Goal: Task Accomplishment & Management: Manage account settings

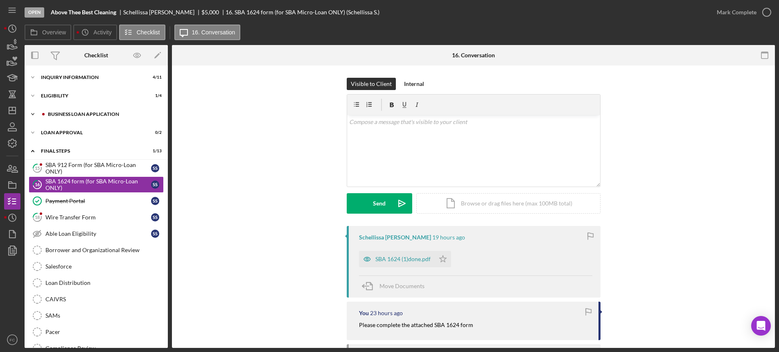
click at [50, 112] on div "BUSINESS LOAN APPLICATION" at bounding box center [103, 114] width 110 height 5
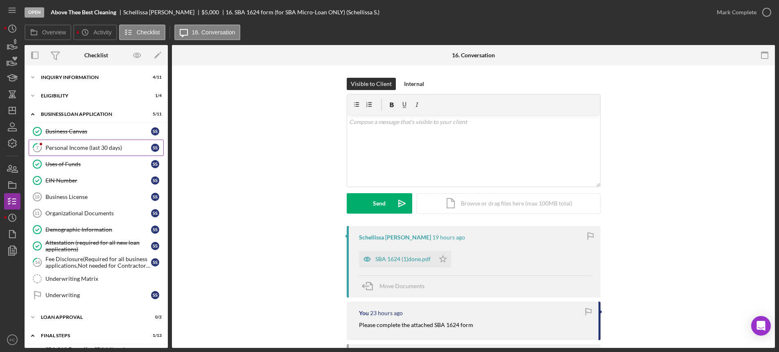
click at [55, 149] on div "Personal Income (last 30 days)" at bounding box center [98, 148] width 106 height 7
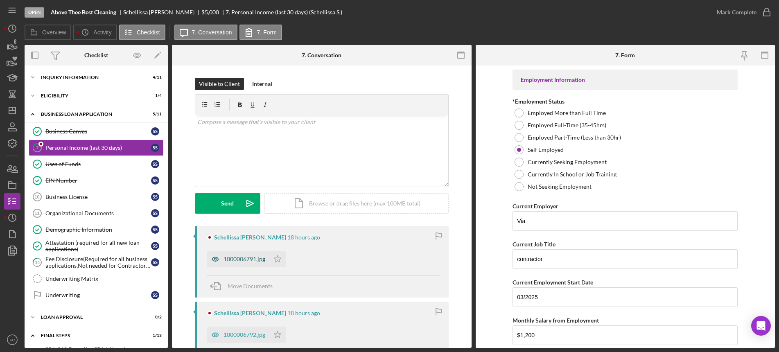
click at [239, 264] on div "1000006791.jpg" at bounding box center [238, 259] width 62 height 16
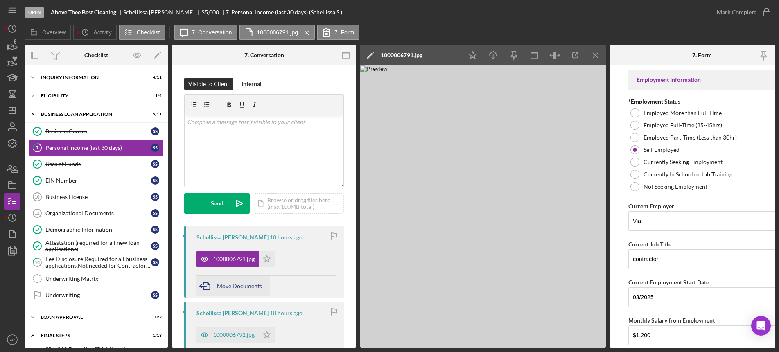
scroll to position [51, 0]
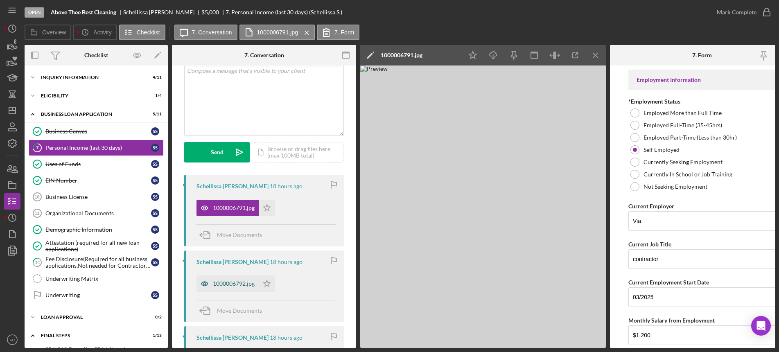
click at [233, 284] on div "1000006792.jpg" at bounding box center [234, 284] width 42 height 7
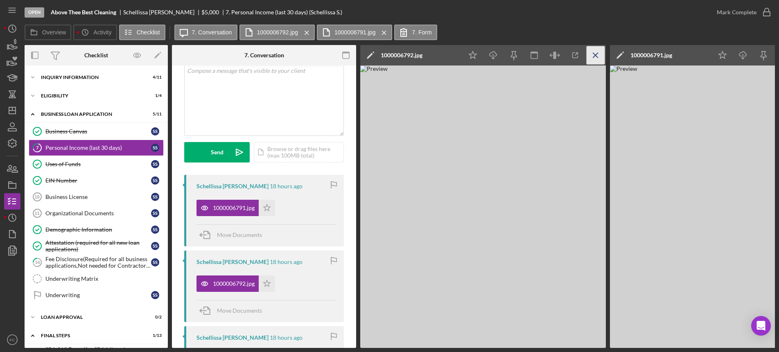
click at [600, 54] on icon "Icon/Menu Close" at bounding box center [596, 55] width 18 height 18
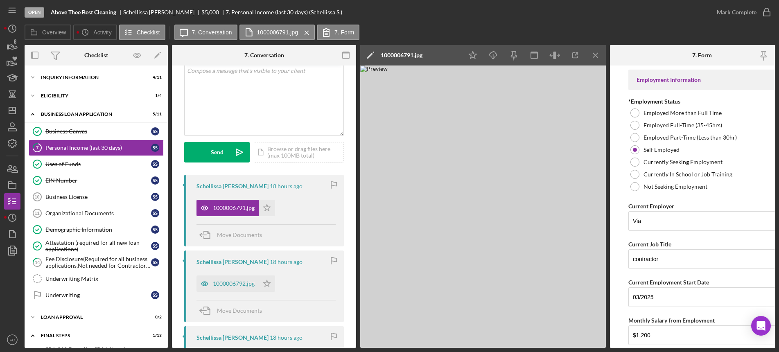
click at [600, 54] on icon "Icon/Menu Close" at bounding box center [596, 55] width 18 height 18
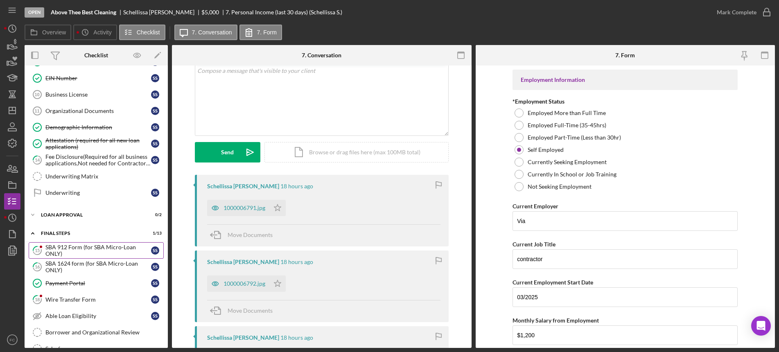
scroll to position [154, 0]
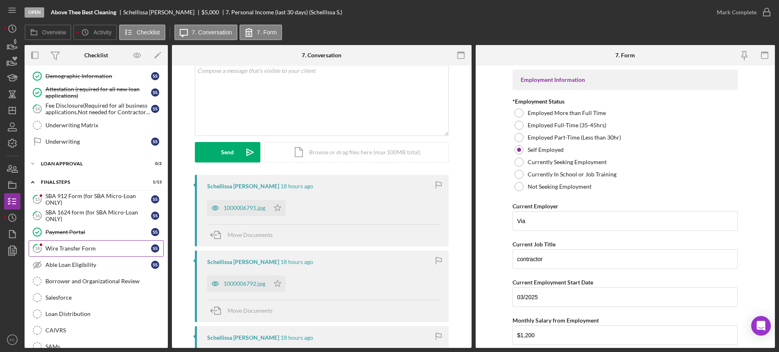
click at [70, 244] on link "18 Wire Transfer Form S S" at bounding box center [96, 248] width 135 height 16
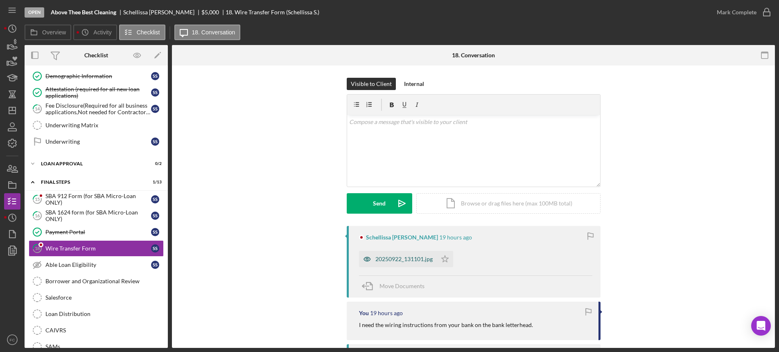
click at [383, 257] on div "20250922_131101.jpg" at bounding box center [404, 259] width 57 height 7
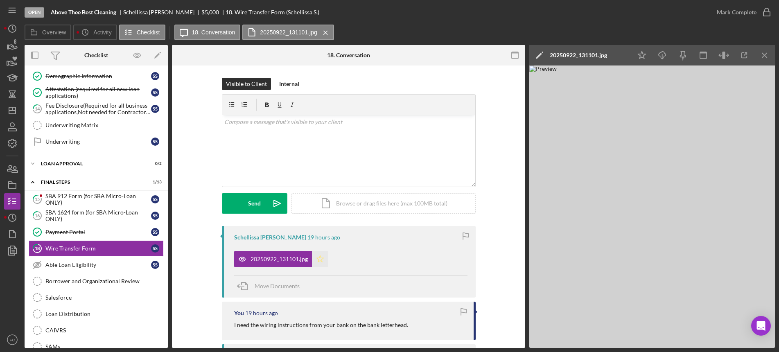
click at [321, 258] on polygon "button" at bounding box center [320, 259] width 7 height 7
click at [765, 10] on icon "button" at bounding box center [767, 12] width 20 height 20
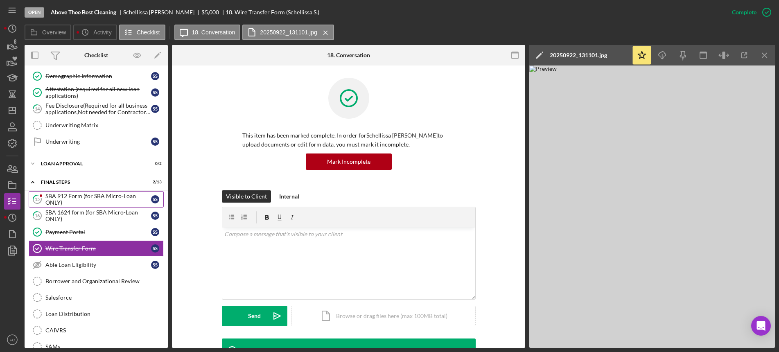
click at [74, 195] on div "SBA 912 Form (for SBA Micro-Loan ONLY)" at bounding box center [98, 199] width 106 height 13
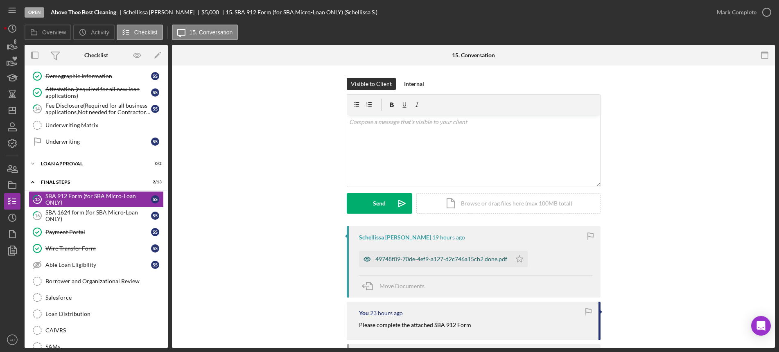
click at [379, 257] on div "49748f09-70de-4ef9-a127-d2c746a15cb2 done.pdf" at bounding box center [442, 259] width 132 height 7
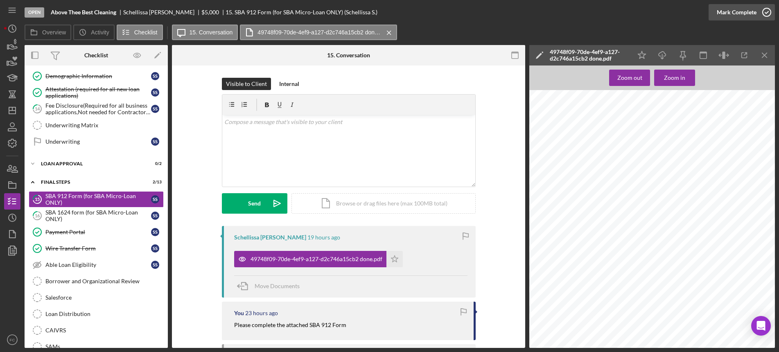
click at [768, 9] on icon "button" at bounding box center [767, 12] width 20 height 20
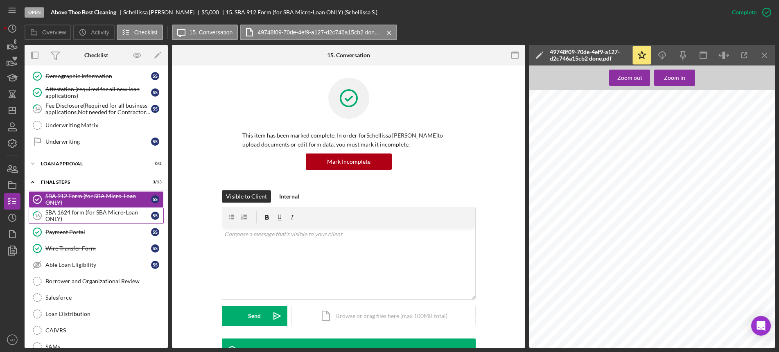
click at [67, 219] on div "SBA 1624 form (for SBA Micro-Loan ONLY)" at bounding box center [98, 215] width 106 height 13
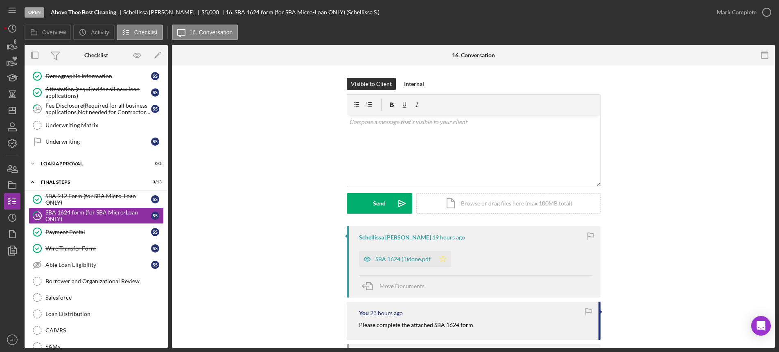
click at [439, 260] on icon "Icon/Star" at bounding box center [443, 259] width 16 height 16
click at [767, 8] on icon "button" at bounding box center [767, 12] width 20 height 20
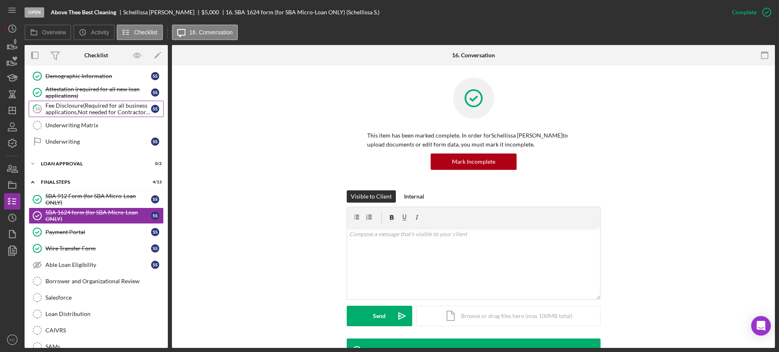
click at [80, 109] on div "Fee Disclosure(Required for all business applications,Not needed for Contractor…" at bounding box center [98, 108] width 106 height 13
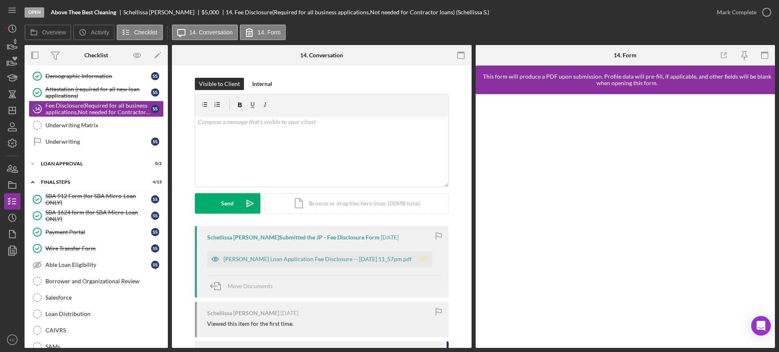
click at [428, 259] on polygon "button" at bounding box center [424, 259] width 7 height 7
click at [767, 9] on icon "button" at bounding box center [767, 12] width 20 height 20
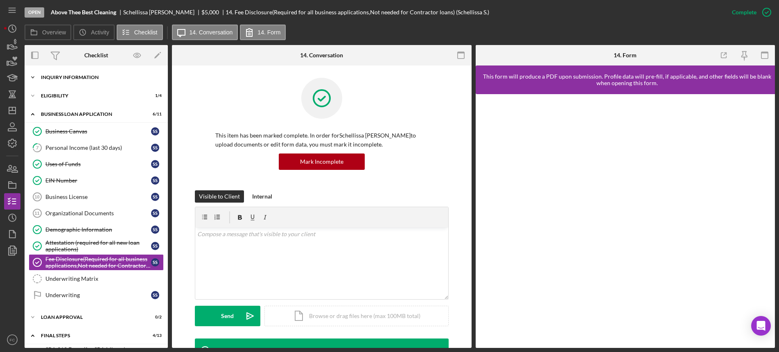
click at [56, 77] on div "INQUIRY INFORMATION" at bounding box center [99, 77] width 117 height 5
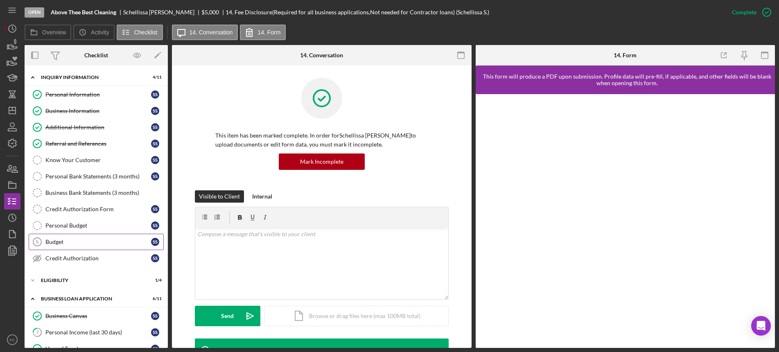
click at [67, 238] on link "Budget 5 Budget S S" at bounding box center [96, 242] width 135 height 16
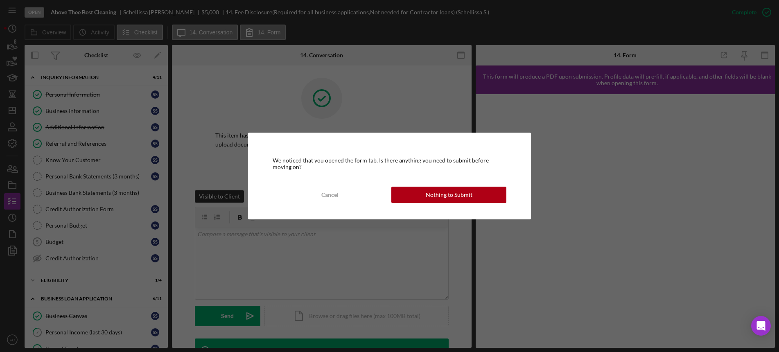
drag, startPoint x: 333, startPoint y: 197, endPoint x: 324, endPoint y: 188, distance: 13.3
click at [333, 195] on div "Cancel" at bounding box center [329, 195] width 17 height 16
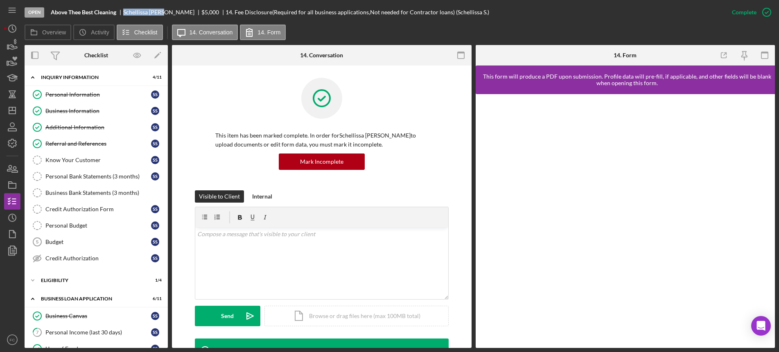
drag, startPoint x: 123, startPoint y: 13, endPoint x: 168, endPoint y: 14, distance: 45.1
click at [168, 14] on div "Above Thee Best Cleaning Schellissa [PERSON_NAME] $5,000 $5,000 14. Fee Disclos…" at bounding box center [270, 12] width 439 height 7
copy div "Schellissa [PERSON_NAME]"
click at [77, 242] on div "Budget" at bounding box center [98, 242] width 106 height 7
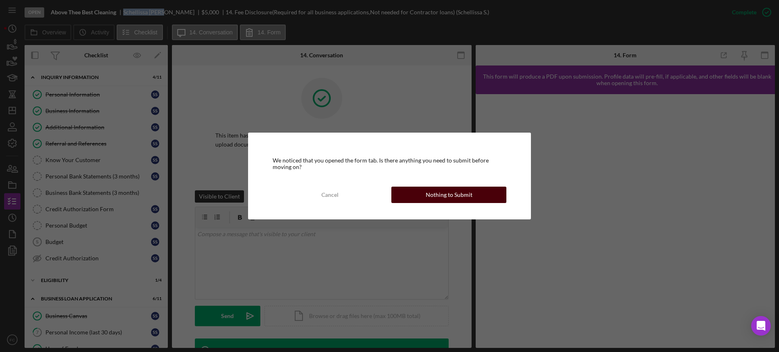
click at [423, 199] on button "Nothing to Submit" at bounding box center [449, 195] width 115 height 16
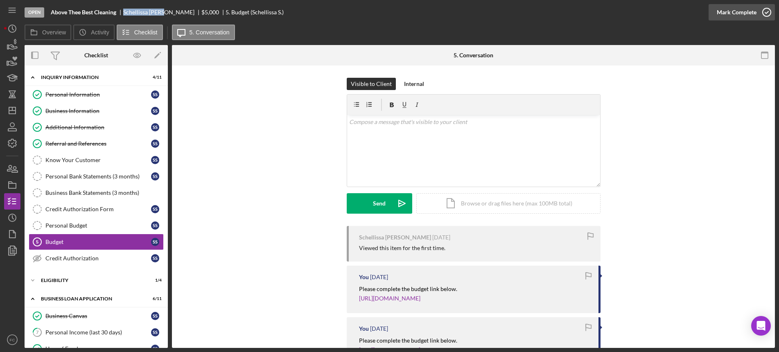
click at [769, 14] on icon "button" at bounding box center [767, 12] width 20 height 20
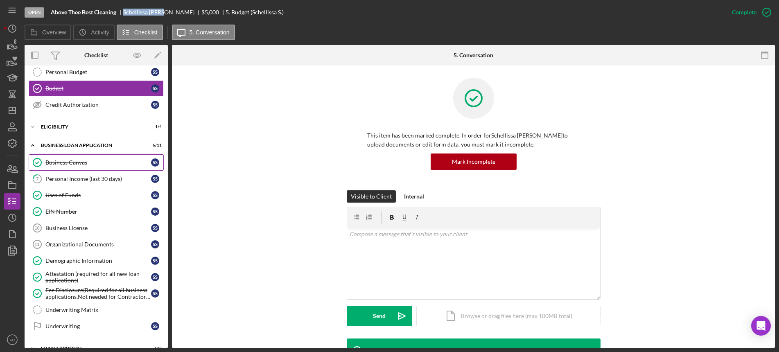
scroll to position [205, 0]
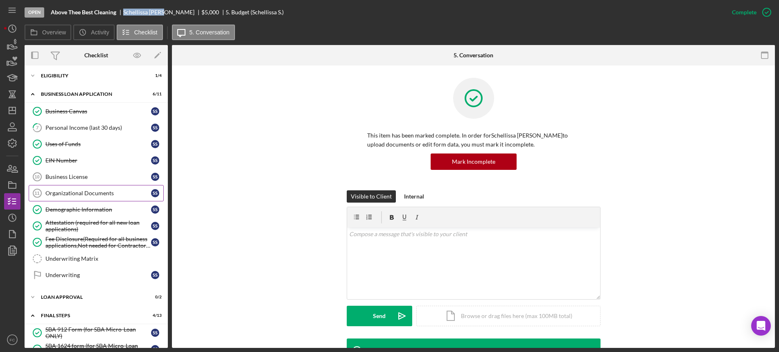
click at [92, 195] on div "Organizational Documents" at bounding box center [98, 193] width 106 height 7
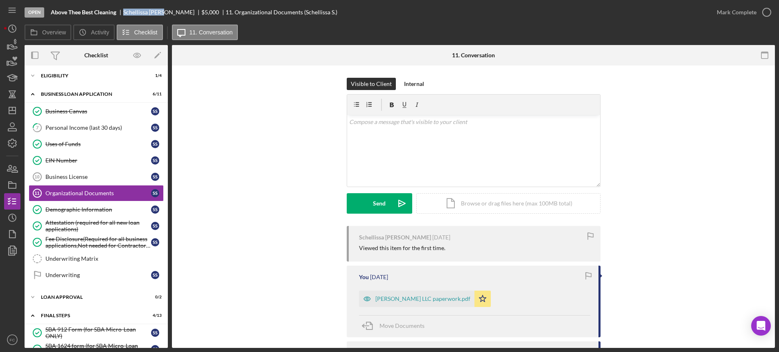
scroll to position [51, 0]
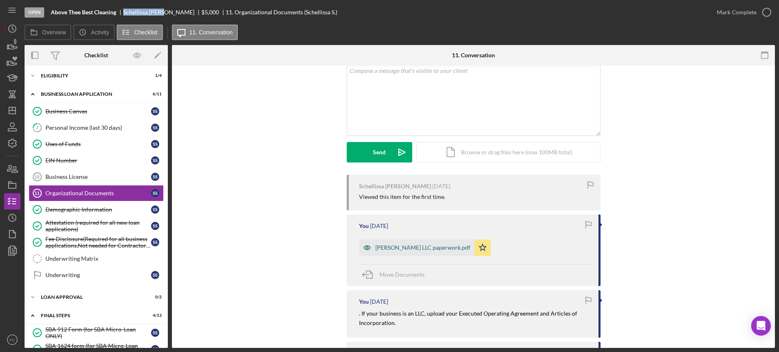
click at [381, 248] on div "[PERSON_NAME] LLC paperwork.pdf" at bounding box center [423, 247] width 95 height 7
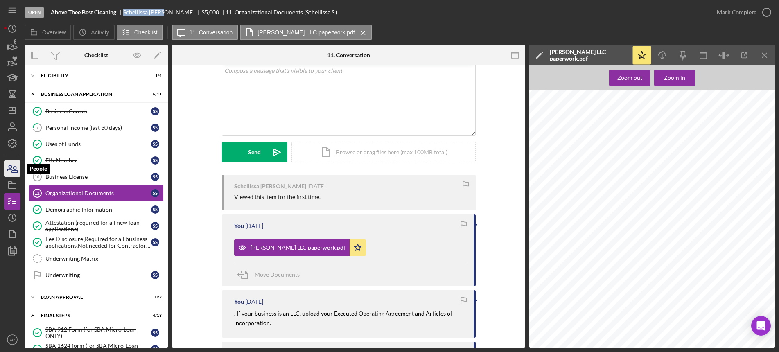
click at [9, 172] on icon "button" at bounding box center [12, 168] width 20 height 20
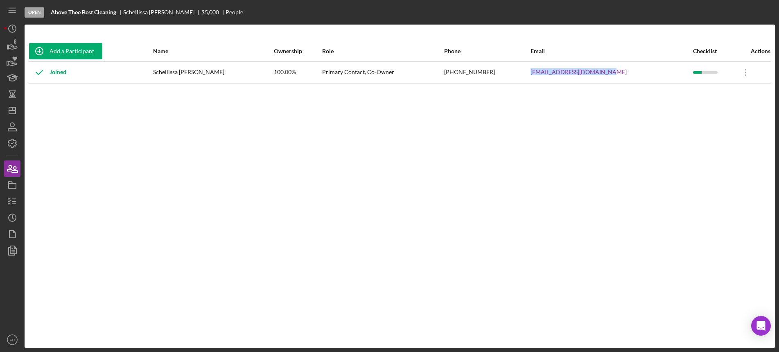
drag, startPoint x: 536, startPoint y: 70, endPoint x: 599, endPoint y: 68, distance: 63.1
click at [616, 70] on tr "Joined Schellissa [PERSON_NAME] 100.00% Primary Contact, Co-Owner [PHONE_NUMBER…" at bounding box center [400, 72] width 742 height 22
copy tr "[EMAIL_ADDRESS][DOMAIN_NAME]"
click at [12, 198] on icon "button" at bounding box center [12, 201] width 20 height 20
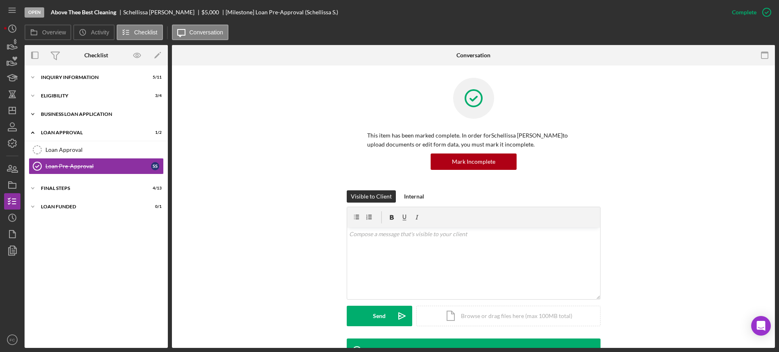
drag, startPoint x: 69, startPoint y: 130, endPoint x: 69, endPoint y: 119, distance: 10.6
drag, startPoint x: 69, startPoint y: 119, endPoint x: 49, endPoint y: 96, distance: 30.5
click at [49, 96] on div "Eligibility" at bounding box center [99, 95] width 117 height 5
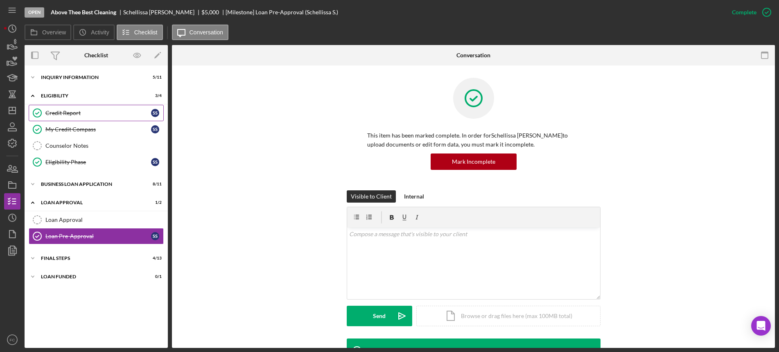
click at [53, 113] on div "Credit Report" at bounding box center [98, 113] width 106 height 7
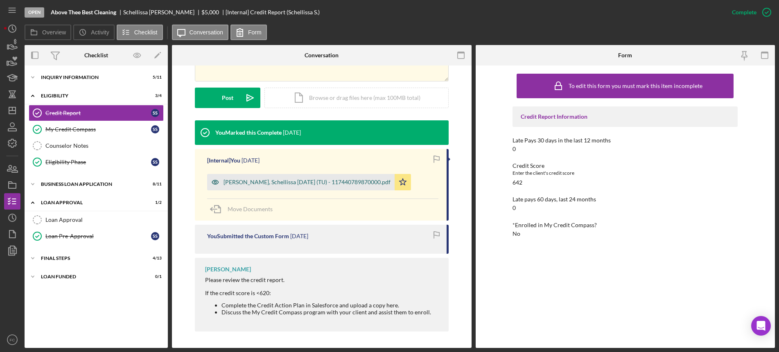
click at [267, 183] on div "[PERSON_NAME], Schellissa [DATE] (TU) - 117440789870000.pdf" at bounding box center [307, 182] width 167 height 7
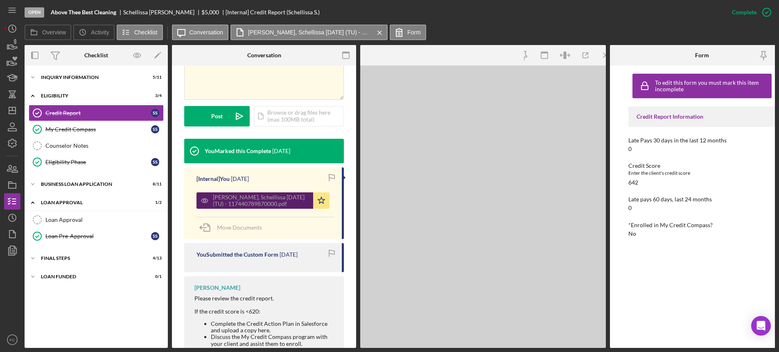
scroll to position [211, 0]
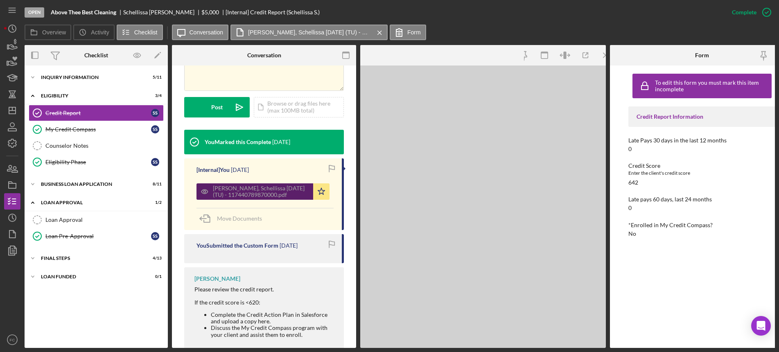
click at [267, 185] on div "[PERSON_NAME], Schellissa [DATE] (TU) - 117440789870000.pdf" at bounding box center [261, 191] width 96 height 13
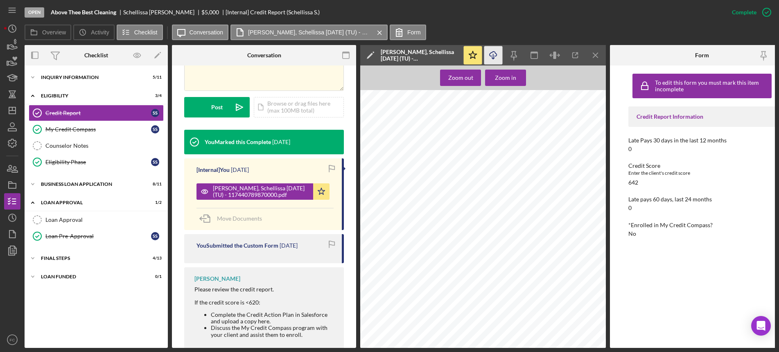
click at [496, 56] on icon "button" at bounding box center [493, 54] width 7 height 5
click at [704, 303] on div "To edit this form you must mark this item incomplete Credit Report Information …" at bounding box center [702, 207] width 147 height 274
click at [11, 109] on icon "Icon/Dashboard" at bounding box center [12, 110] width 20 height 20
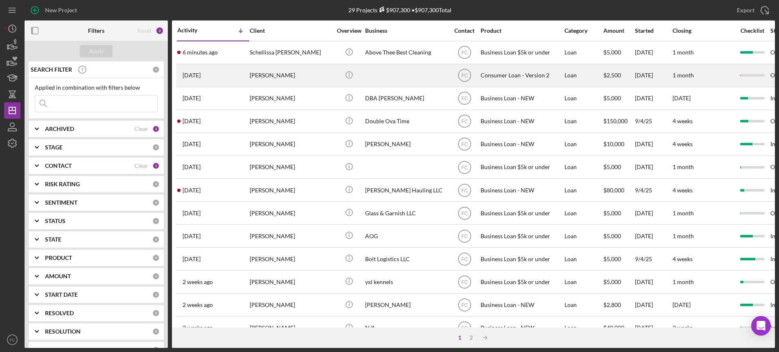
click at [229, 73] on div "[DATE] [PERSON_NAME]" at bounding box center [213, 76] width 72 height 22
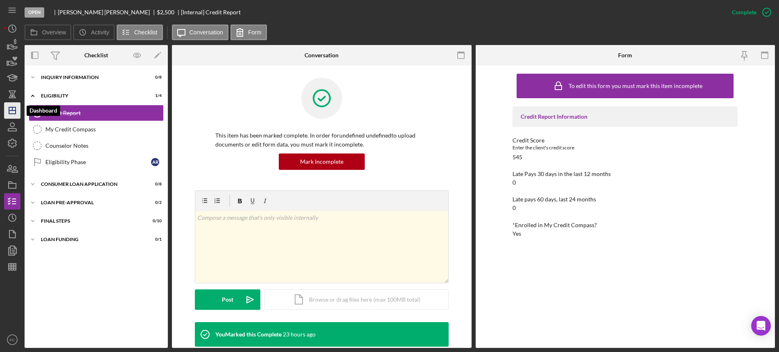
click at [15, 102] on icon "Icon/Dashboard" at bounding box center [12, 110] width 20 height 20
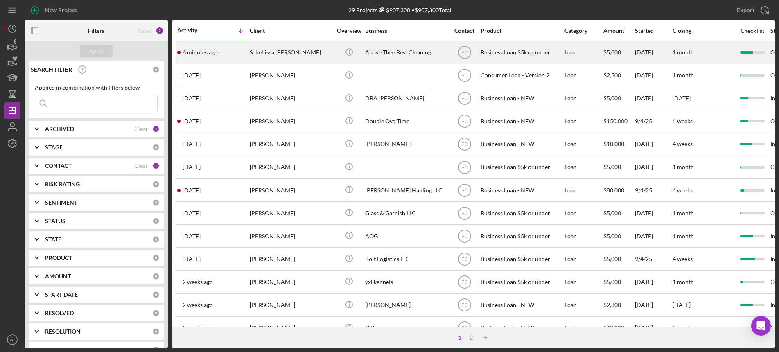
click at [238, 51] on div "6 minutes ago Schellissa [PERSON_NAME]" at bounding box center [213, 53] width 72 height 22
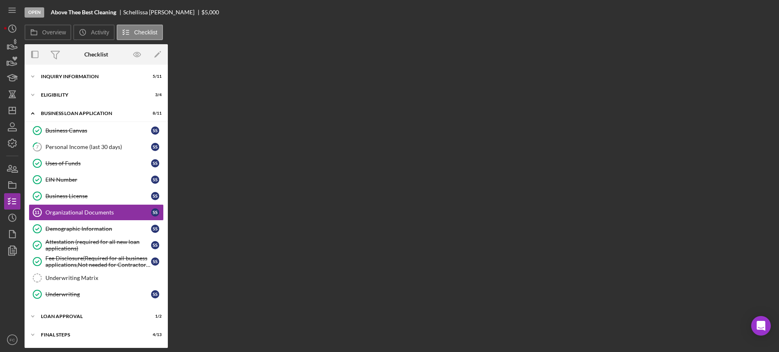
scroll to position [6, 0]
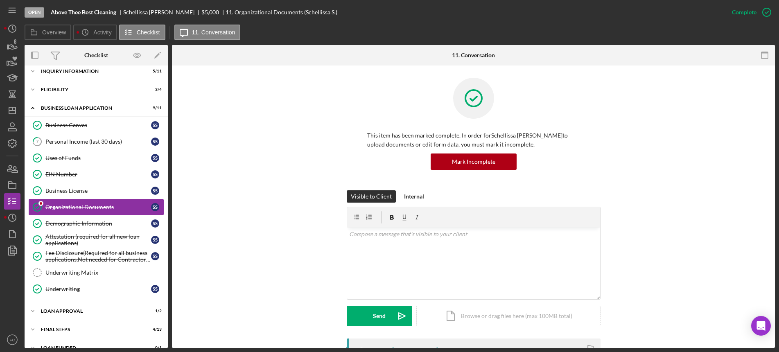
click at [75, 206] on div "Organizational Documents" at bounding box center [98, 207] width 106 height 7
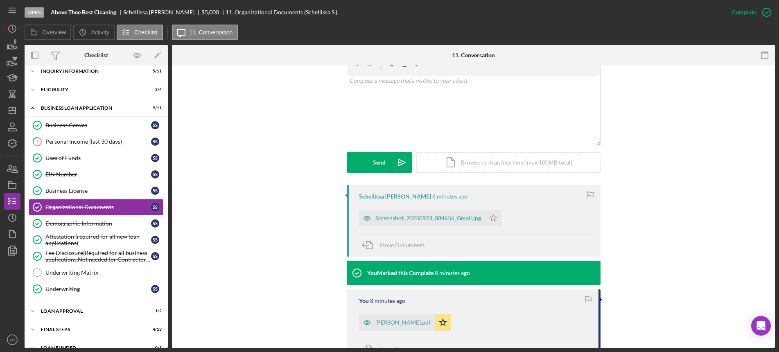
scroll to position [205, 0]
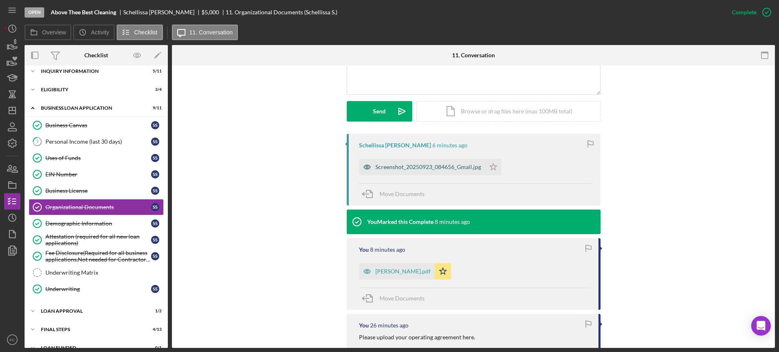
click at [397, 175] on div "Screenshot_20250923_084656_Gmail.jpg" at bounding box center [422, 167] width 126 height 16
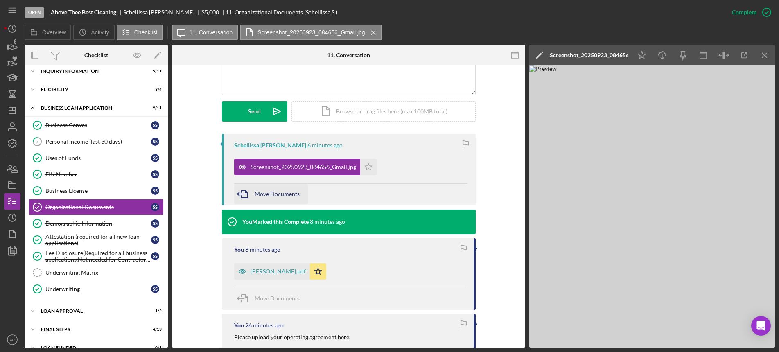
click at [288, 195] on span "Move Documents" at bounding box center [277, 193] width 45 height 7
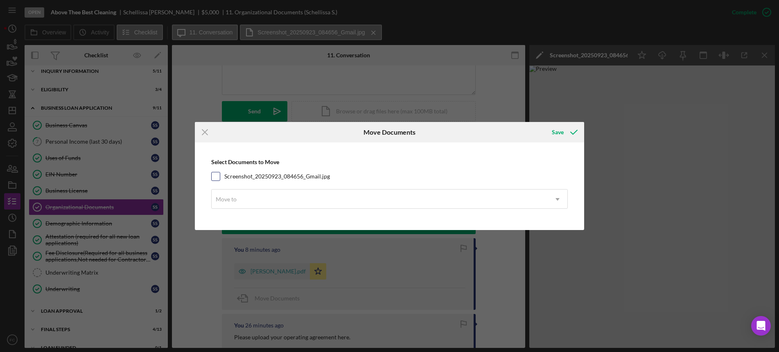
click at [218, 178] on input "Screenshot_20250923_084656_Gmail.jpg" at bounding box center [216, 176] width 8 height 8
checkbox input "true"
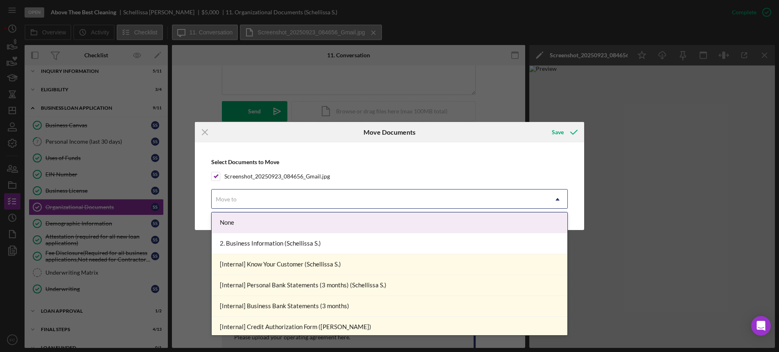
click at [247, 203] on div "Move to" at bounding box center [380, 199] width 337 height 19
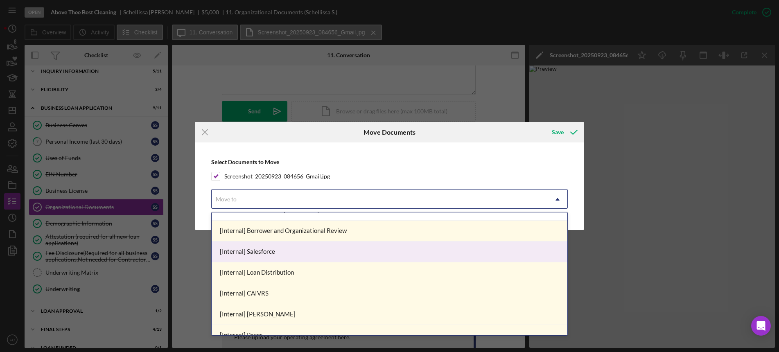
scroll to position [441, 0]
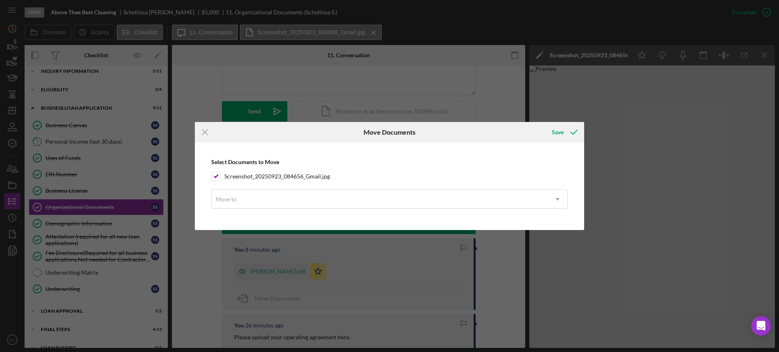
click at [745, 193] on div "Icon/Menu Close Move Documents Save Select Documents to Move Screenshot_2025092…" at bounding box center [389, 176] width 779 height 352
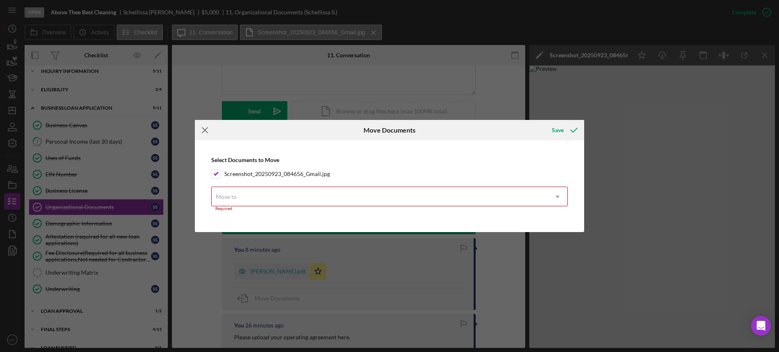
click at [200, 127] on icon "Icon/Menu Close" at bounding box center [205, 130] width 20 height 20
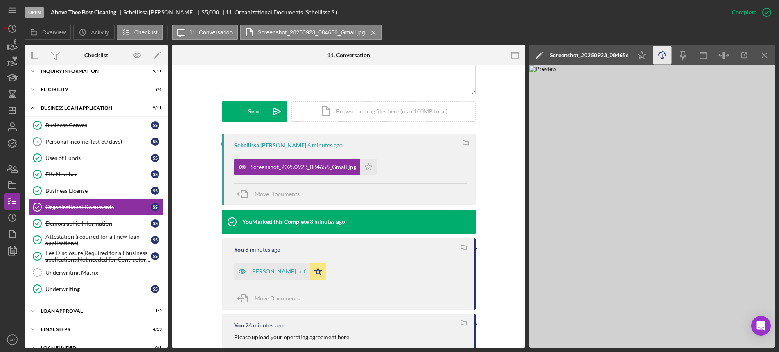
click at [661, 54] on icon "Icon/Download" at bounding box center [663, 55] width 18 height 18
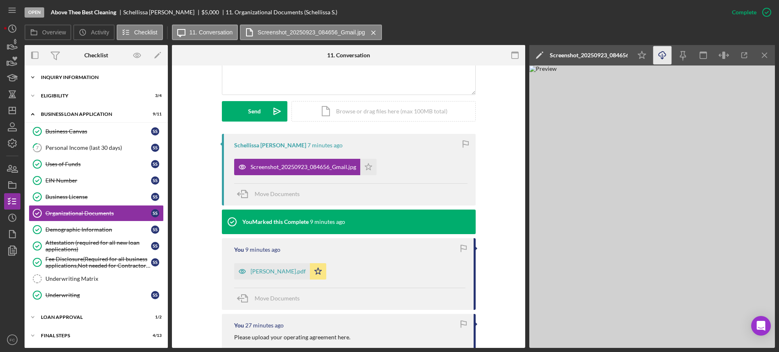
click at [86, 83] on div "Icon/Expander INQUIRY INFORMATION 5 / 11" at bounding box center [96, 77] width 143 height 16
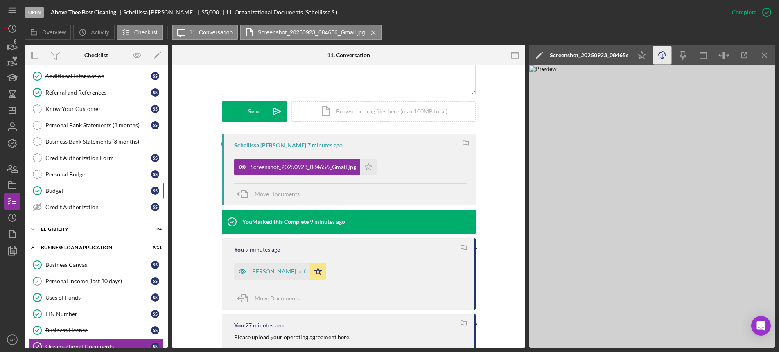
scroll to position [102, 0]
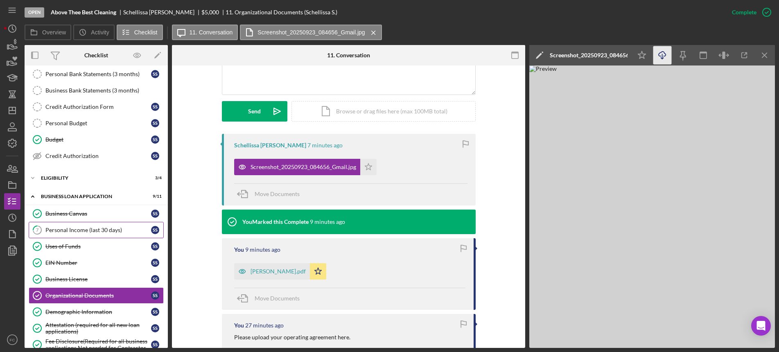
click at [74, 235] on link "7 Personal Income (last 30 days) S S" at bounding box center [96, 230] width 135 height 16
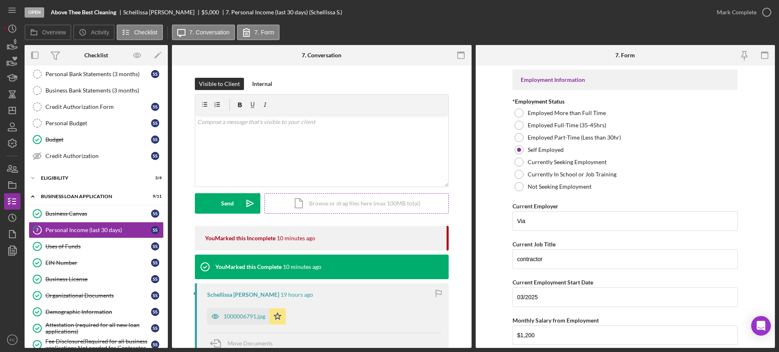
click at [332, 205] on div "Icon/Document Browse or drag files here (max 100MB total) Tap to choose files o…" at bounding box center [357, 203] width 184 height 20
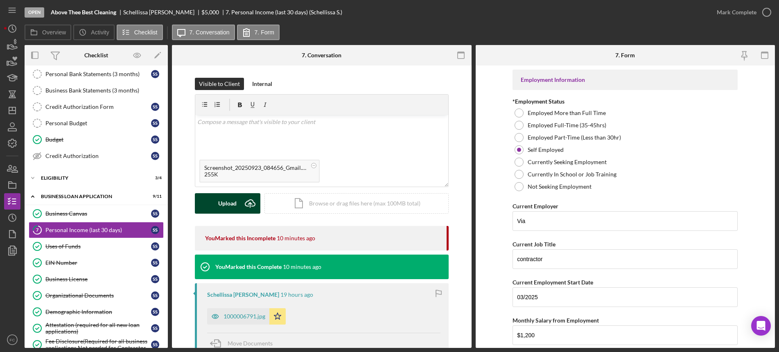
click at [229, 208] on div "Upload" at bounding box center [227, 203] width 18 height 20
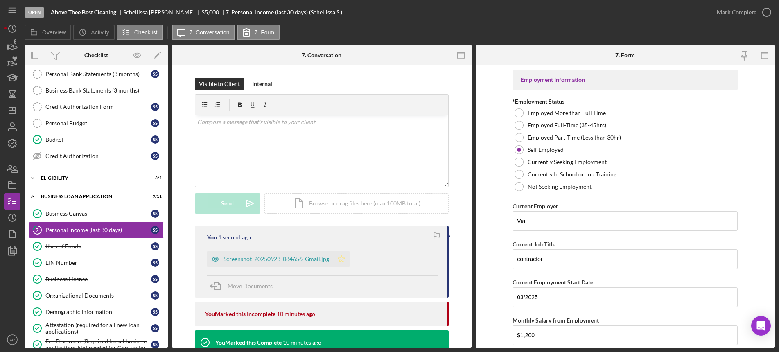
click at [337, 261] on icon "Icon/Star" at bounding box center [341, 259] width 16 height 16
click at [766, 10] on icon "button" at bounding box center [767, 12] width 20 height 20
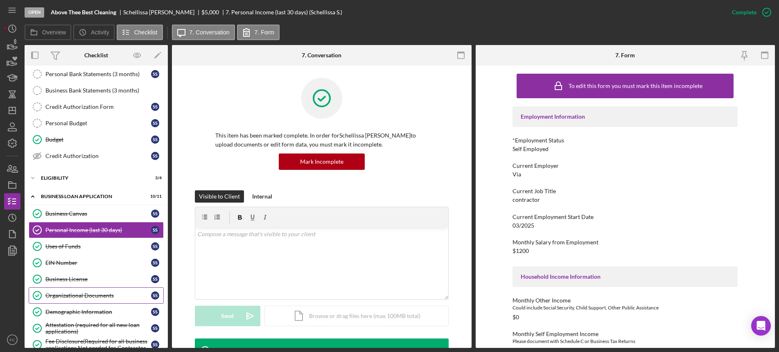
scroll to position [204, 0]
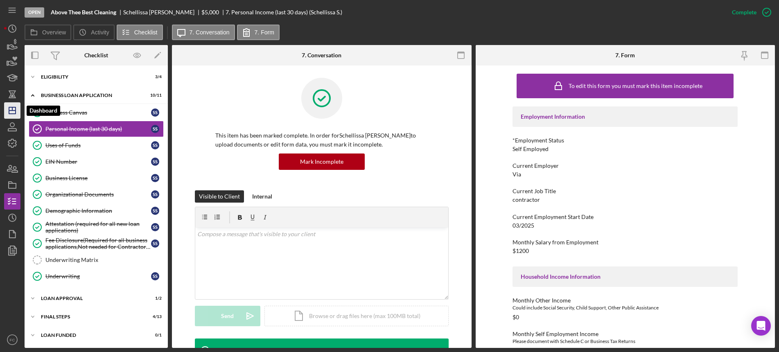
click at [11, 108] on icon "Icon/Dashboard" at bounding box center [12, 110] width 20 height 20
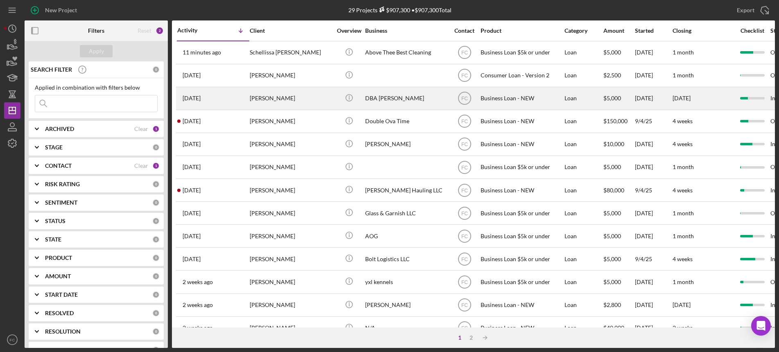
click at [299, 100] on div "[PERSON_NAME]" at bounding box center [291, 99] width 82 height 22
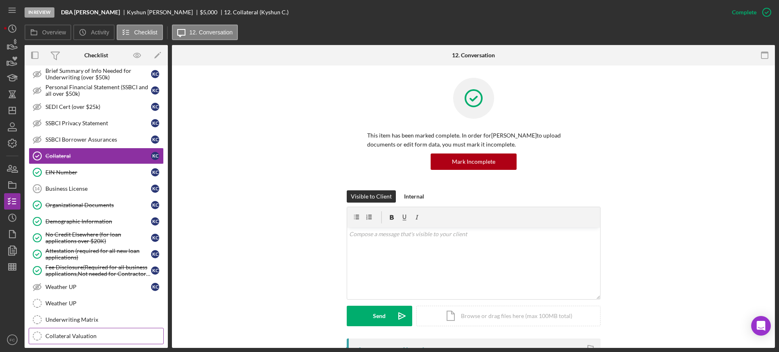
scroll to position [223, 0]
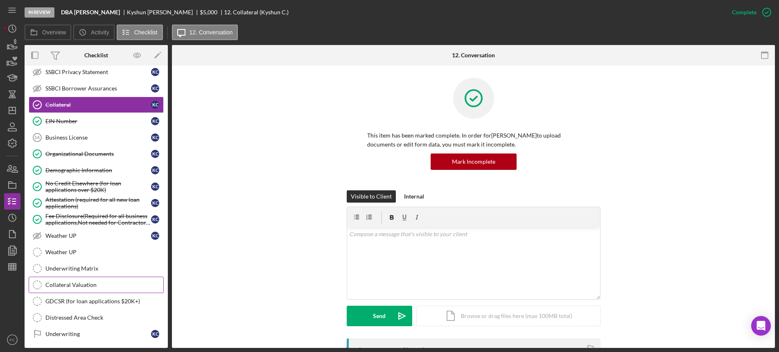
click at [101, 288] on div "Collateral Valuation" at bounding box center [104, 285] width 118 height 7
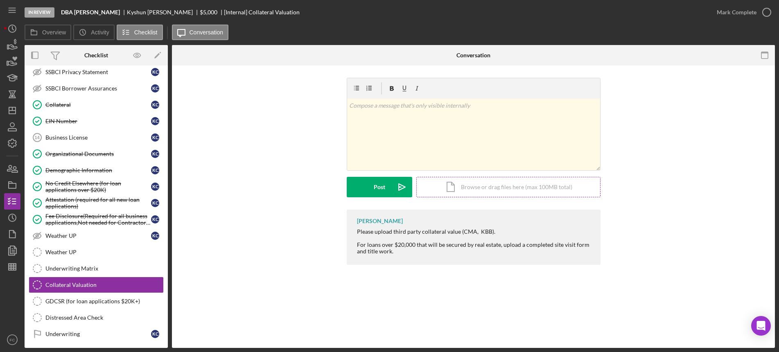
click at [489, 190] on div "Icon/Document Browse or drag files here (max 100MB total) Tap to choose files o…" at bounding box center [508, 187] width 184 height 20
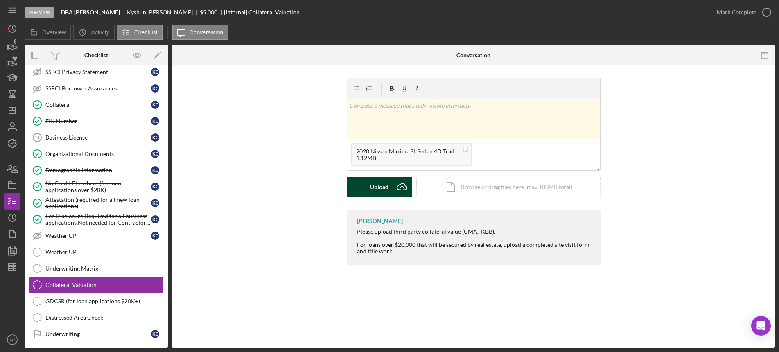
click at [368, 187] on button "Upload Icon/Upload" at bounding box center [380, 187] width 66 height 20
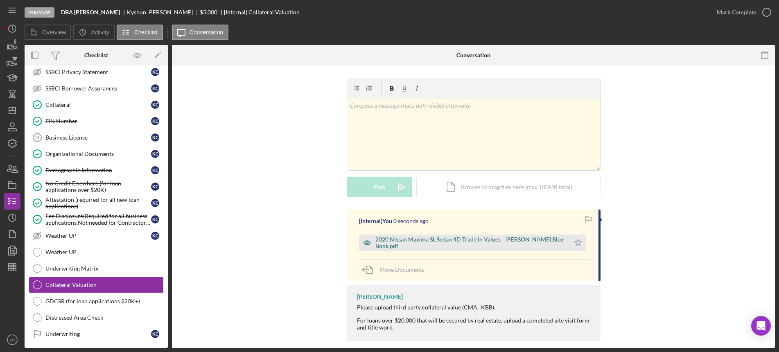
click at [418, 244] on div "2020 Nissan Maxima SL Sedan 4D Trade In Values _ [PERSON_NAME] Blue Book.pdf" at bounding box center [471, 242] width 190 height 13
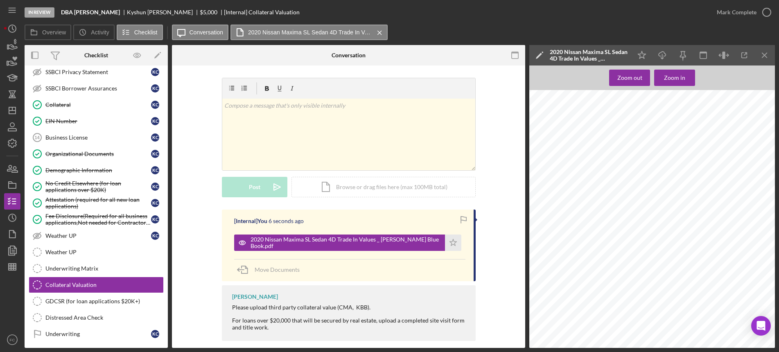
scroll to position [51, 0]
click at [767, 9] on icon "button" at bounding box center [767, 12] width 20 height 20
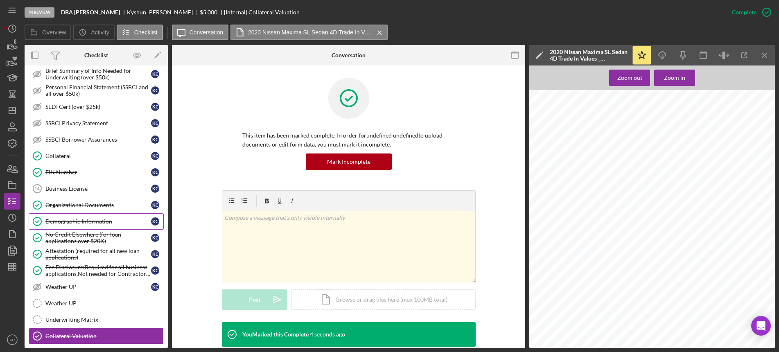
scroll to position [281, 0]
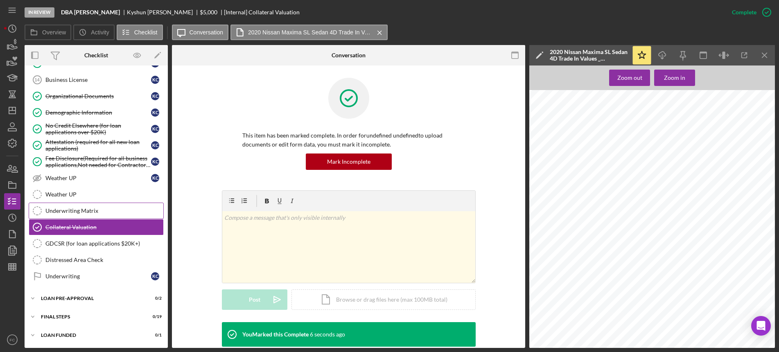
click at [83, 210] on div "Underwriting Matrix" at bounding box center [104, 211] width 118 height 7
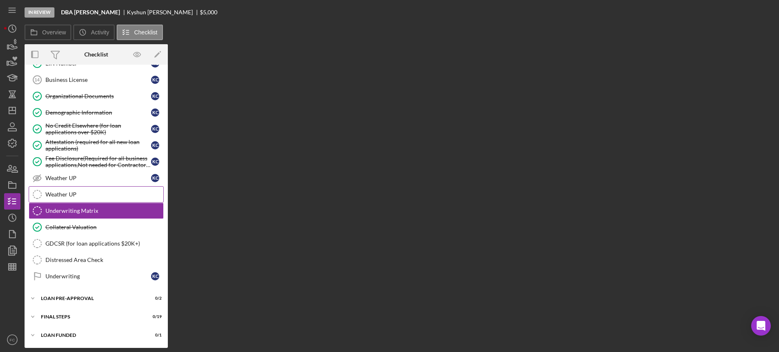
scroll to position [281, 0]
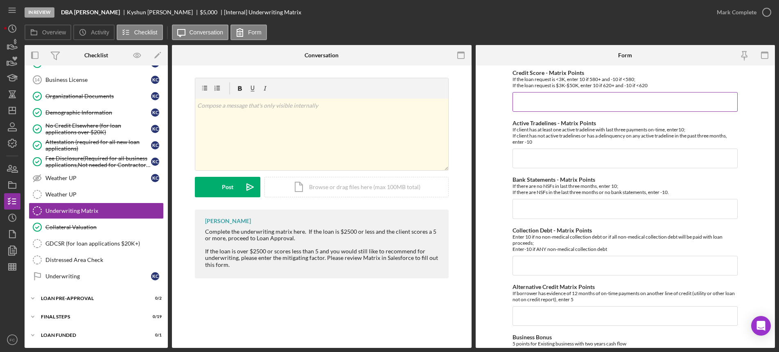
click at [523, 98] on input "Credit Score - Matrix Points" at bounding box center [625, 102] width 225 height 20
type input "-10"
click at [533, 157] on input "Active Tradelines - Matrix Points" at bounding box center [625, 159] width 225 height 20
type input "10"
click at [539, 206] on input "Bank Statements - Matrix Points" at bounding box center [625, 209] width 225 height 20
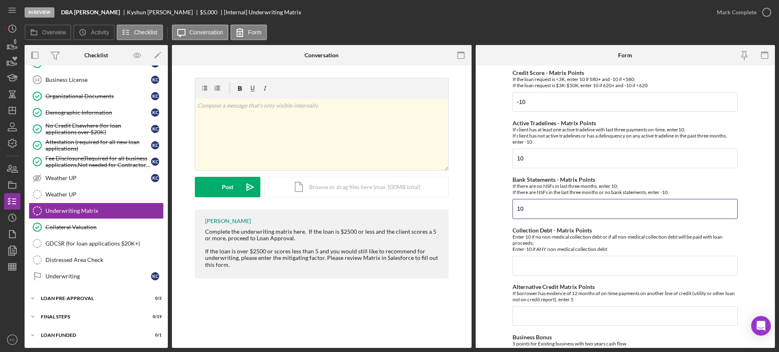
type input "10"
click at [530, 264] on input "Collection Debt - Matrix Points" at bounding box center [625, 266] width 225 height 20
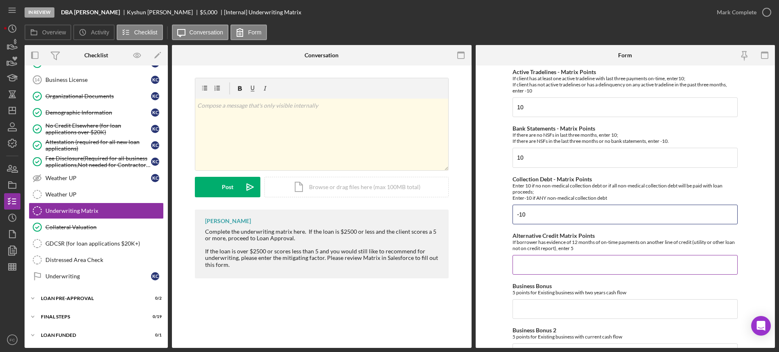
type input "-10"
click at [529, 264] on input "Alternative Credit Matrix Points" at bounding box center [625, 265] width 225 height 20
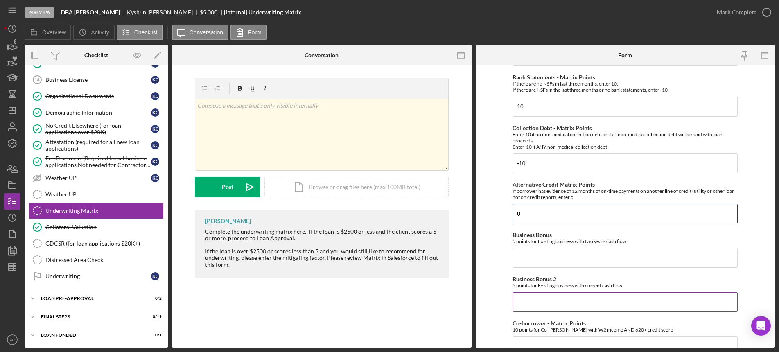
scroll to position [154, 0]
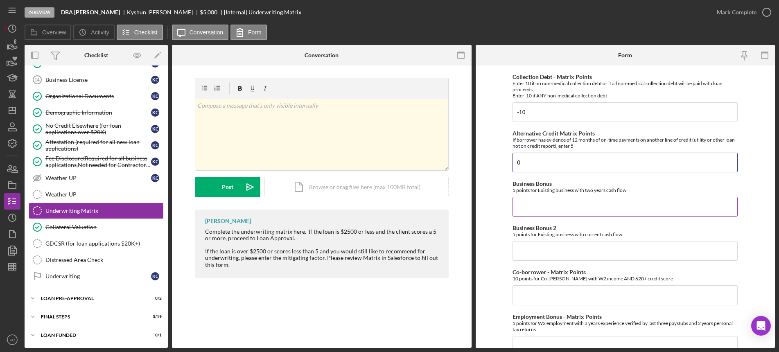
type input "0"
click at [536, 205] on input "Business Bonus" at bounding box center [625, 207] width 225 height 20
type input "0"
click at [532, 254] on input "Business Bonus 2" at bounding box center [625, 251] width 225 height 20
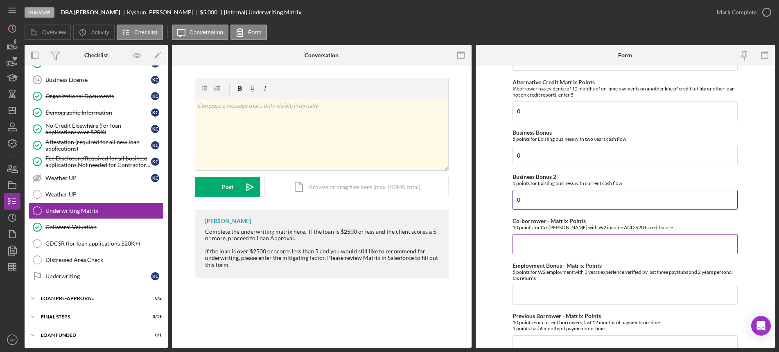
type input "0"
click at [531, 246] on input "Co-borrower - Matrix Points" at bounding box center [625, 244] width 225 height 20
type input "0"
click at [523, 295] on input "Employment Bonus - Matrix Points" at bounding box center [625, 295] width 225 height 20
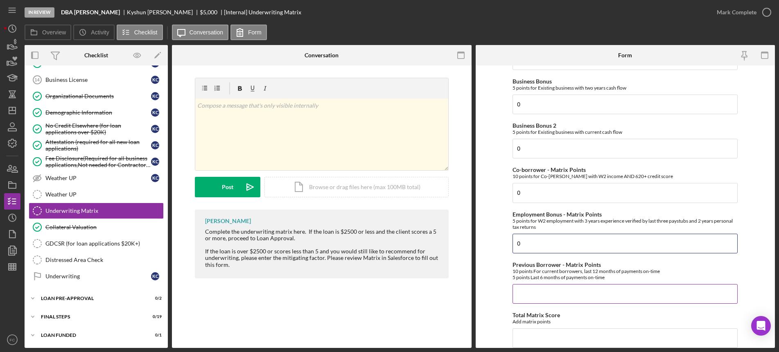
type input "0"
click at [536, 295] on input "Previous Borrower - Matrix Points" at bounding box center [625, 294] width 225 height 20
click at [756, 111] on form "Credit Score - Matrix Points If the loan request is <3K, enter 10 if 580+ and -…" at bounding box center [626, 207] width 300 height 283
click at [661, 314] on div "Total Matrix Score Add matrix points" at bounding box center [625, 318] width 225 height 13
click at [531, 291] on input "Previous Borrower - Matrix Points" at bounding box center [625, 294] width 225 height 20
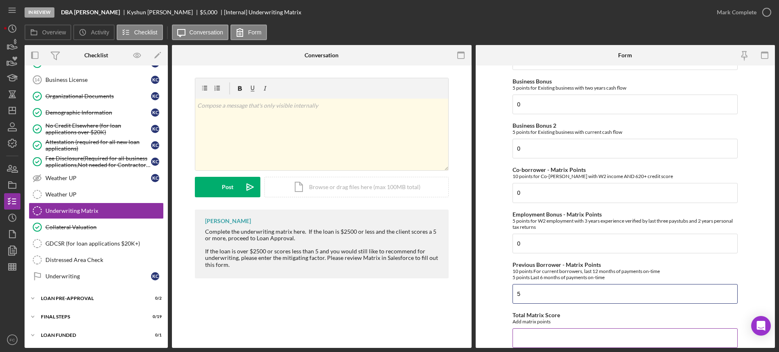
scroll to position [307, 0]
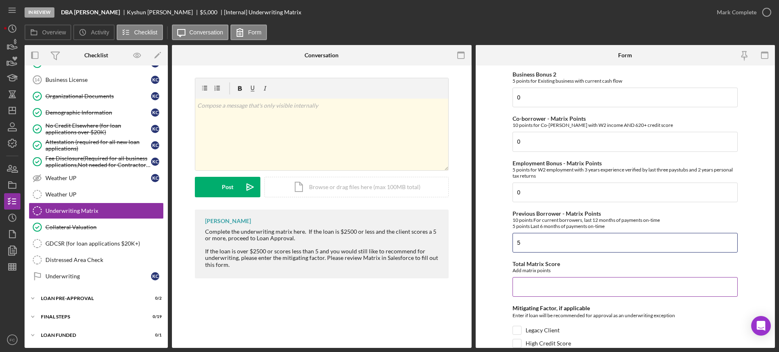
type input "5"
click at [522, 283] on input "Total Matrix Score" at bounding box center [625, 287] width 225 height 20
click at [521, 285] on input "Total Matrix Score" at bounding box center [625, 287] width 225 height 20
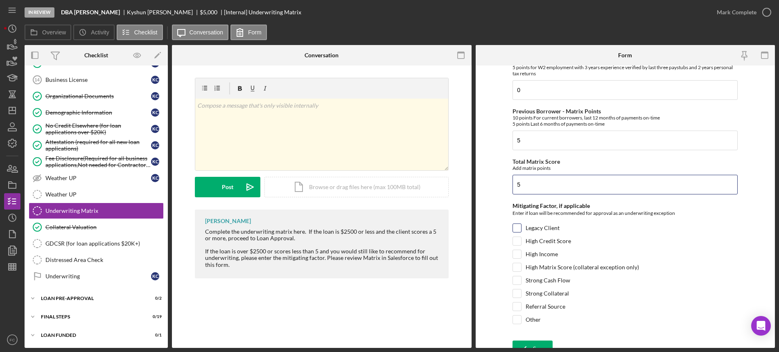
type input "5"
click at [516, 227] on input "Legacy Client" at bounding box center [517, 228] width 8 height 8
checkbox input "true"
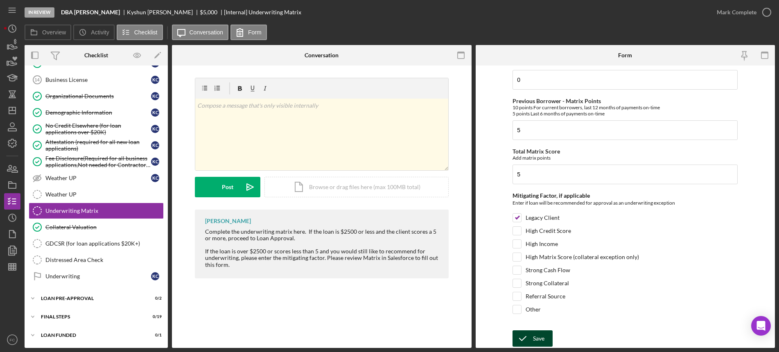
click at [528, 337] on icon "submit" at bounding box center [523, 338] width 20 height 20
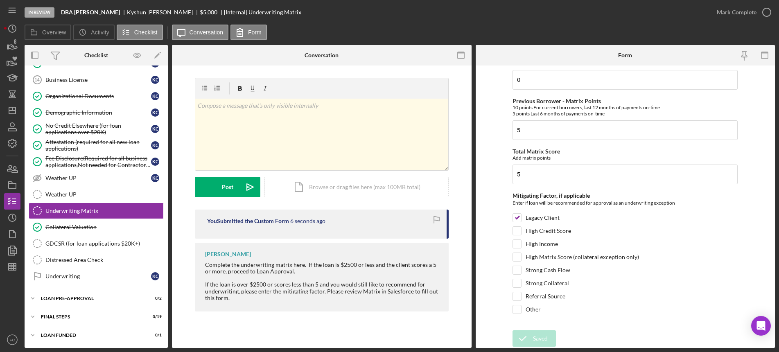
click at [172, 12] on div "[PERSON_NAME]" at bounding box center [163, 12] width 73 height 7
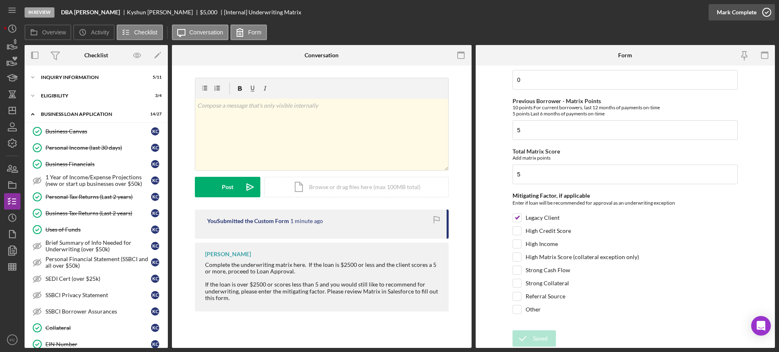
click at [768, 11] on icon "button" at bounding box center [767, 12] width 20 height 20
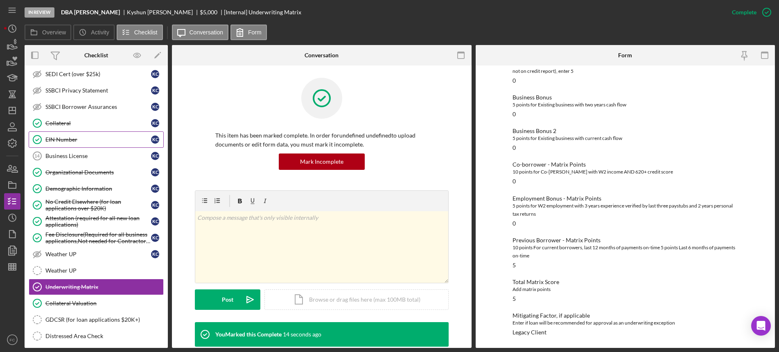
scroll to position [281, 0]
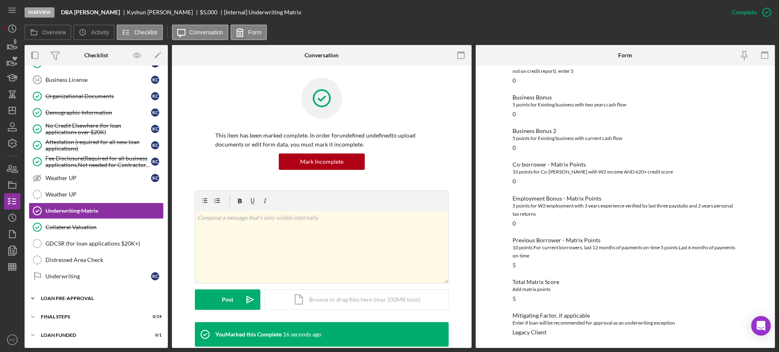
click at [102, 299] on div "LOAN PRE-APPROVAL" at bounding box center [99, 298] width 117 height 5
click at [90, 314] on div "Loan Approval" at bounding box center [104, 315] width 118 height 7
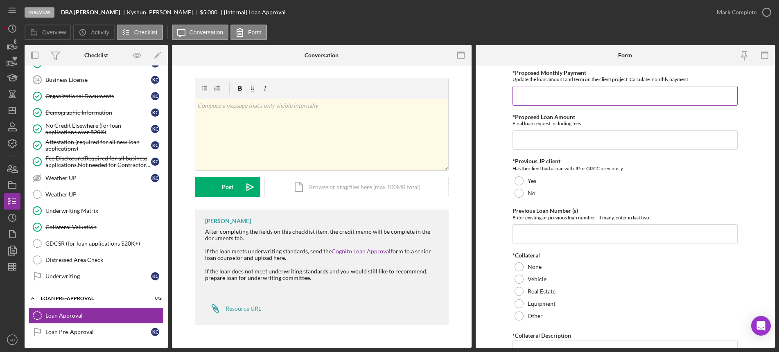
click at [568, 101] on input "*Proposed Monthly Payment" at bounding box center [625, 96] width 225 height 20
type input "$250"
click at [537, 137] on input "*Proposed Loan Amount" at bounding box center [625, 140] width 225 height 20
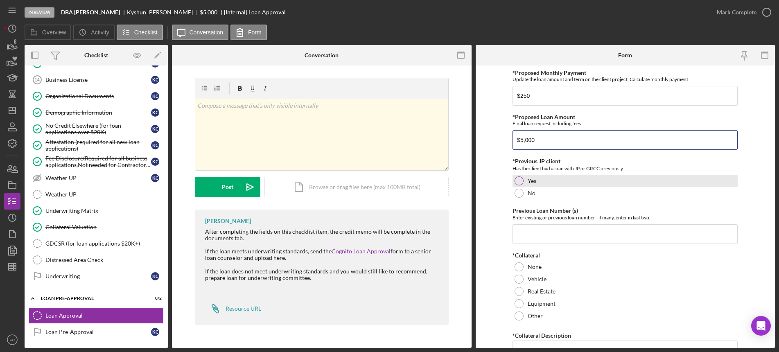
type input "$5,000"
click at [517, 176] on div "Yes" at bounding box center [625, 181] width 225 height 12
click at [525, 231] on input "Previous Loan Number (s)" at bounding box center [625, 234] width 225 height 20
paste input "2024616"
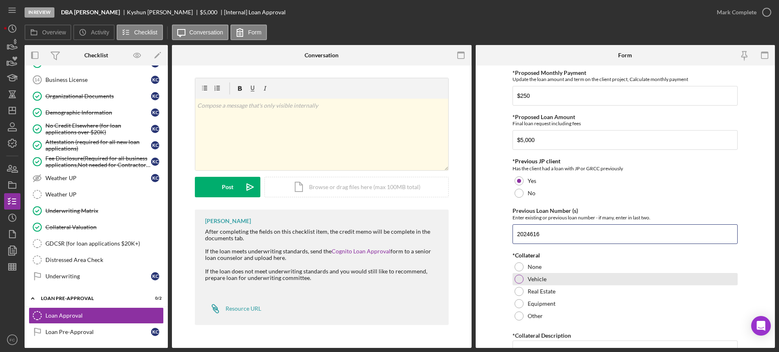
type input "2024616"
click at [518, 277] on div at bounding box center [519, 279] width 9 height 9
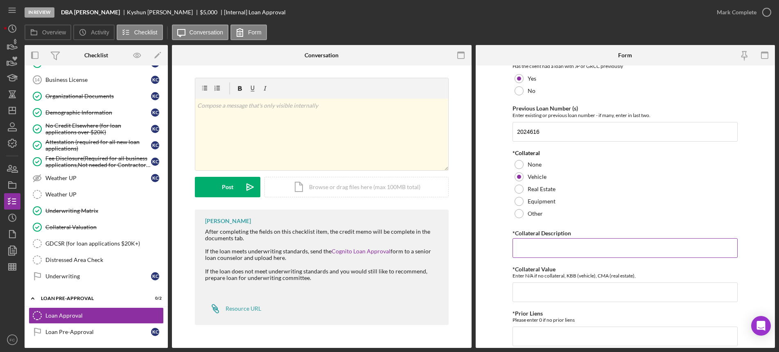
click at [532, 240] on input "*Collateral Description" at bounding box center [625, 248] width 225 height 20
type input "2020 Nissan Maxima"
click at [525, 289] on input "*Collateral Value" at bounding box center [625, 293] width 225 height 20
type input "5"
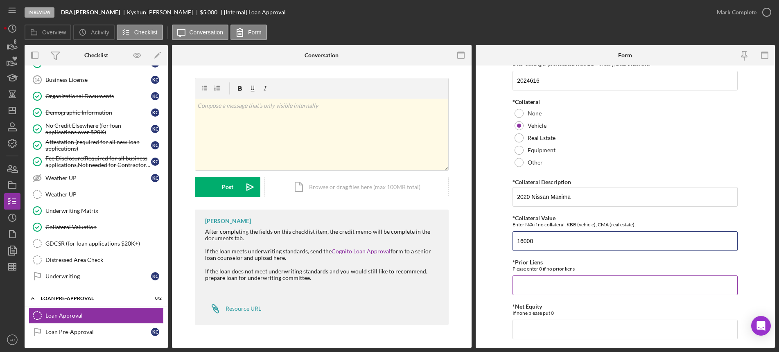
scroll to position [205, 0]
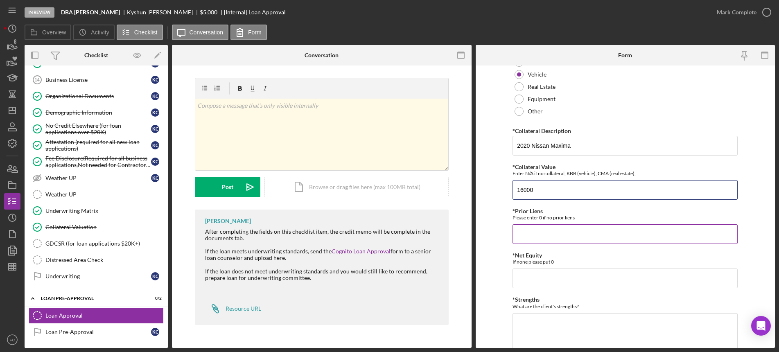
type input "16000"
click at [538, 227] on input "*Prior Liens" at bounding box center [625, 234] width 225 height 20
type input "0"
click at [521, 281] on input "*Net Equity" at bounding box center [625, 279] width 225 height 20
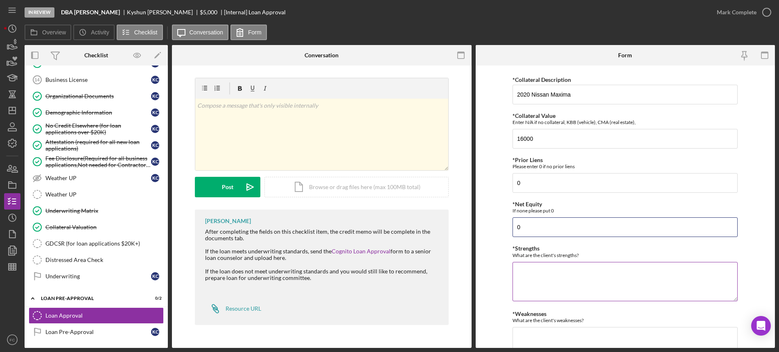
type input "0"
click at [534, 278] on textarea "*Strengths" at bounding box center [625, 281] width 225 height 39
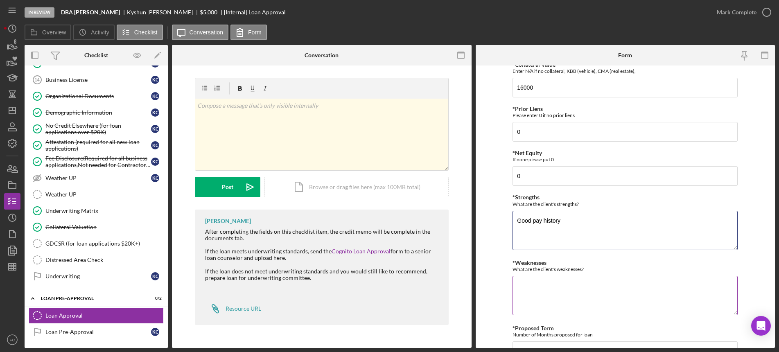
type textarea "Good pay history"
click at [531, 292] on textarea "*Weaknesses" at bounding box center [625, 295] width 225 height 39
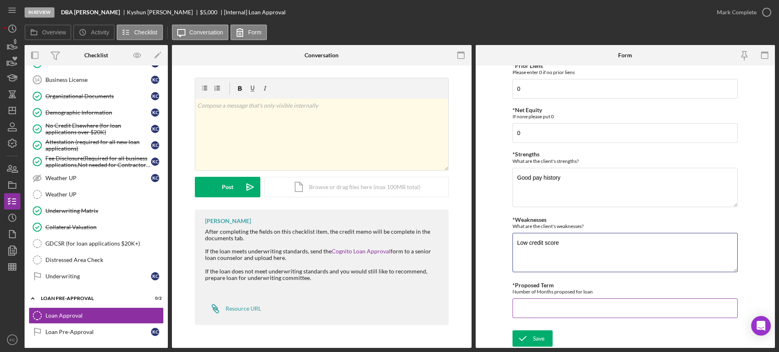
type textarea "Low credit score"
click at [561, 308] on input "*Proposed Term" at bounding box center [625, 309] width 225 height 20
type input "60"
click at [532, 334] on button "Save" at bounding box center [533, 338] width 40 height 16
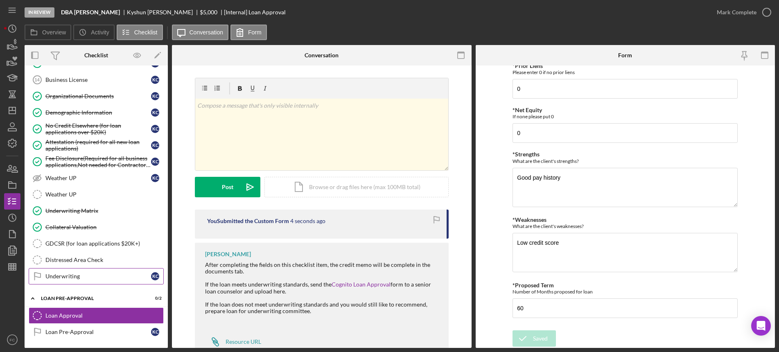
click at [65, 279] on div "Underwriting" at bounding box center [98, 276] width 106 height 7
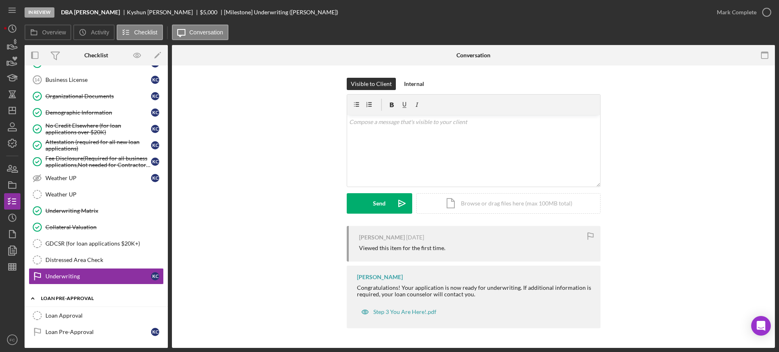
drag, startPoint x: 71, startPoint y: 314, endPoint x: 91, endPoint y: 298, distance: 25.1
click at [72, 311] on link "Loan Approval Loan Approval" at bounding box center [96, 316] width 135 height 16
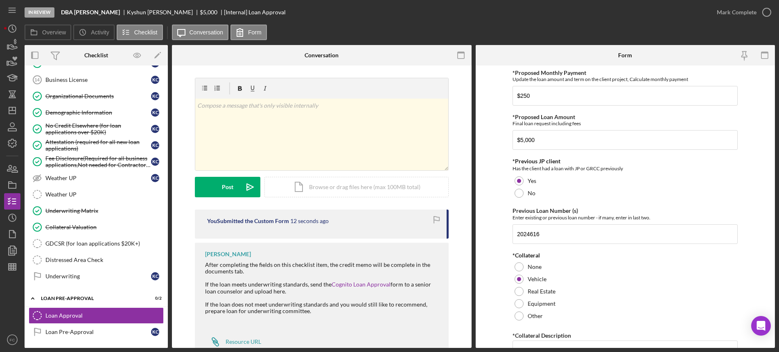
scroll to position [27, 0]
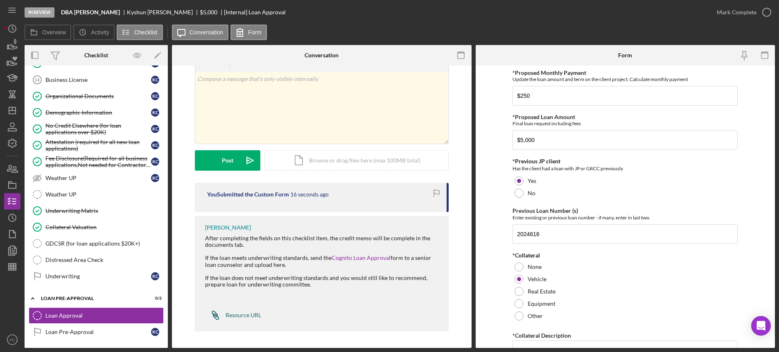
click at [239, 314] on div "Resource URL" at bounding box center [244, 315] width 36 height 7
click at [17, 111] on icon "Icon/Dashboard" at bounding box center [12, 110] width 20 height 20
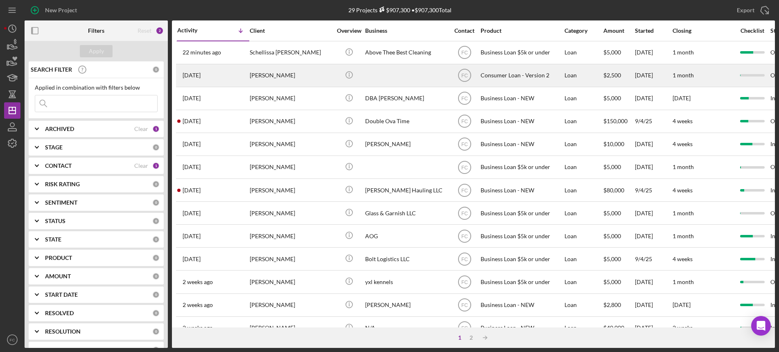
click at [306, 75] on div "[PERSON_NAME]" at bounding box center [291, 76] width 82 height 22
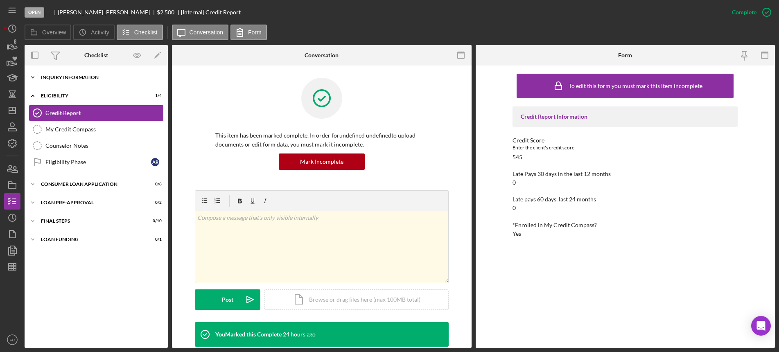
click at [80, 79] on div "Inquiry Information" at bounding box center [99, 77] width 117 height 5
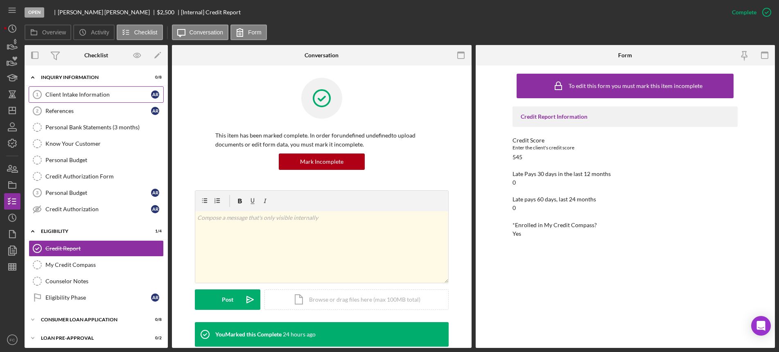
click at [71, 98] on link "Client Intake Information 1 Client Intake Information A R" at bounding box center [96, 94] width 135 height 16
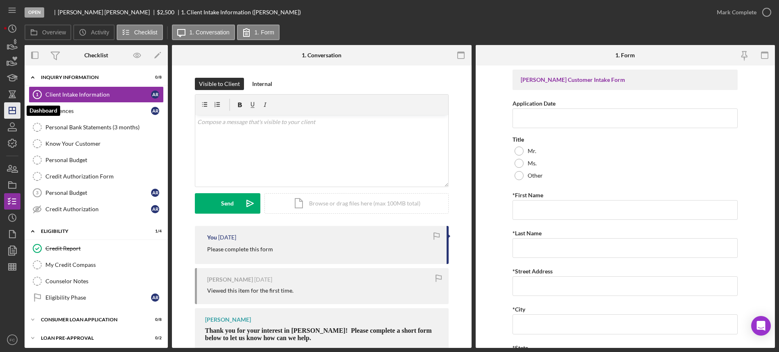
click at [11, 104] on icon "Icon/Dashboard" at bounding box center [12, 110] width 20 height 20
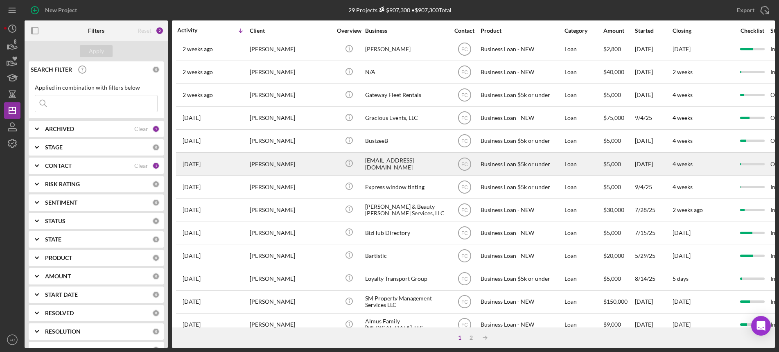
scroll to position [300, 0]
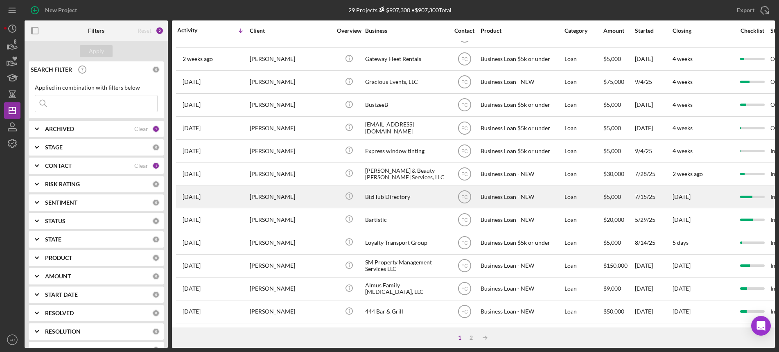
click at [307, 186] on div "[PERSON_NAME]" at bounding box center [291, 197] width 82 height 22
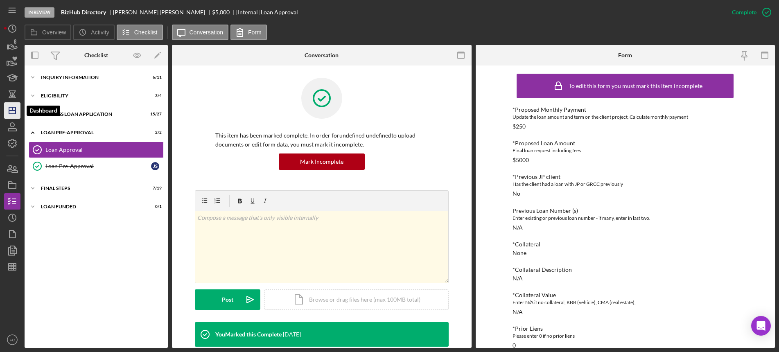
click at [8, 110] on icon "Icon/Dashboard" at bounding box center [12, 110] width 20 height 20
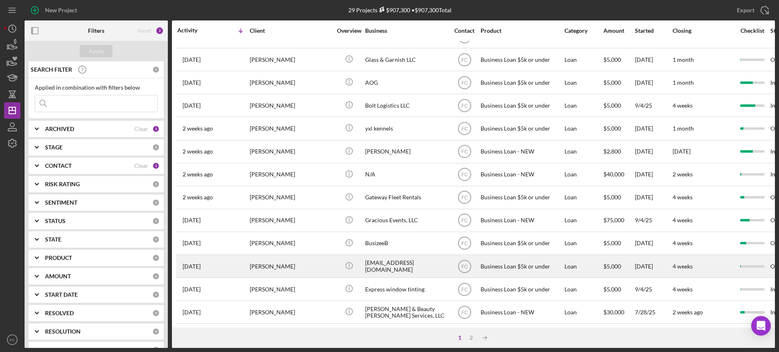
scroll to position [300, 0]
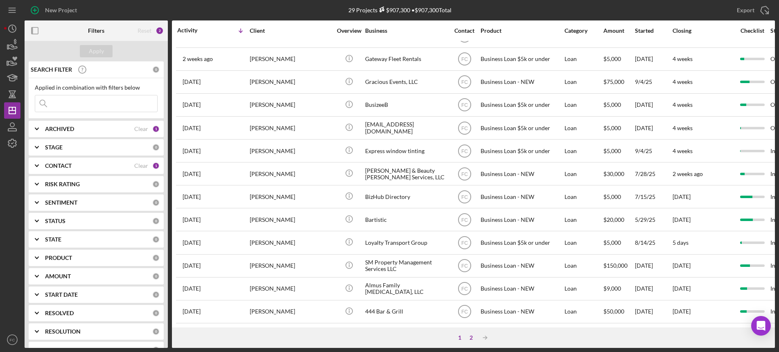
click at [470, 338] on div "2" at bounding box center [471, 338] width 11 height 7
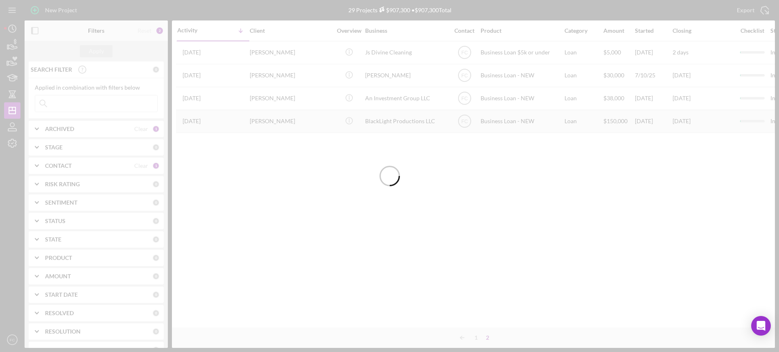
scroll to position [0, 0]
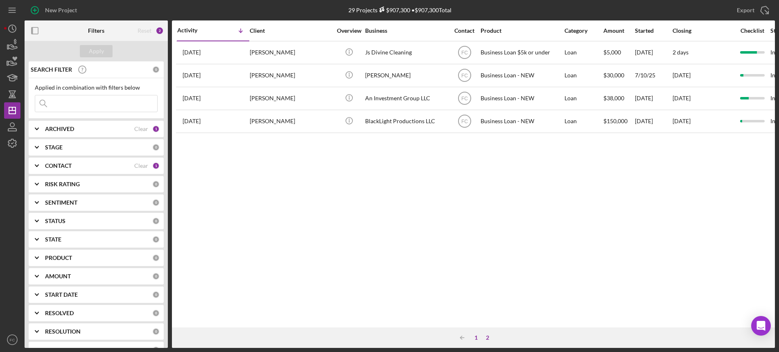
click at [479, 336] on div "1" at bounding box center [476, 338] width 11 height 7
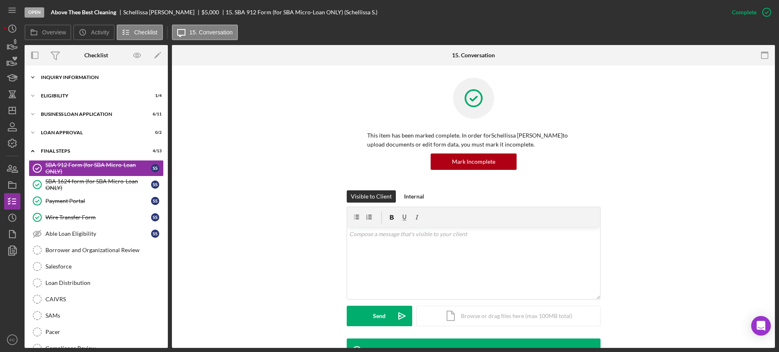
click at [78, 81] on div "Icon/Expander INQUIRY INFORMATION 5 / 11" at bounding box center [96, 77] width 143 height 16
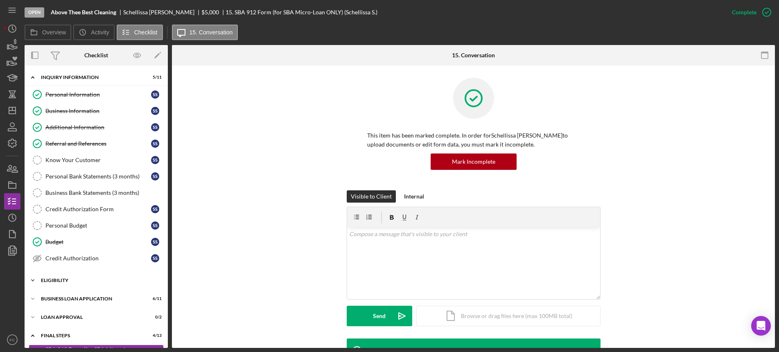
click at [69, 275] on div "Icon/Expander Eligibility 1 / 4" at bounding box center [96, 280] width 143 height 16
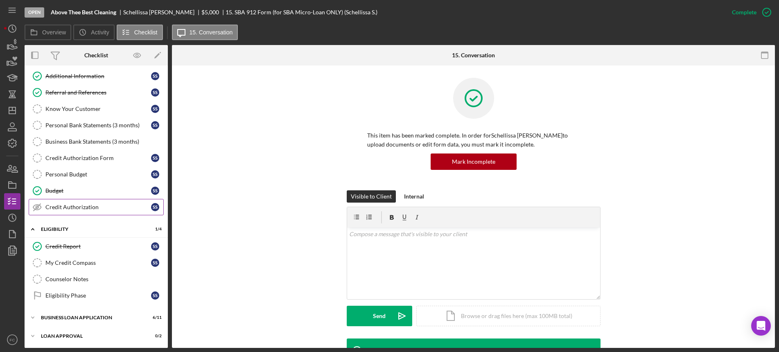
click at [80, 264] on div "My Credit Compass" at bounding box center [98, 263] width 106 height 7
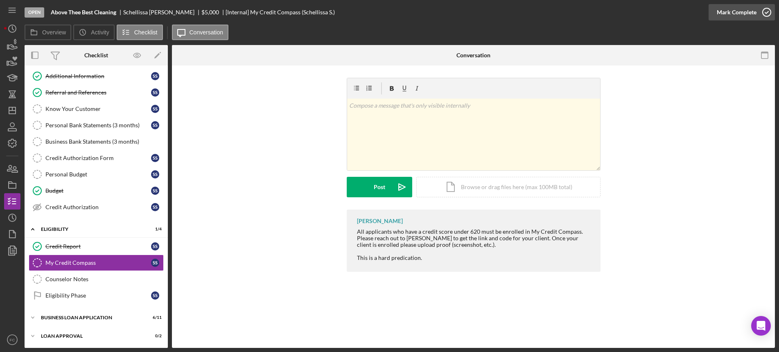
click at [765, 7] on icon "button" at bounding box center [767, 12] width 20 height 20
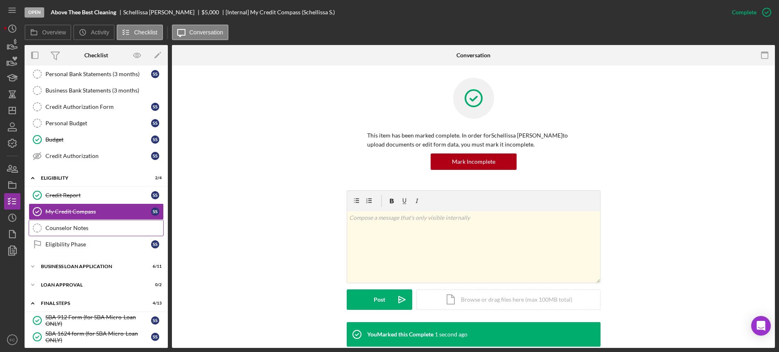
scroll to position [154, 0]
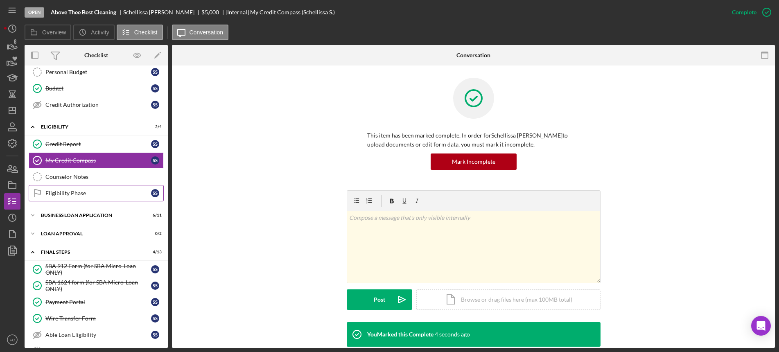
click at [68, 196] on div "Eligibility Phase" at bounding box center [98, 193] width 106 height 7
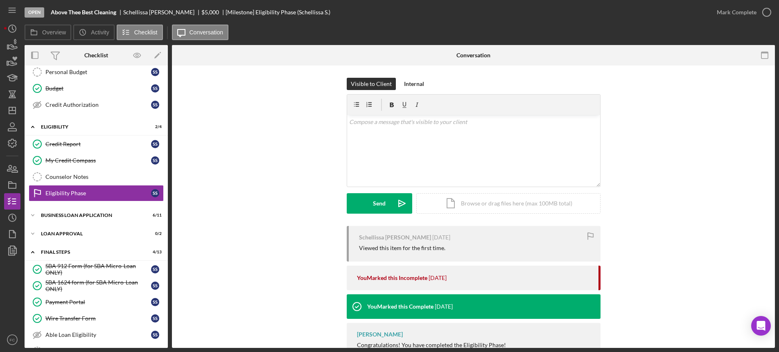
scroll to position [67, 0]
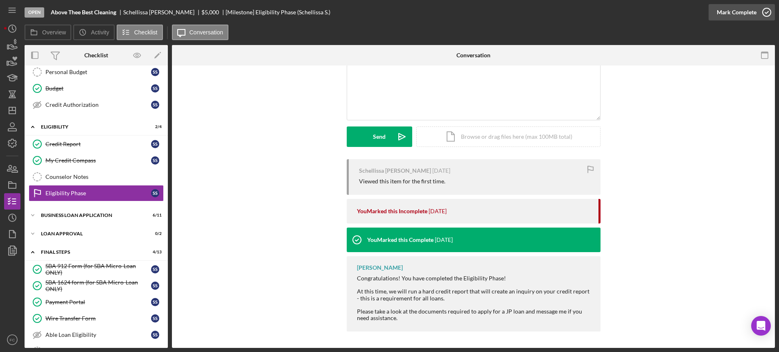
click at [767, 7] on icon "button" at bounding box center [767, 12] width 20 height 20
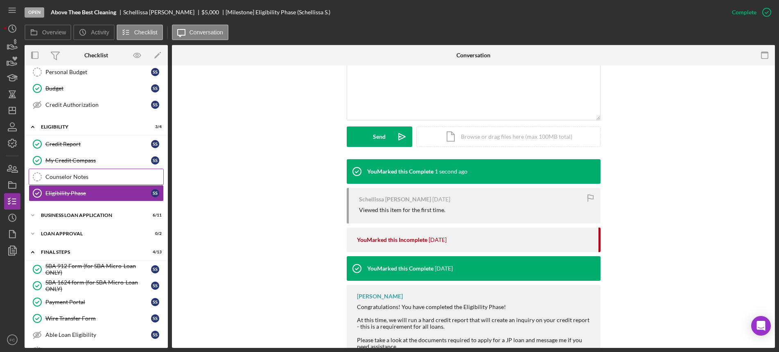
scroll to position [205, 0]
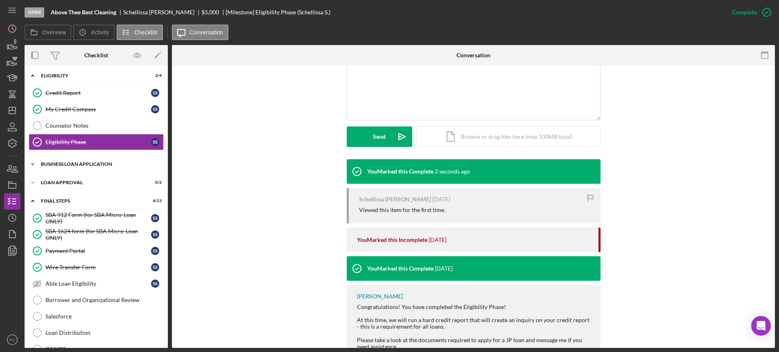
click at [72, 161] on div "Icon/Expander BUSINESS LOAN APPLICATION 6 / 11" at bounding box center [96, 164] width 143 height 16
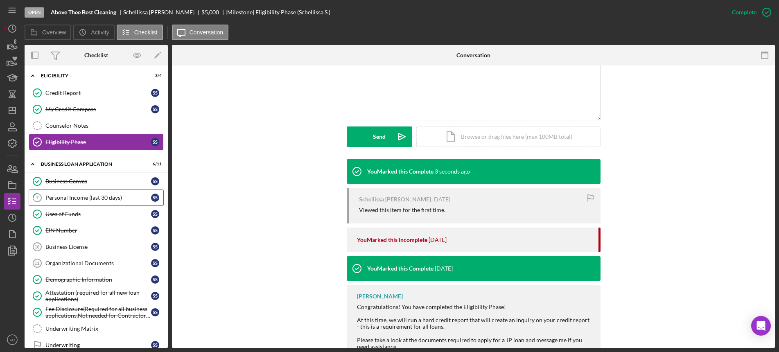
click at [77, 199] on div "Personal Income (last 30 days)" at bounding box center [98, 198] width 106 height 7
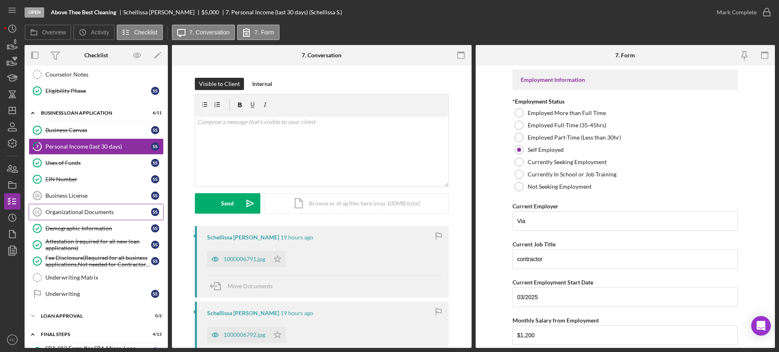
scroll to position [307, 0]
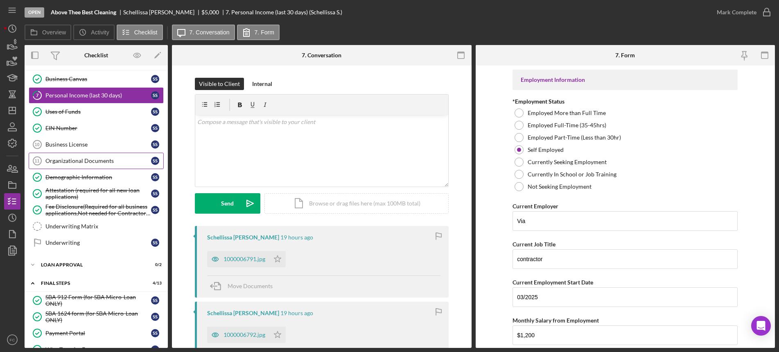
click at [68, 161] on div "Organizational Documents" at bounding box center [98, 161] width 106 height 7
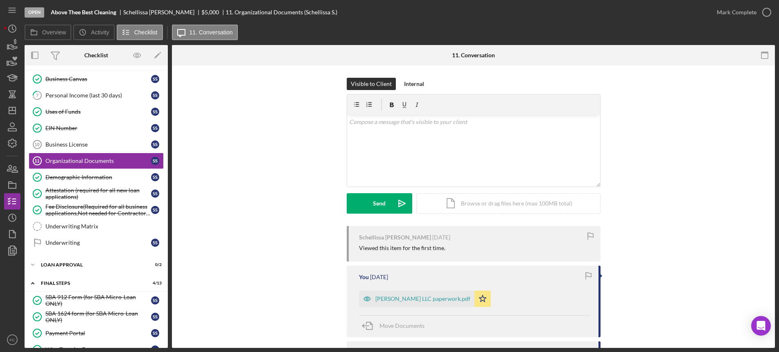
scroll to position [51, 0]
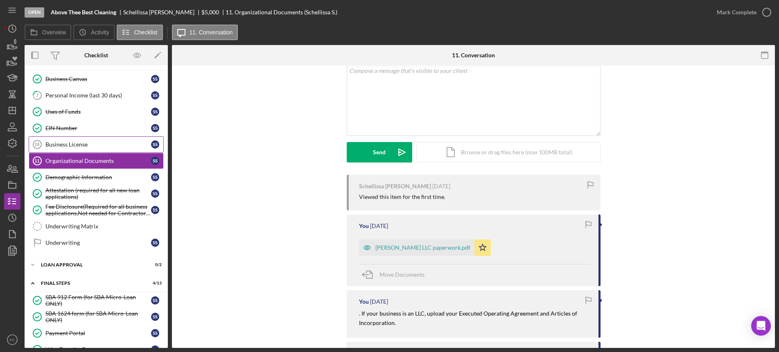
click at [62, 149] on link "Business License 10 Business License S S" at bounding box center [96, 144] width 135 height 16
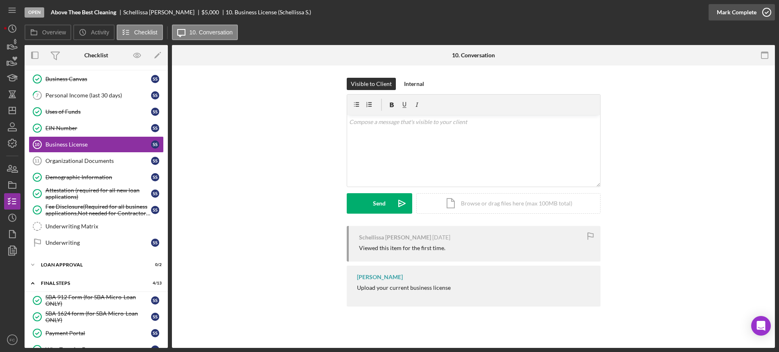
click at [766, 11] on icon "button" at bounding box center [767, 12] width 20 height 20
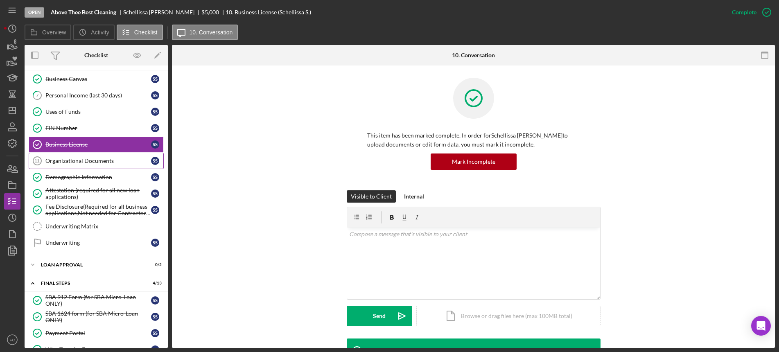
click at [87, 163] on div "Organizational Documents" at bounding box center [98, 161] width 106 height 7
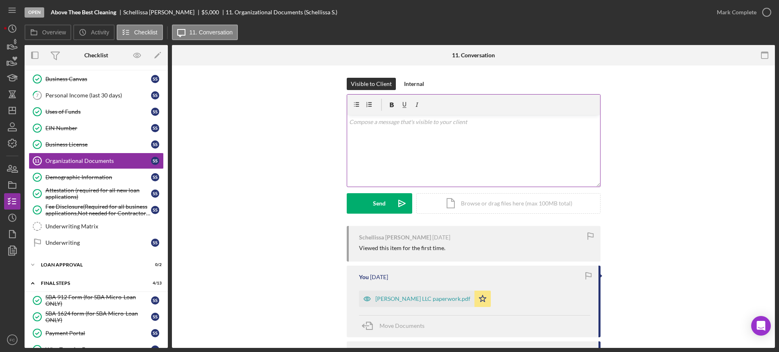
click at [382, 138] on div "v Color teal Color pink Remove color Add row above Add row below Add column bef…" at bounding box center [473, 151] width 253 height 72
click at [363, 205] on button "Send Icon/icon-invite-send" at bounding box center [380, 203] width 66 height 20
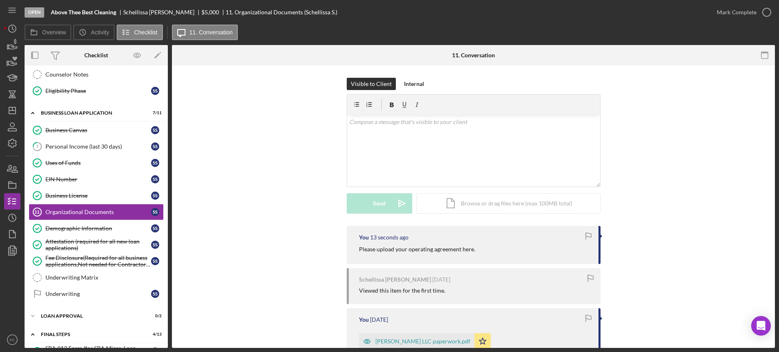
scroll to position [307, 0]
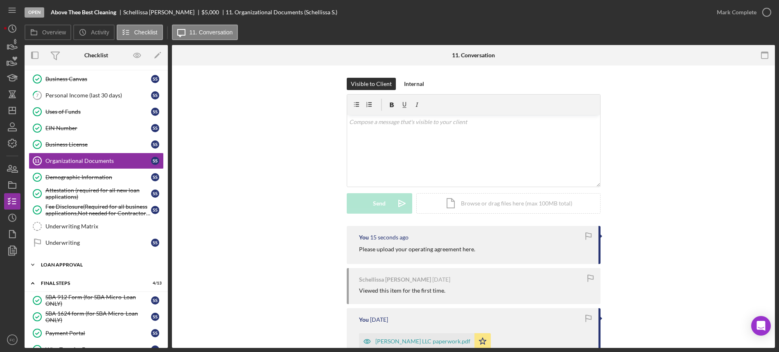
click at [70, 263] on div "Loan Approval" at bounding box center [99, 265] width 117 height 5
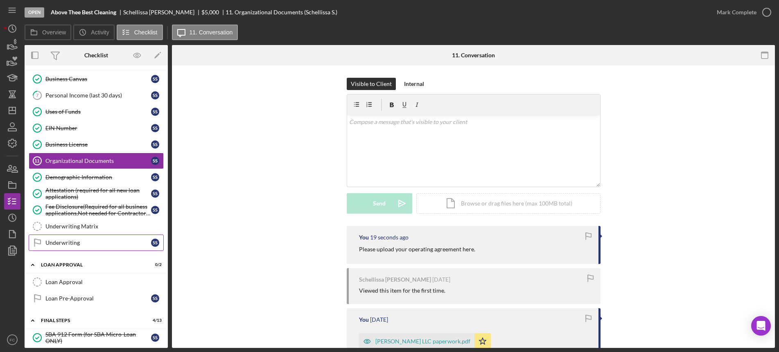
click at [72, 242] on div "Underwriting" at bounding box center [98, 243] width 106 height 7
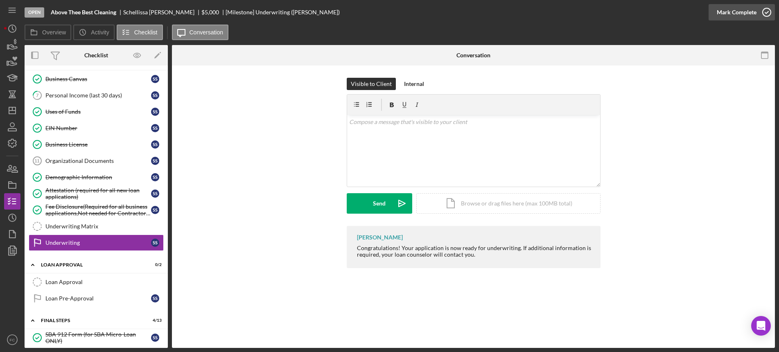
click at [768, 11] on icon "button" at bounding box center [767, 12] width 20 height 20
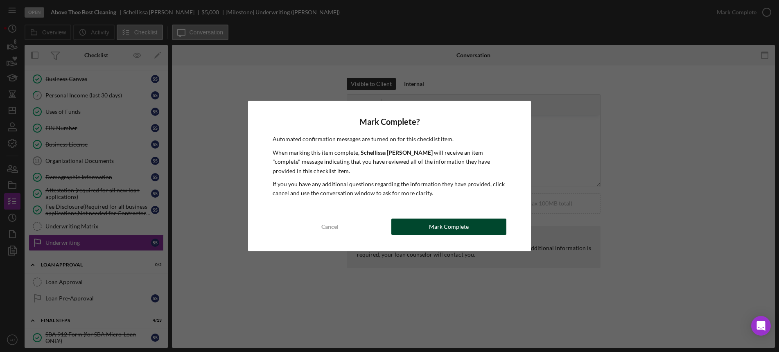
click at [422, 227] on button "Mark Complete" at bounding box center [449, 227] width 115 height 16
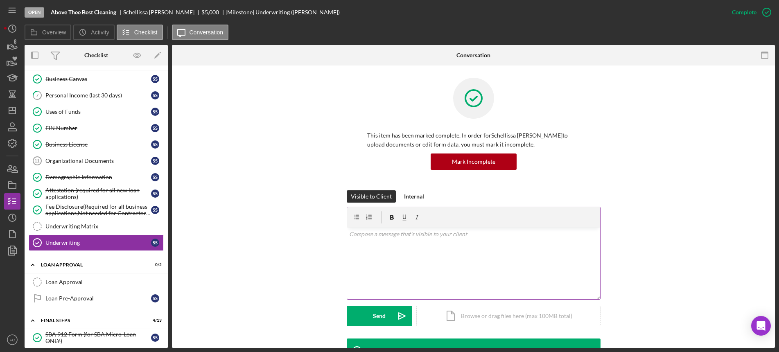
scroll to position [78, 0]
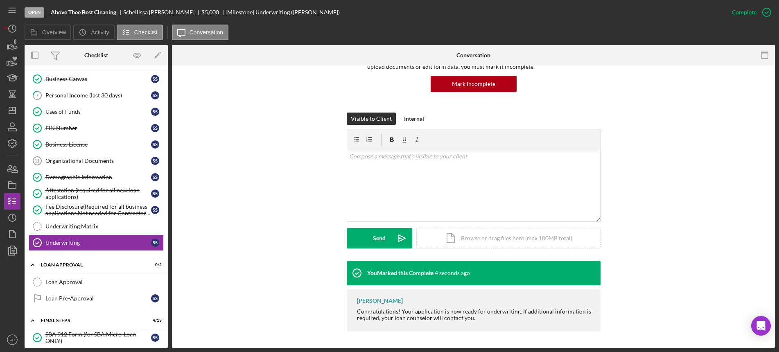
drag, startPoint x: 388, startPoint y: 312, endPoint x: 450, endPoint y: 320, distance: 63.1
click at [489, 327] on div "Franchot Cunningham Congratulations! Your application is now ready for underwri…" at bounding box center [474, 311] width 254 height 42
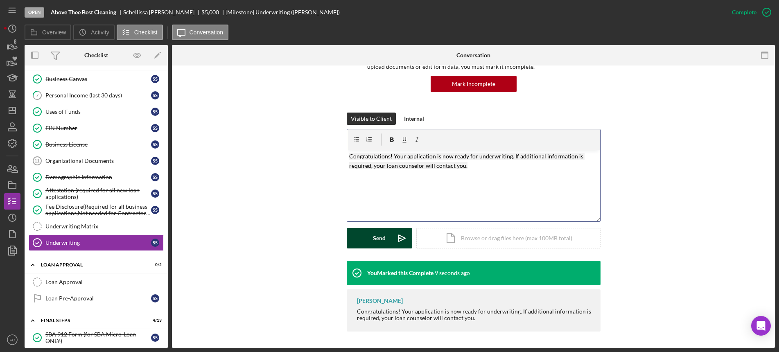
click at [359, 235] on button "Send Icon/icon-invite-send" at bounding box center [380, 238] width 66 height 20
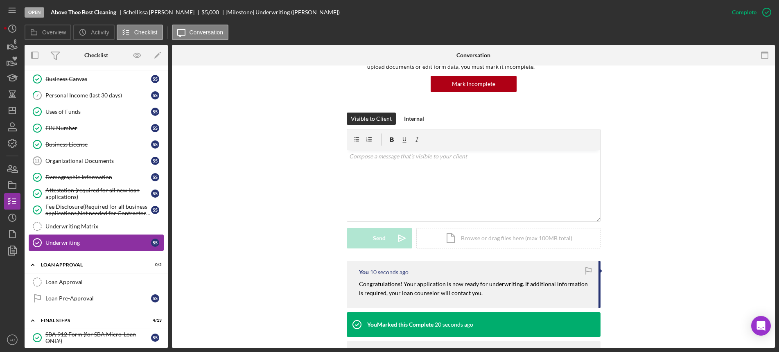
scroll to position [358, 0]
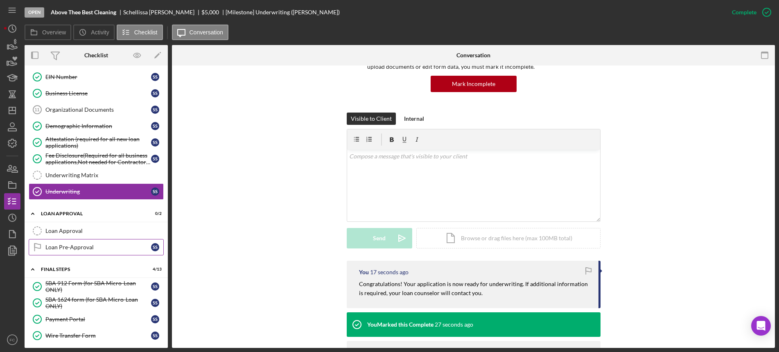
click at [84, 247] on div "Loan Pre-Approval" at bounding box center [98, 247] width 106 height 7
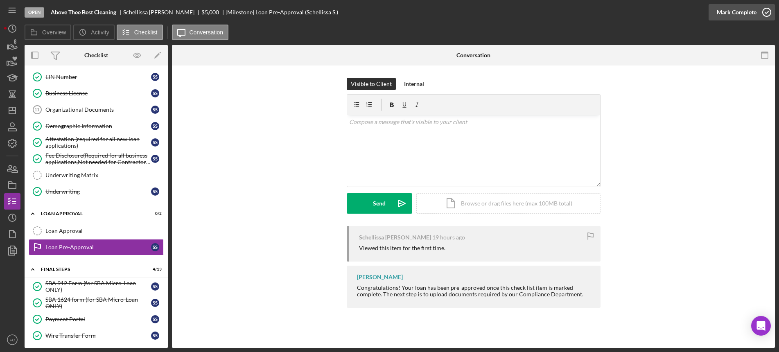
click at [771, 11] on icon "button" at bounding box center [767, 12] width 20 height 20
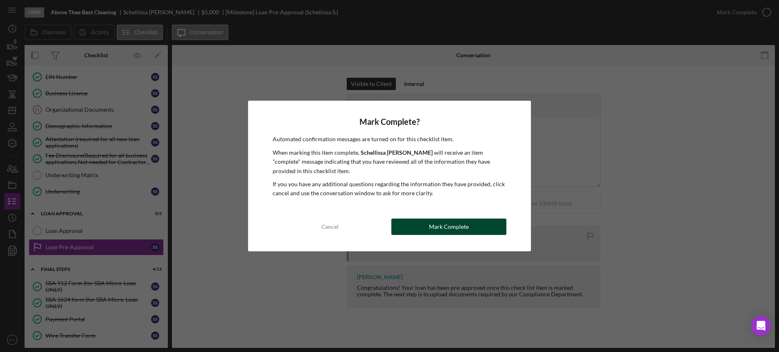
click at [427, 226] on button "Mark Complete" at bounding box center [449, 227] width 115 height 16
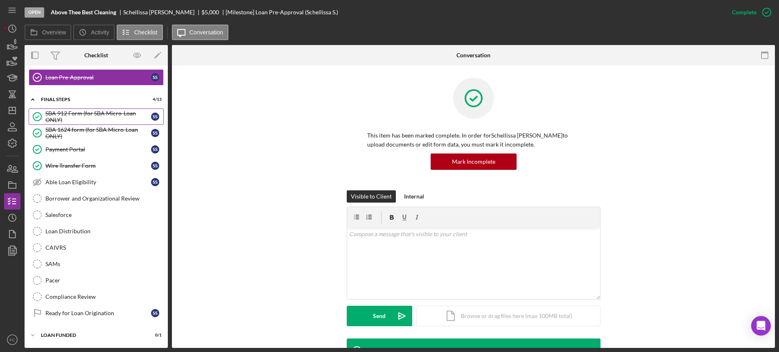
scroll to position [426, 0]
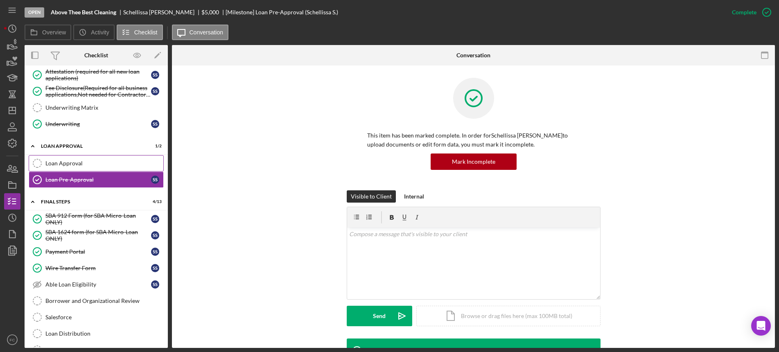
click at [85, 163] on div "Loan Approval" at bounding box center [104, 163] width 118 height 7
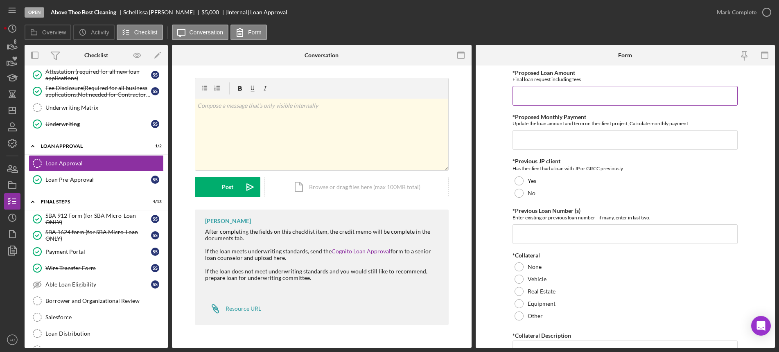
click at [545, 98] on input "*Proposed Loan Amount" at bounding box center [625, 96] width 225 height 20
type input "$5,000"
click at [544, 137] on input "*Proposed Monthly Payment" at bounding box center [625, 140] width 225 height 20
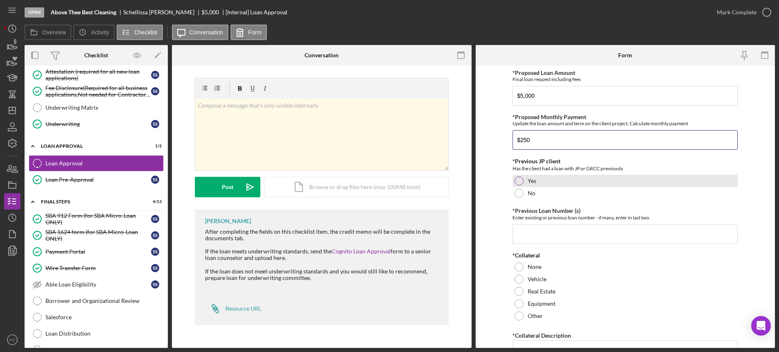
type input "$250"
click at [521, 177] on div "Yes" at bounding box center [625, 181] width 225 height 12
click at [523, 225] on input "*Previous Loan Number (s)" at bounding box center [625, 234] width 225 height 20
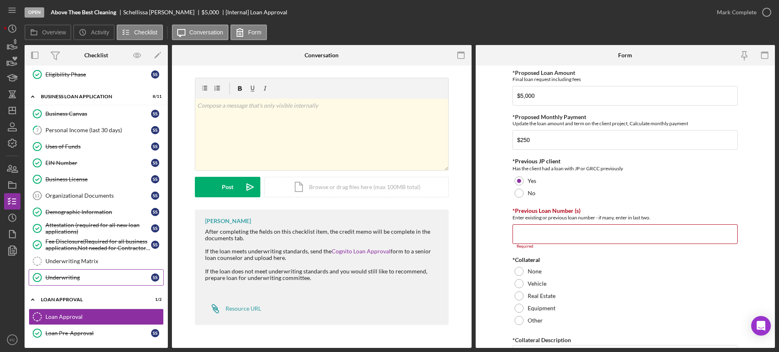
scroll to position [221, 0]
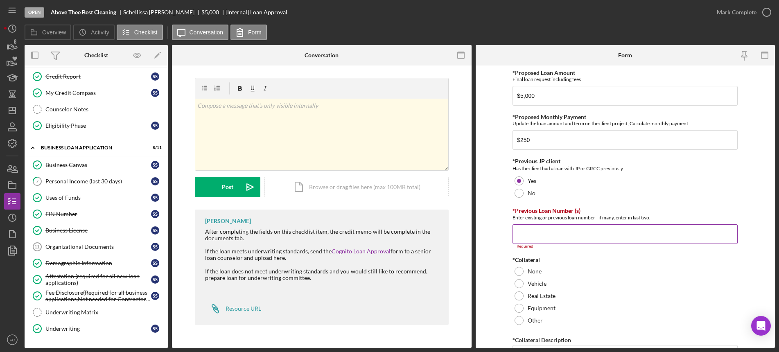
click at [539, 233] on input "*Previous Loan Number (s)" at bounding box center [625, 234] width 225 height 20
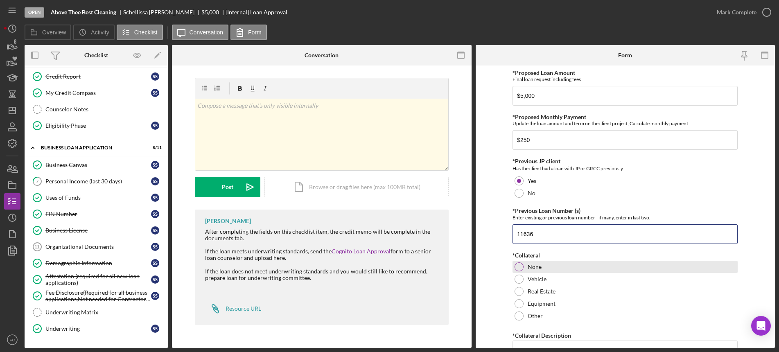
type input "11636"
click at [524, 268] on div "None" at bounding box center [625, 267] width 225 height 12
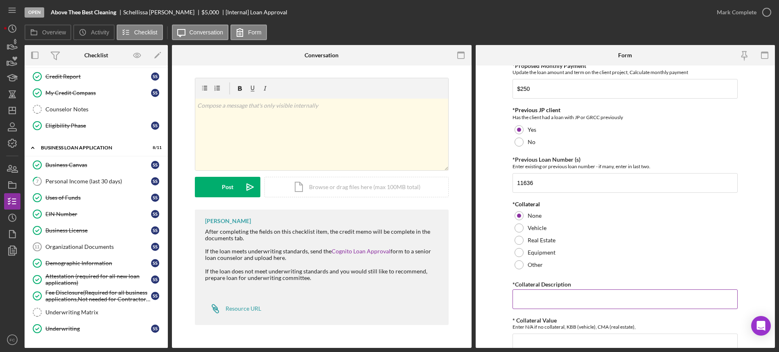
click at [536, 302] on input "*Collateral Description" at bounding box center [625, 300] width 225 height 20
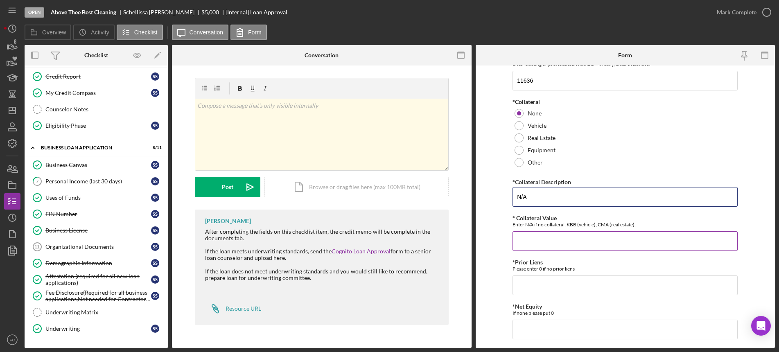
type input "N/A"
click at [534, 242] on input "* Collateral Value" at bounding box center [625, 241] width 225 height 20
type input "N/A"
drag, startPoint x: 515, startPoint y: 299, endPoint x: 519, endPoint y: 287, distance: 12.6
click at [518, 288] on div "*Proposed Loan Amount Final loan request including fees $5,000 *Proposed Monthl…" at bounding box center [625, 219] width 225 height 607
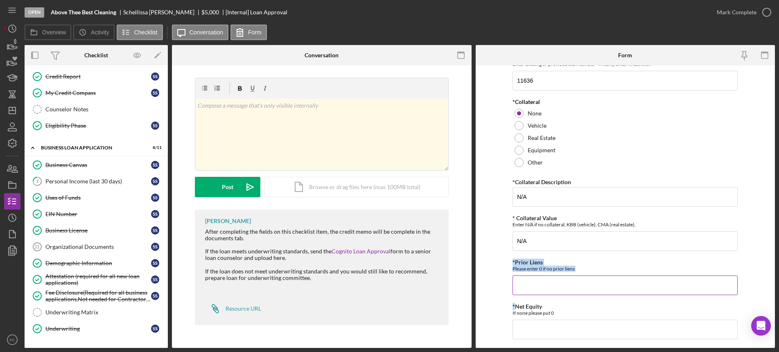
click at [524, 281] on input "*Prior Liens" at bounding box center [625, 286] width 225 height 20
type input "0"
drag, startPoint x: 507, startPoint y: 312, endPoint x: 512, endPoint y: 354, distance: 42.0
drag, startPoint x: 512, startPoint y: 354, endPoint x: 483, endPoint y: 308, distance: 54.7
click at [483, 308] on form "*Proposed Loan Amount Final loan request including fees $5,000 *Proposed Monthl…" at bounding box center [626, 207] width 300 height 283
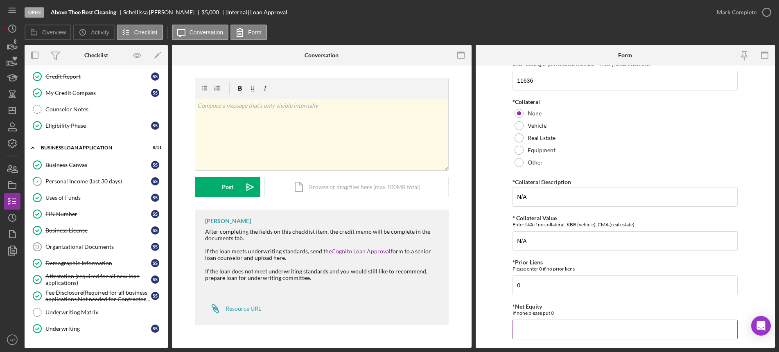
scroll to position [205, 0]
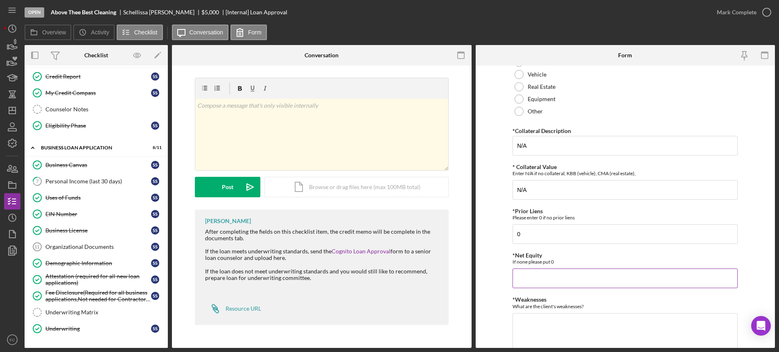
click at [523, 281] on input "*Net Equity" at bounding box center [625, 279] width 225 height 20
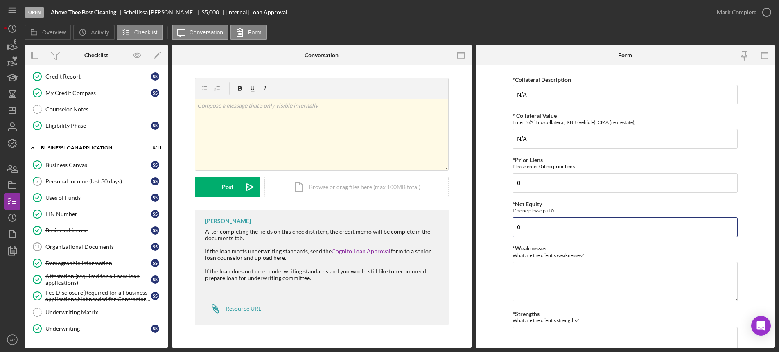
scroll to position [307, 0]
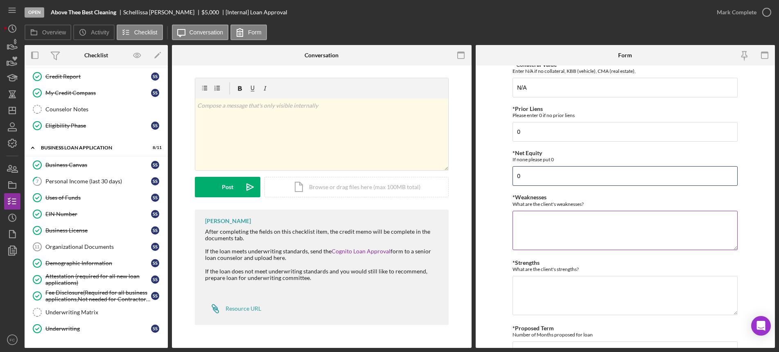
type input "0"
click at [535, 225] on textarea "*Weaknesses" at bounding box center [625, 230] width 225 height 39
type textarea "High credit card balance"
click at [524, 292] on textarea "*Strengths" at bounding box center [625, 295] width 225 height 39
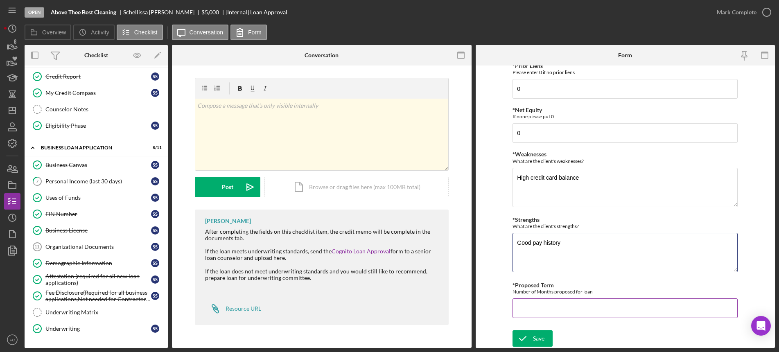
type textarea "Good pay history"
click at [529, 312] on input "*Proposed Term" at bounding box center [625, 309] width 225 height 20
type input "48"
click at [520, 335] on icon "submit" at bounding box center [523, 338] width 20 height 20
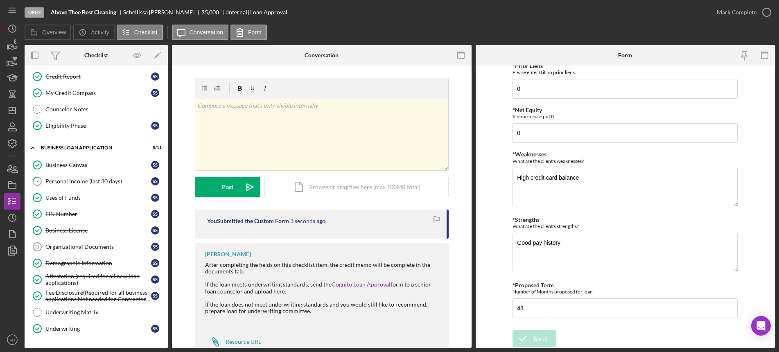
scroll to position [27, 0]
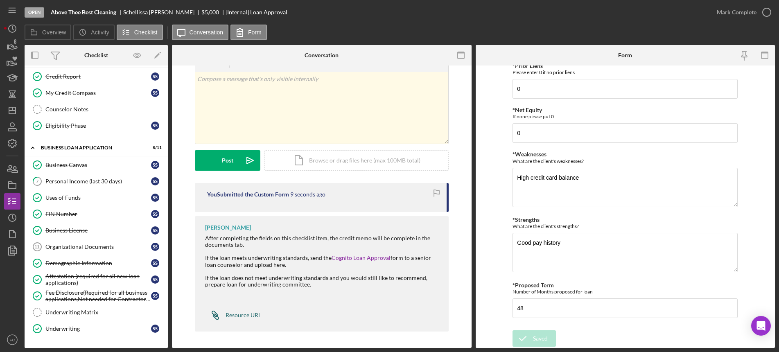
click at [233, 317] on div "Resource URL" at bounding box center [244, 315] width 36 height 7
drag, startPoint x: 124, startPoint y: 12, endPoint x: 168, endPoint y: 12, distance: 43.4
click at [168, 12] on div "Schellissa [PERSON_NAME]" at bounding box center [162, 12] width 78 height 7
copy div "Schellissa [PERSON_NAME]"
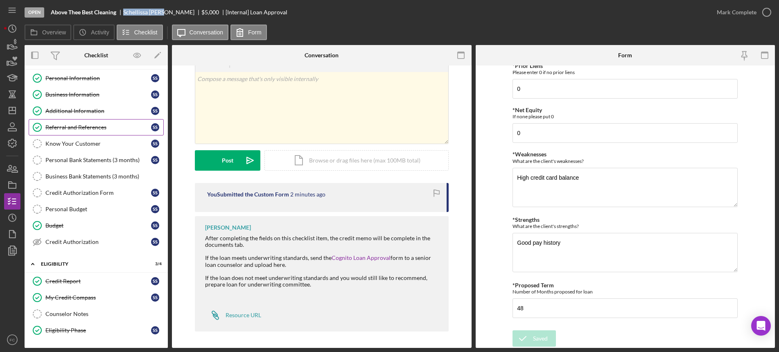
scroll to position [0, 0]
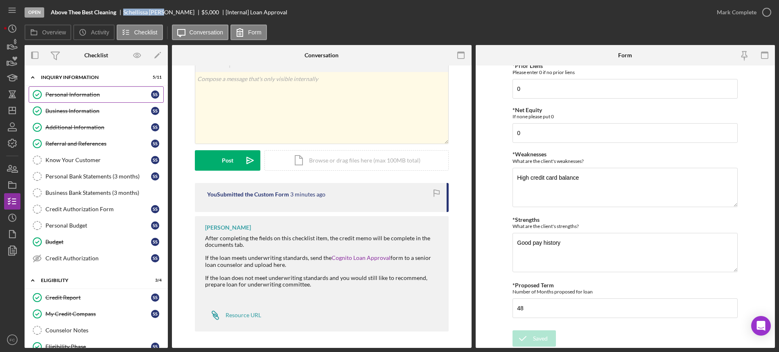
click at [67, 90] on link "Personal Information Personal Information S S" at bounding box center [96, 94] width 135 height 16
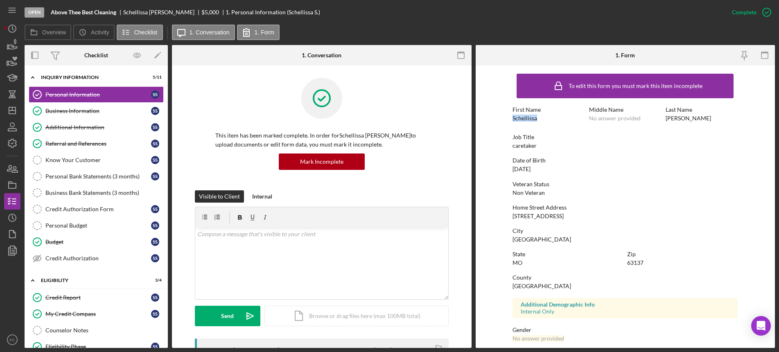
drag, startPoint x: 508, startPoint y: 118, endPoint x: 542, endPoint y: 118, distance: 34.0
click at [542, 118] on form "To edit this form you must mark this item incomplete First Name Schellissa Midd…" at bounding box center [626, 207] width 300 height 283
copy div "Schellissa"
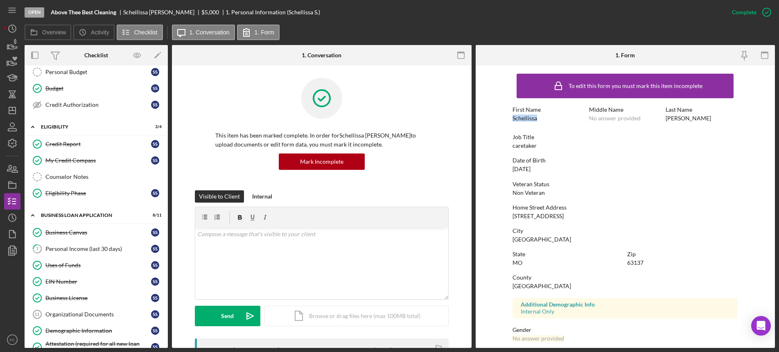
scroll to position [205, 0]
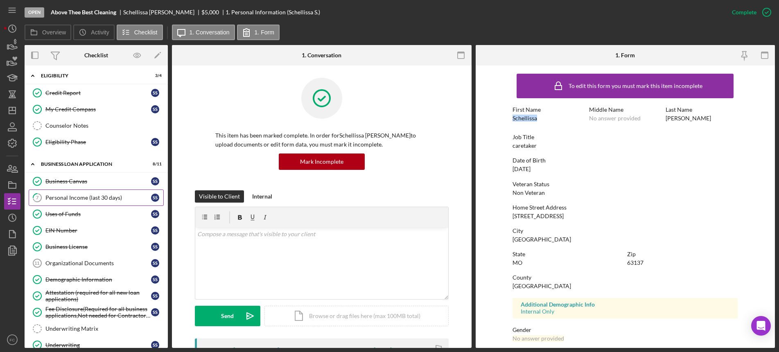
click at [78, 198] on div "Personal Income (last 30 days)" at bounding box center [98, 198] width 106 height 7
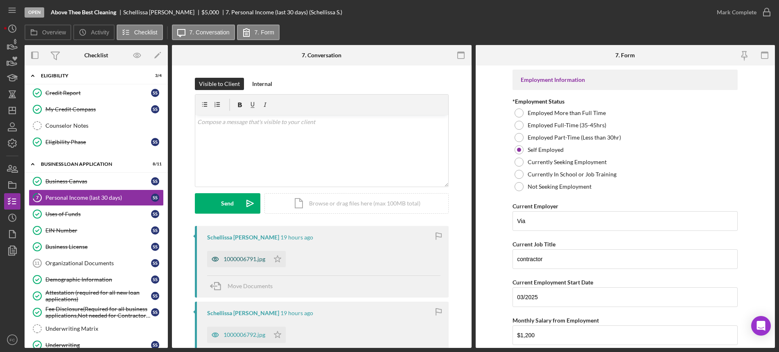
click at [231, 258] on div "1000006791.jpg" at bounding box center [245, 259] width 42 height 7
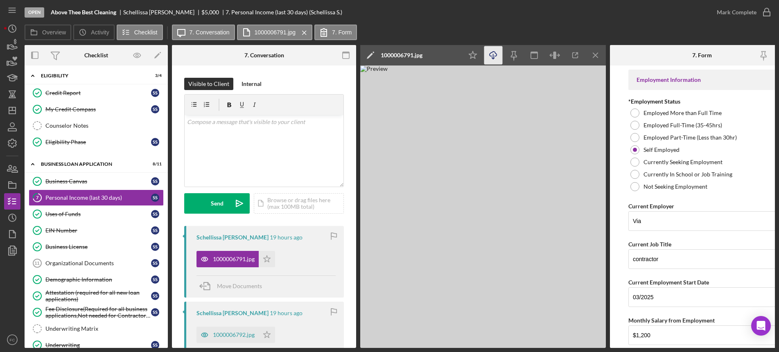
click at [489, 55] on icon "Icon/Download" at bounding box center [493, 55] width 18 height 18
click at [50, 197] on div "Personal Income (last 30 days)" at bounding box center [98, 198] width 106 height 7
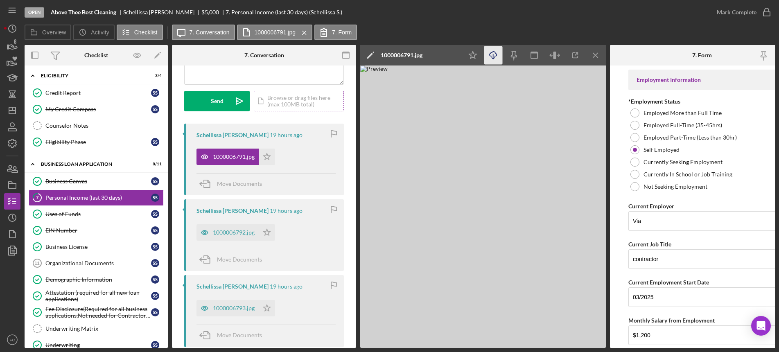
scroll to position [205, 0]
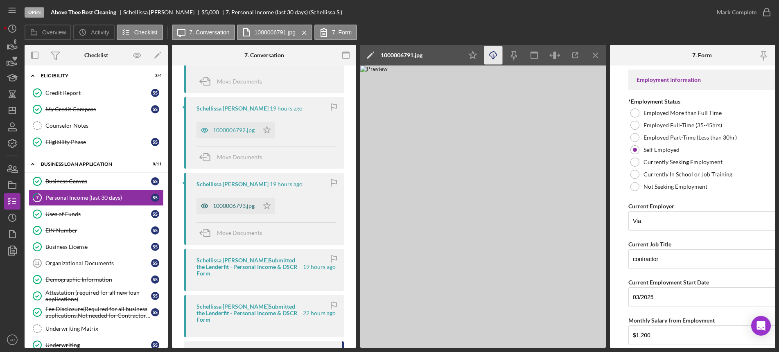
click at [228, 205] on div "1000006793.jpg" at bounding box center [234, 206] width 42 height 7
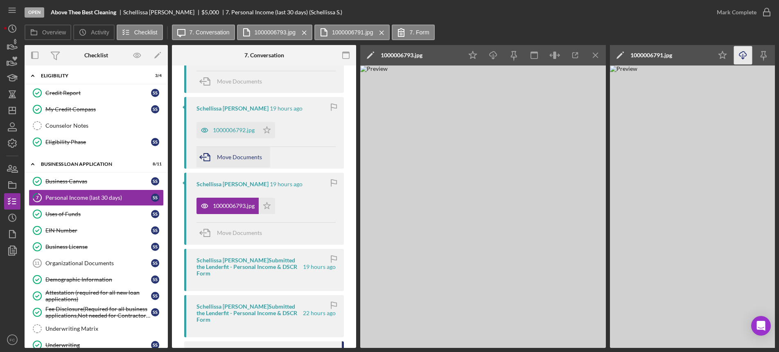
click at [237, 157] on span "Move Documents" at bounding box center [239, 157] width 45 height 7
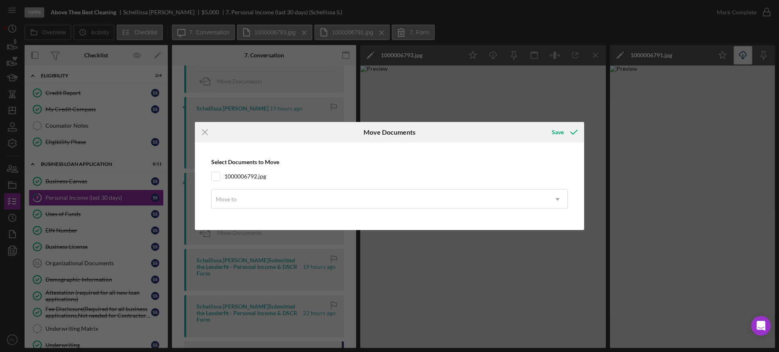
click at [206, 132] on icon "Icon/Menu Close" at bounding box center [205, 132] width 20 height 20
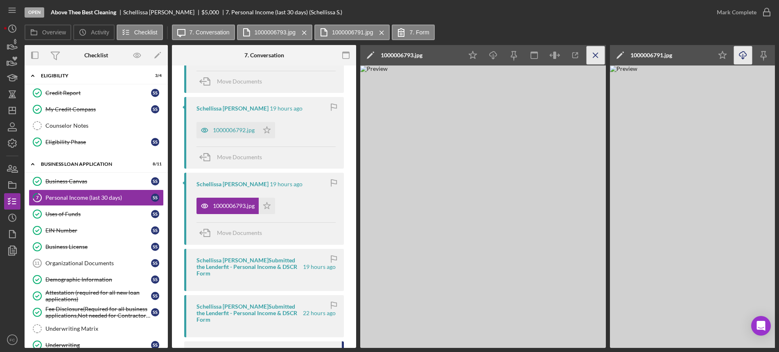
click at [593, 54] on icon "Icon/Menu Close" at bounding box center [596, 55] width 18 height 18
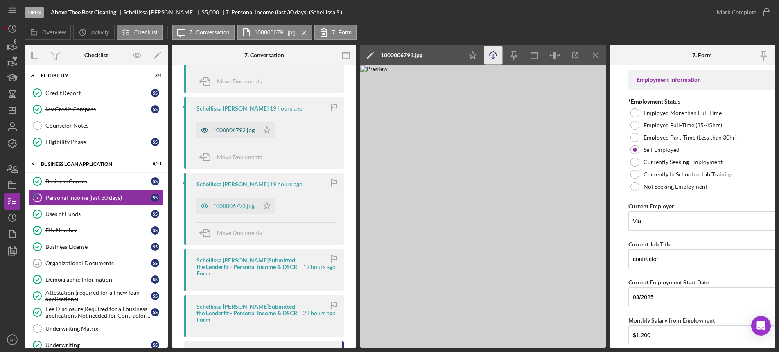
click at [230, 131] on div "1000006792.jpg" at bounding box center [234, 130] width 42 height 7
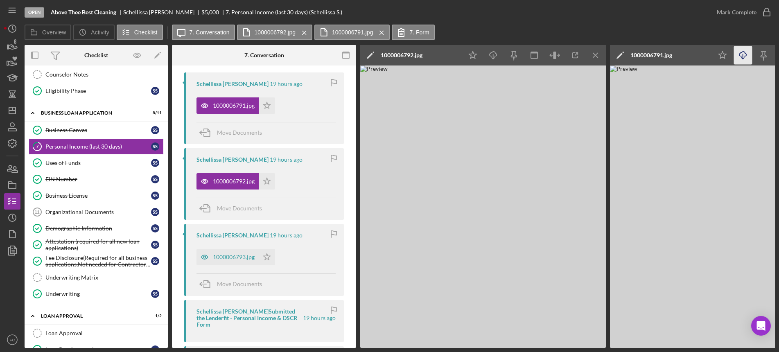
scroll to position [154, 0]
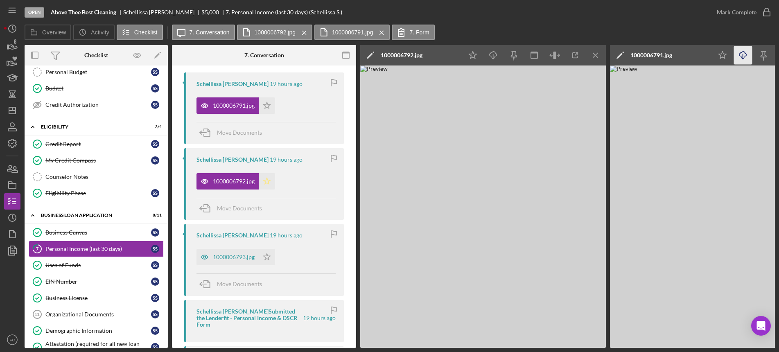
click at [273, 179] on icon "Icon/Star" at bounding box center [267, 181] width 16 height 16
click at [269, 106] on icon "Icon/Star" at bounding box center [267, 105] width 16 height 16
click at [268, 253] on icon "Icon/Star" at bounding box center [267, 257] width 16 height 16
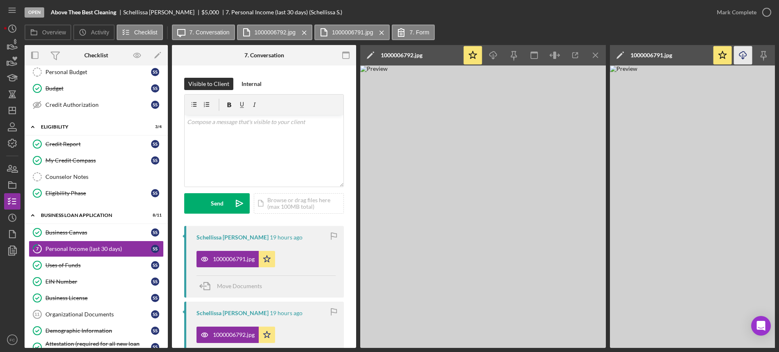
scroll to position [205, 0]
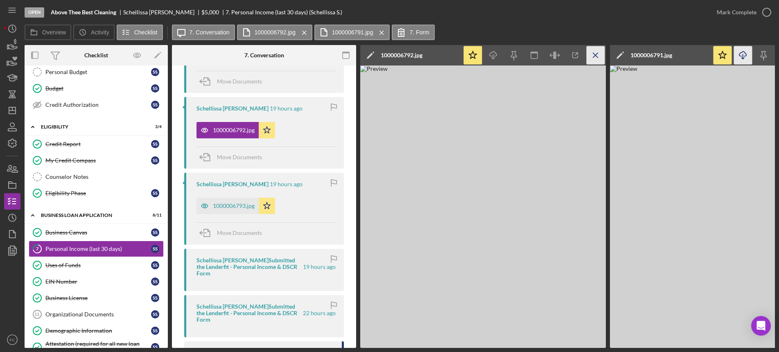
click at [594, 55] on icon "Icon/Menu Close" at bounding box center [596, 55] width 18 height 18
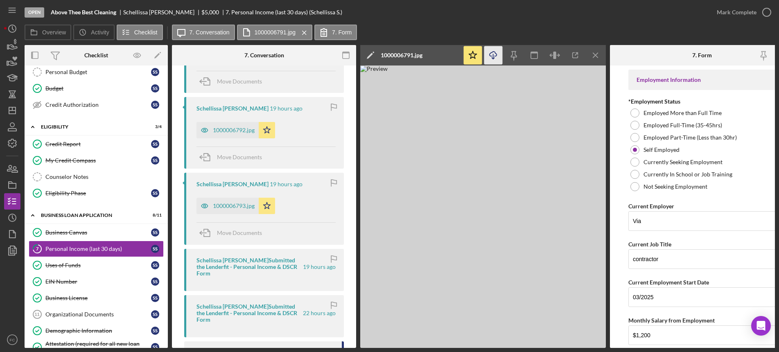
click at [594, 55] on icon "Icon/Menu Close" at bounding box center [596, 55] width 18 height 18
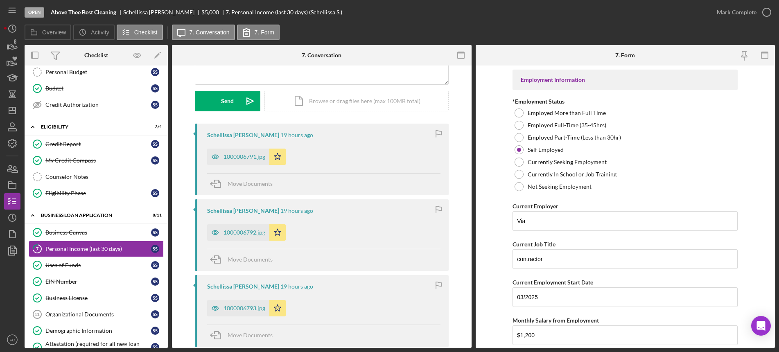
scroll to position [51, 0]
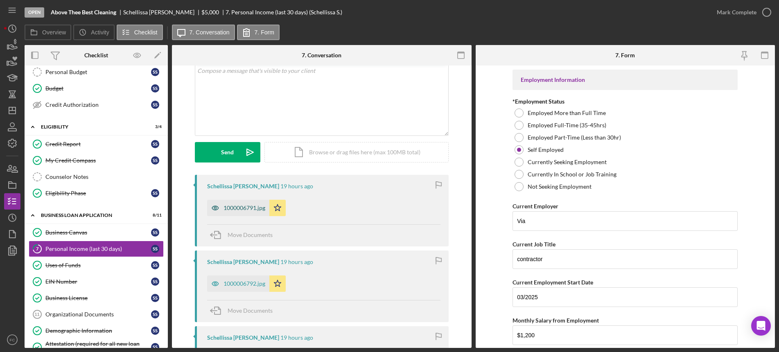
click at [236, 213] on div "1000006791.jpg" at bounding box center [238, 208] width 62 height 16
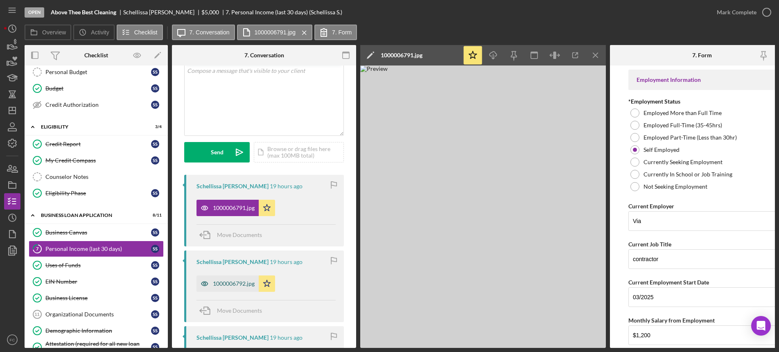
click at [226, 281] on div "1000006792.jpg" at bounding box center [234, 284] width 42 height 7
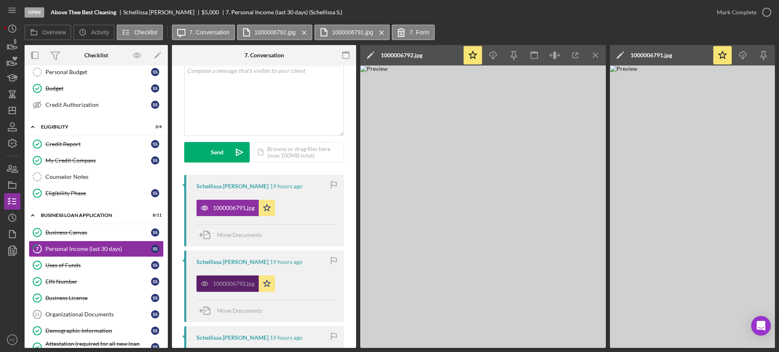
scroll to position [154, 0]
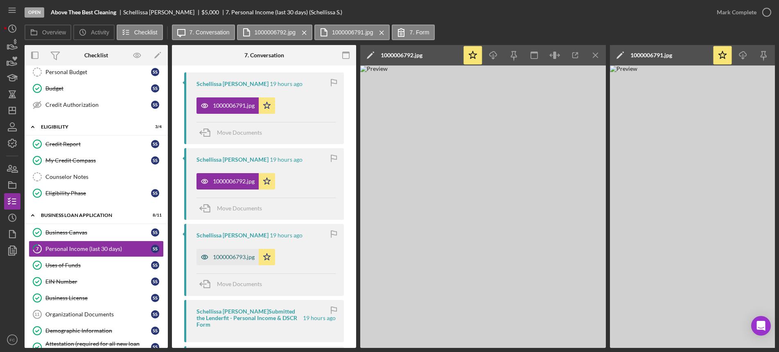
click at [223, 254] on div "1000006793.jpg" at bounding box center [234, 257] width 42 height 7
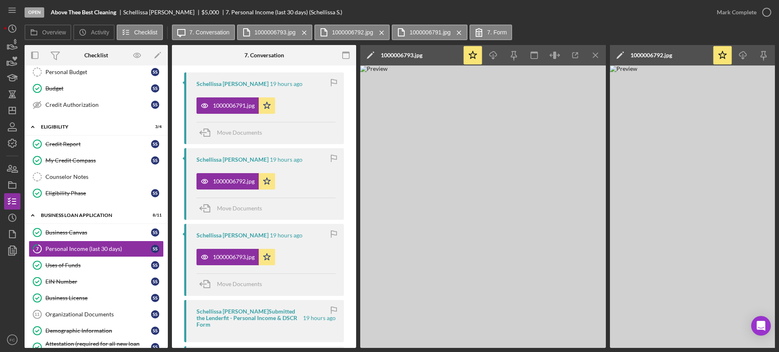
scroll to position [0, 0]
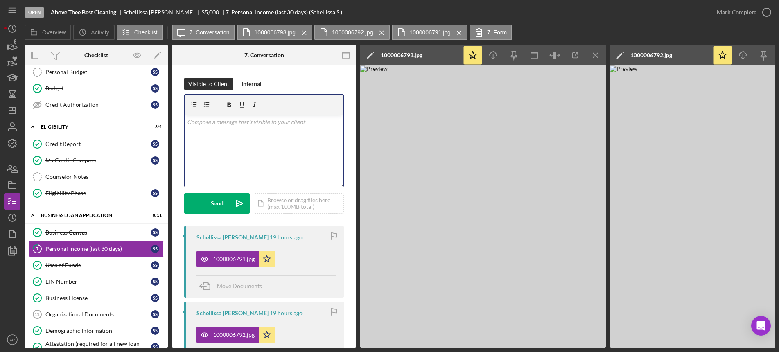
click at [224, 141] on div "v Color teal Color pink Remove color Add row above Add row below Add column bef…" at bounding box center [264, 151] width 159 height 72
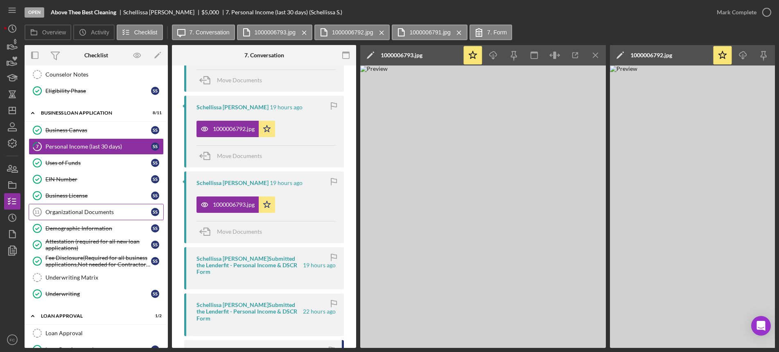
scroll to position [204, 0]
click at [96, 213] on div "Organizational Documents" at bounding box center [98, 212] width 106 height 7
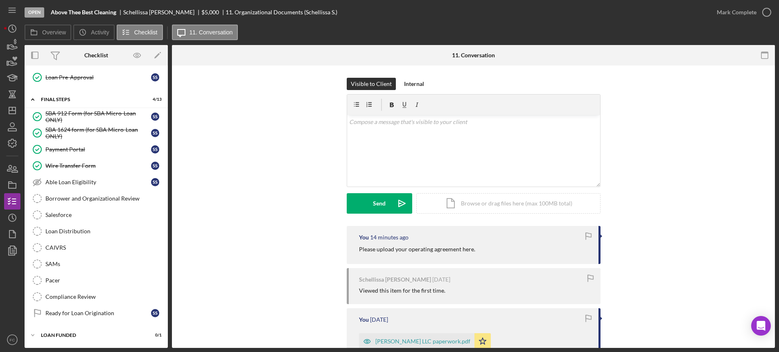
scroll to position [51, 0]
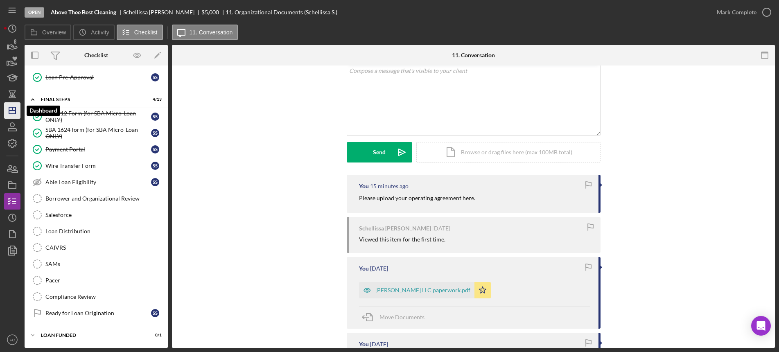
click at [12, 109] on line "button" at bounding box center [12, 108] width 0 height 3
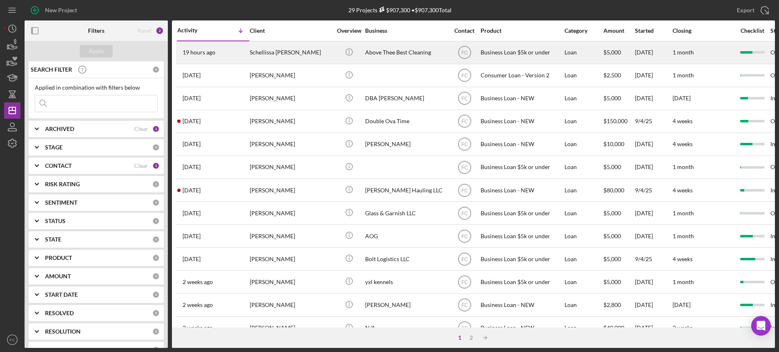
click at [300, 49] on div "Schellissa [PERSON_NAME]" at bounding box center [291, 53] width 82 height 22
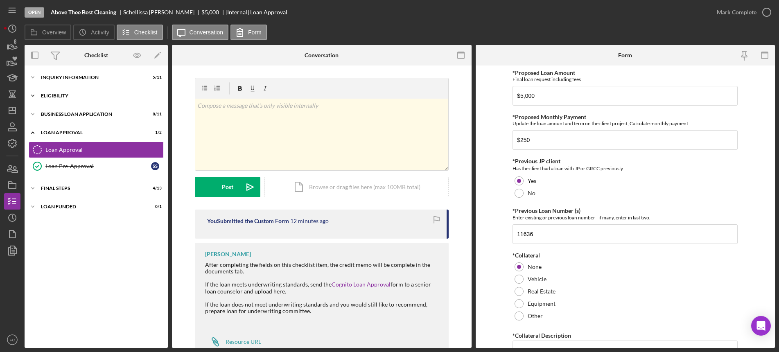
click at [86, 100] on div "Icon/Expander Eligibility 3 / 4" at bounding box center [96, 96] width 143 height 16
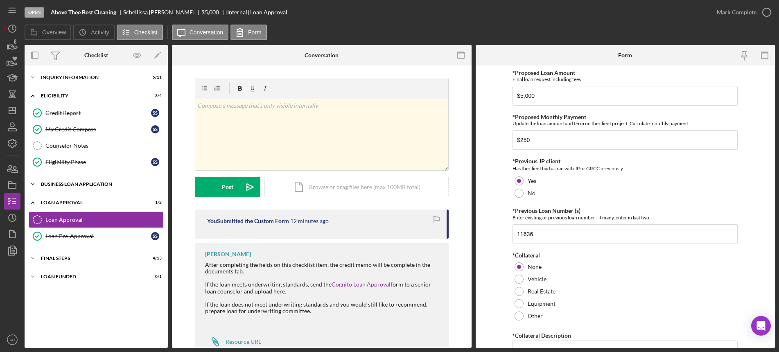
click at [78, 177] on div "Icon/Expander BUSINESS LOAN APPLICATION 8 / 11" at bounding box center [96, 184] width 143 height 16
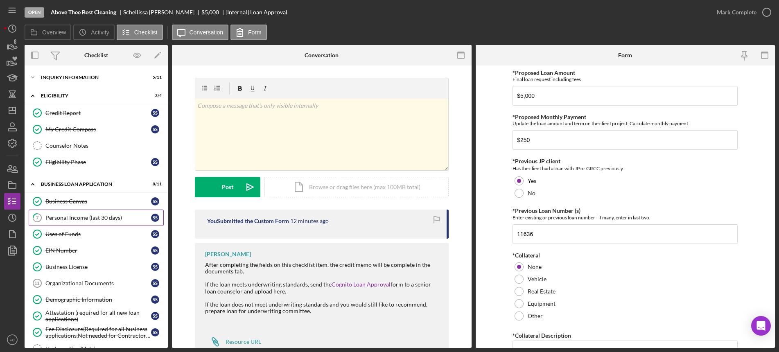
click at [93, 221] on div "Personal Income (last 30 days)" at bounding box center [98, 218] width 106 height 7
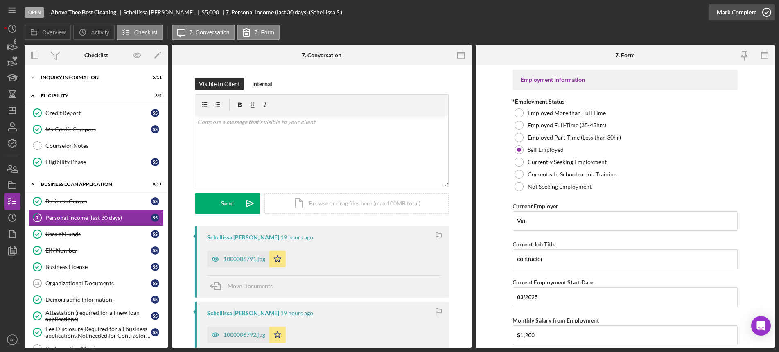
click at [769, 13] on icon "button" at bounding box center [767, 12] width 20 height 20
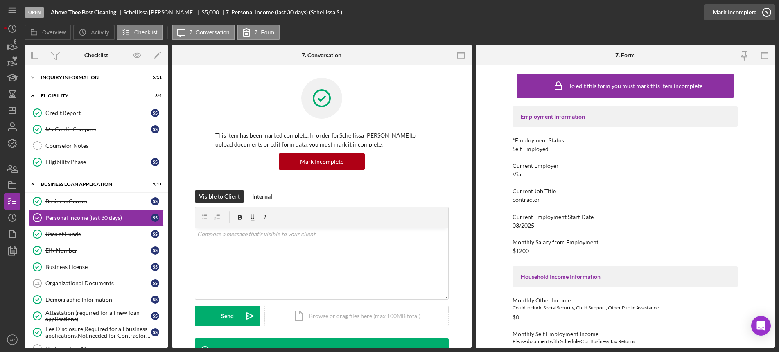
click at [767, 14] on icon "button" at bounding box center [767, 12] width 20 height 20
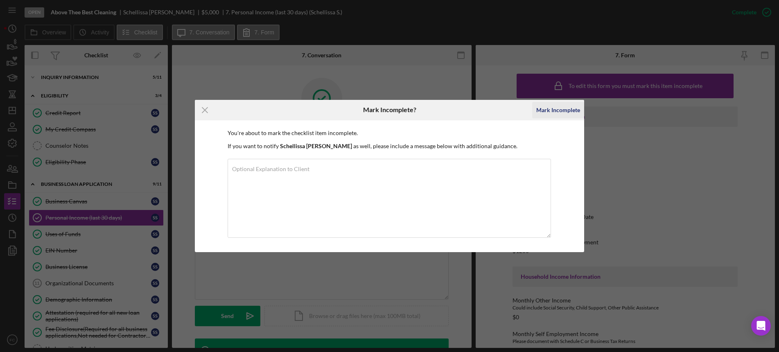
click at [554, 109] on div "Mark Incomplete" at bounding box center [558, 110] width 44 height 16
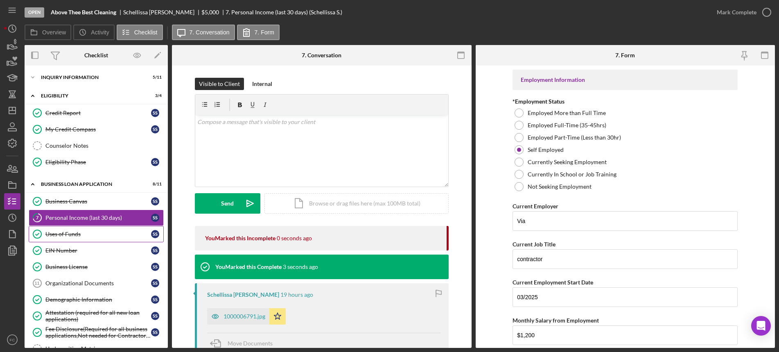
scroll to position [51, 0]
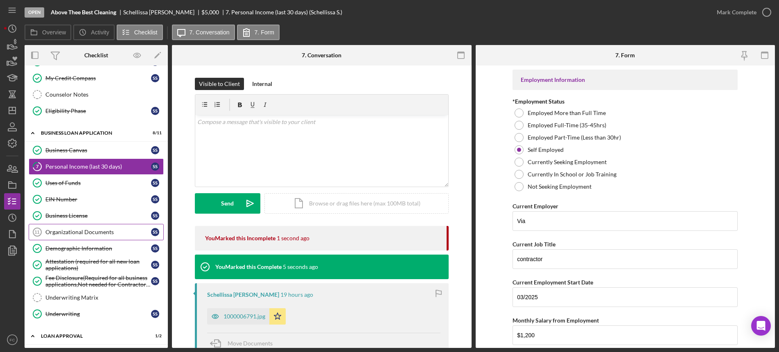
click at [67, 234] on div "Organizational Documents" at bounding box center [98, 232] width 106 height 7
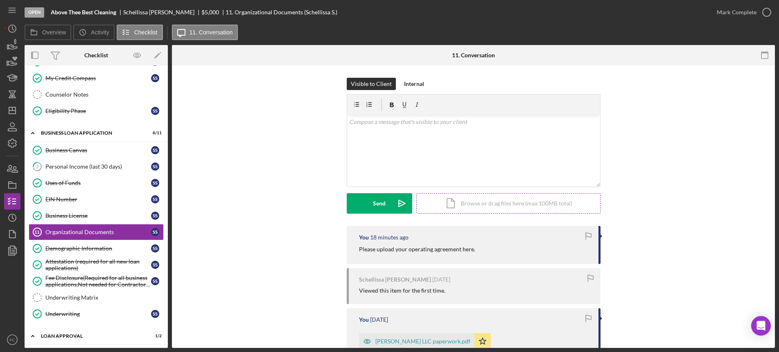
click at [514, 200] on div "Icon/Document Browse or drag files here (max 100MB total) Tap to choose files o…" at bounding box center [508, 203] width 184 height 20
click at [383, 205] on div "Upload" at bounding box center [379, 203] width 18 height 20
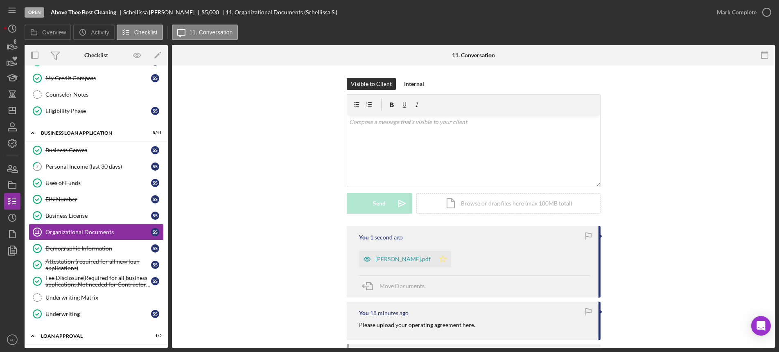
click at [435, 259] on icon "Icon/Star" at bounding box center [443, 259] width 16 height 16
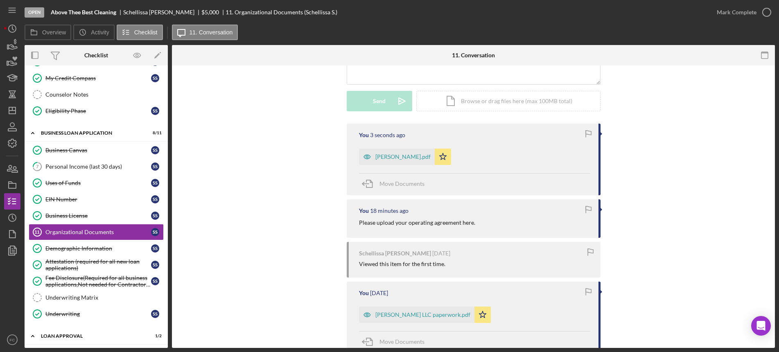
scroll to position [154, 0]
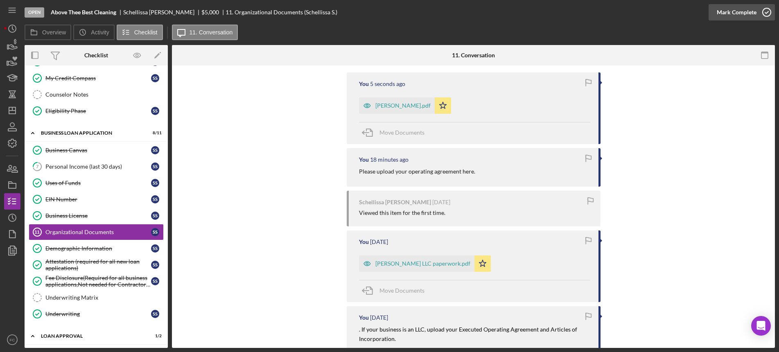
click at [765, 7] on icon "button" at bounding box center [767, 12] width 20 height 20
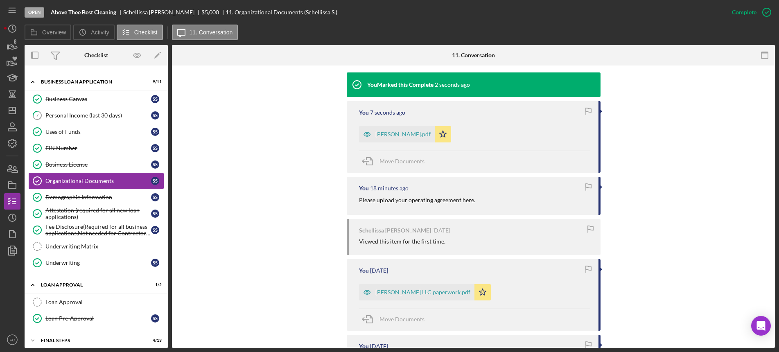
scroll to position [126, 0]
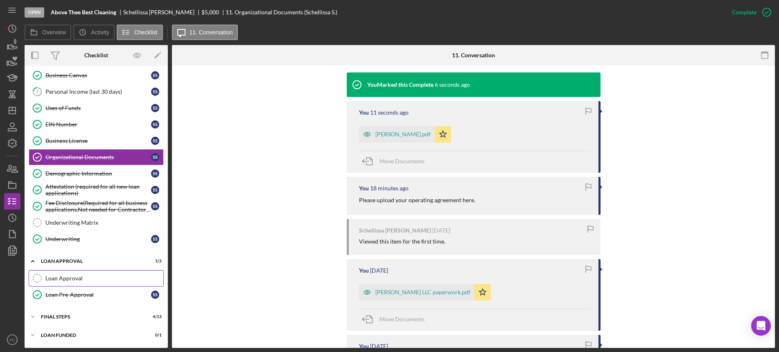
click at [60, 281] on div "Loan Approval" at bounding box center [104, 278] width 118 height 7
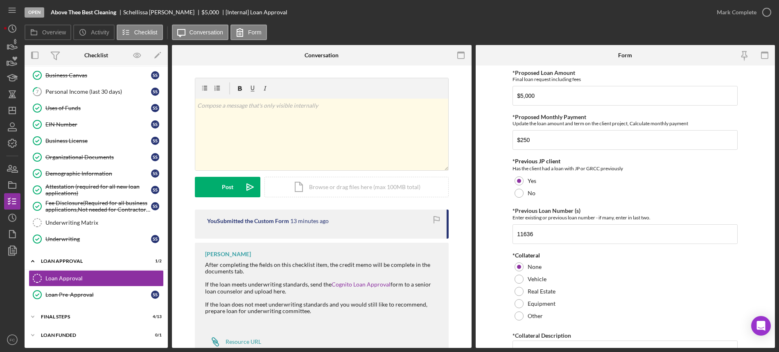
scroll to position [27, 0]
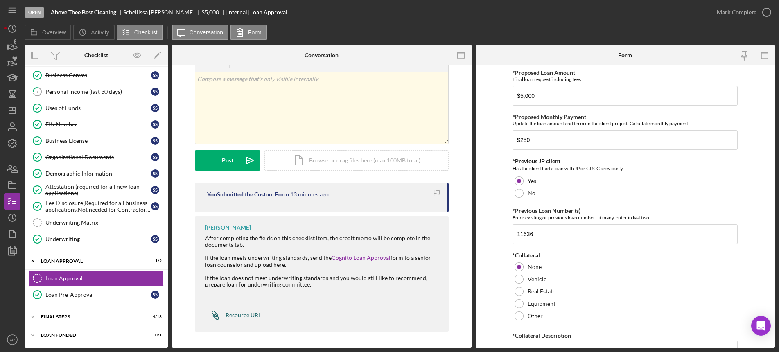
click at [229, 314] on div "Resource URL" at bounding box center [244, 315] width 36 height 7
click at [236, 315] on div "Resource URL" at bounding box center [244, 315] width 36 height 7
drag, startPoint x: 125, startPoint y: 11, endPoint x: 166, endPoint y: 12, distance: 40.6
click at [166, 12] on div "Schellissa [PERSON_NAME]" at bounding box center [162, 12] width 78 height 7
copy div "Schellissa [PERSON_NAME]"
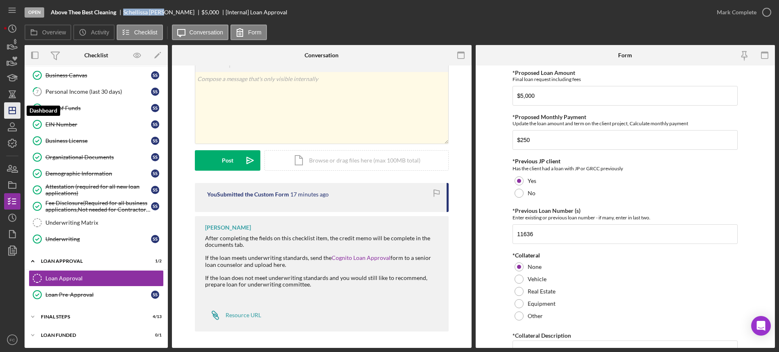
click at [12, 113] on polygon "button" at bounding box center [12, 110] width 7 height 7
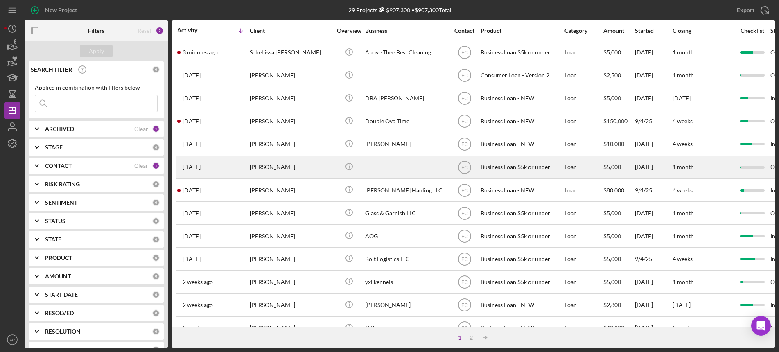
drag, startPoint x: 12, startPoint y: 113, endPoint x: 230, endPoint y: 175, distance: 226.6
click at [230, 175] on div "5 days ago James Savage" at bounding box center [213, 167] width 72 height 22
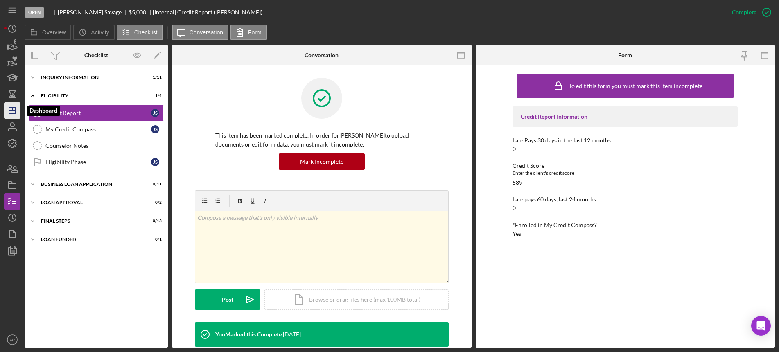
click at [13, 113] on icon "Icon/Dashboard" at bounding box center [12, 110] width 20 height 20
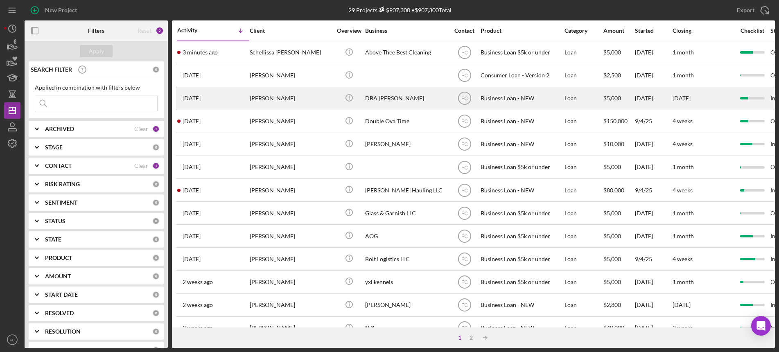
click at [225, 98] on div "3 days ago Kyshun Clark-Templeton" at bounding box center [213, 99] width 72 height 22
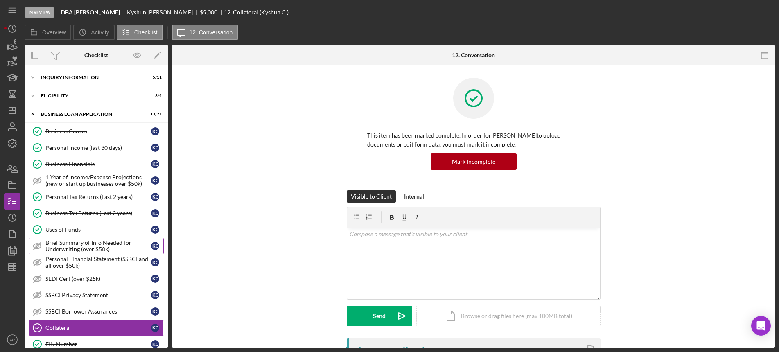
scroll to position [121, 0]
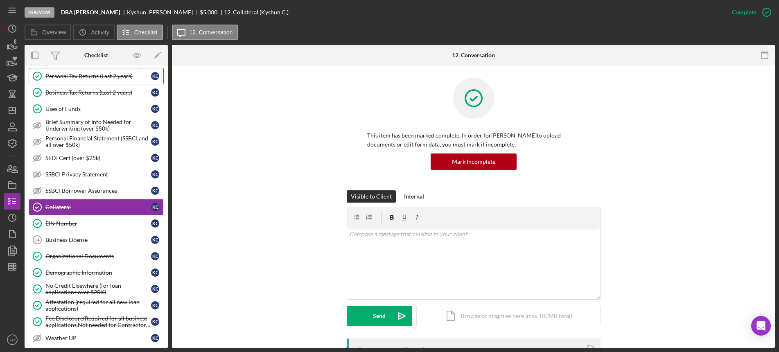
click at [72, 73] on div "Personal Tax Returns (Last 2 years)" at bounding box center [98, 76] width 106 height 7
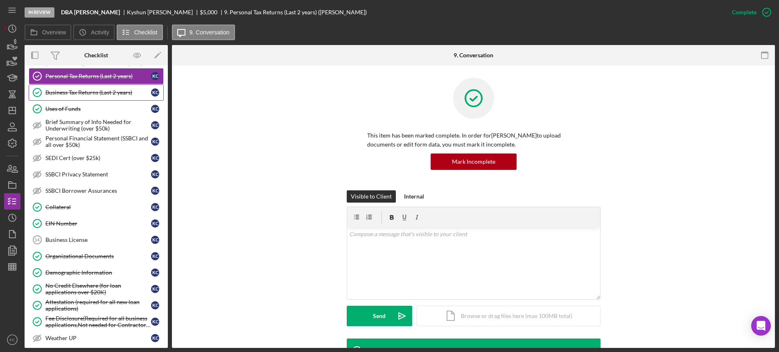
click at [75, 86] on link "Business Tax Returns (Last 2 years) Business Tax Returns (Last 2 years) K C" at bounding box center [96, 92] width 135 height 16
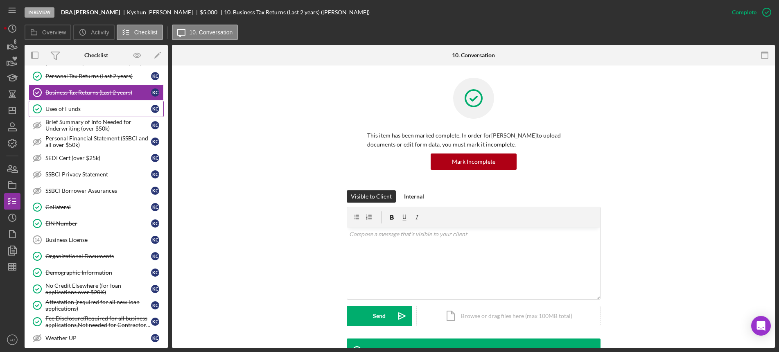
click at [76, 107] on div "Uses of Funds" at bounding box center [98, 109] width 106 height 7
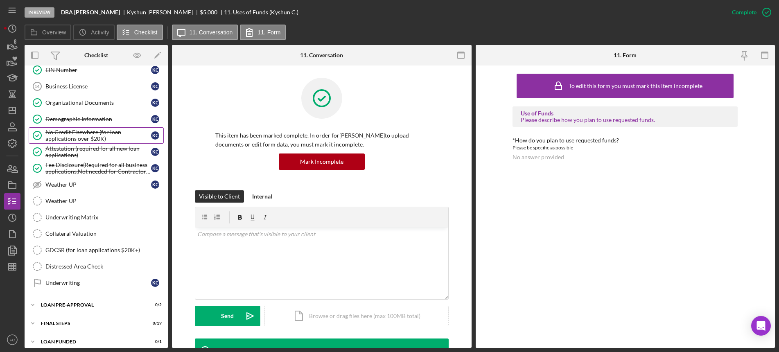
scroll to position [281, 0]
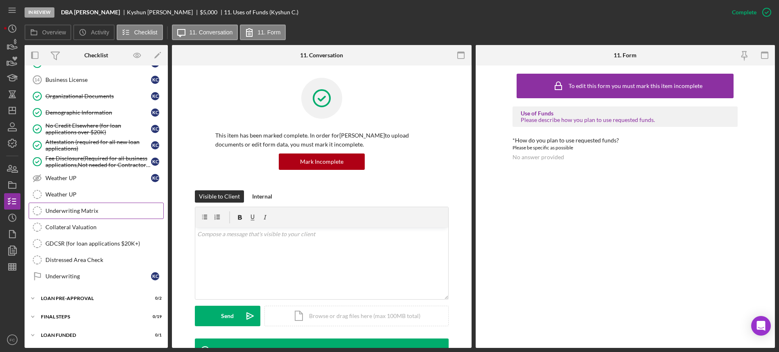
click at [72, 212] on div "Underwriting Matrix" at bounding box center [104, 211] width 118 height 7
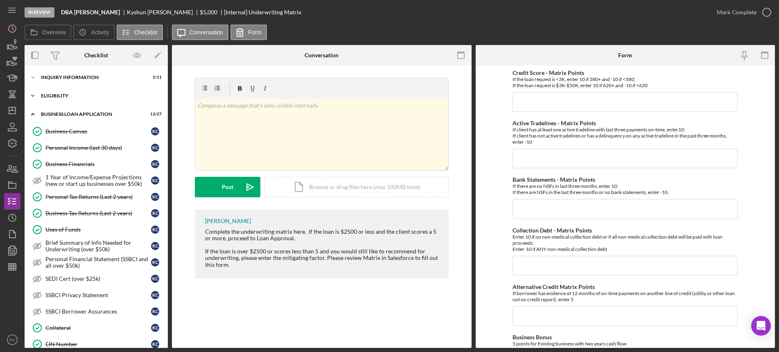
click at [72, 97] on div "ELIGIBILITY" at bounding box center [99, 95] width 117 height 5
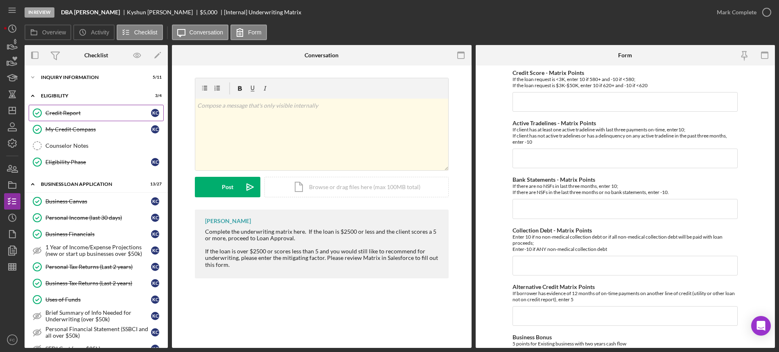
click at [72, 111] on div "Credit Report" at bounding box center [98, 113] width 106 height 7
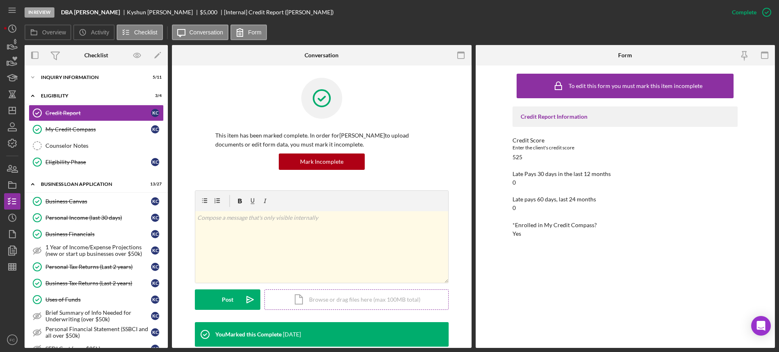
scroll to position [154, 0]
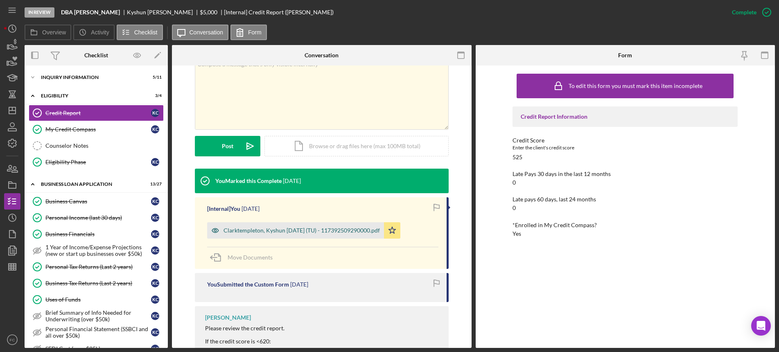
click at [265, 228] on div "Clarktempleton, Kyshun 2025-08-06 (TU) - 117392509290000.pdf" at bounding box center [302, 230] width 156 height 7
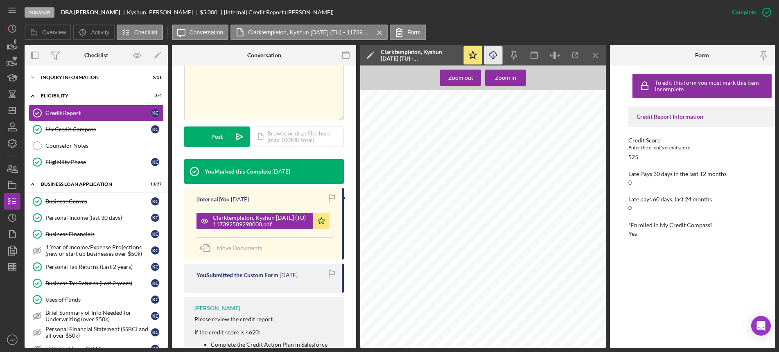
click at [496, 55] on icon "Icon/Download" at bounding box center [493, 55] width 18 height 18
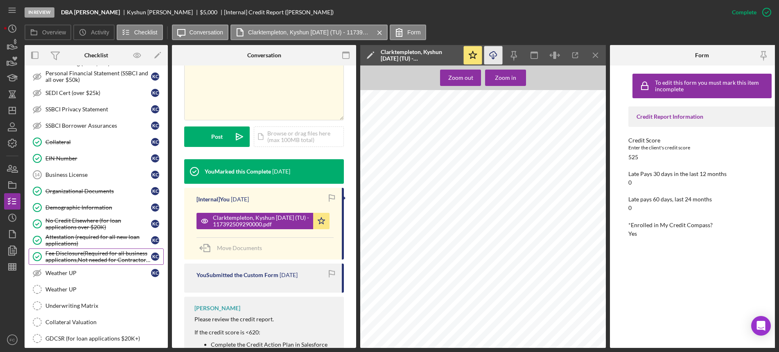
scroll to position [205, 0]
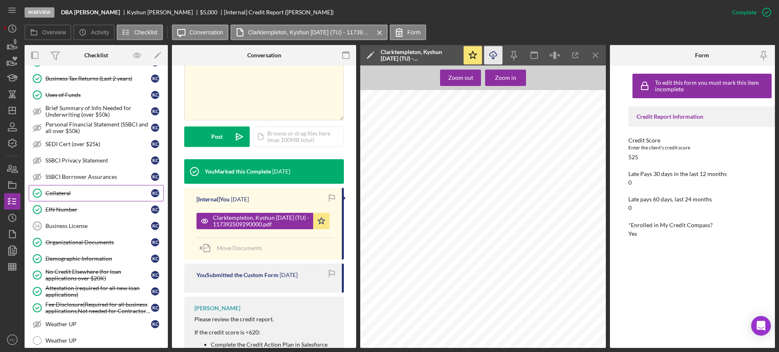
click at [98, 196] on div "Collateral" at bounding box center [98, 193] width 106 height 7
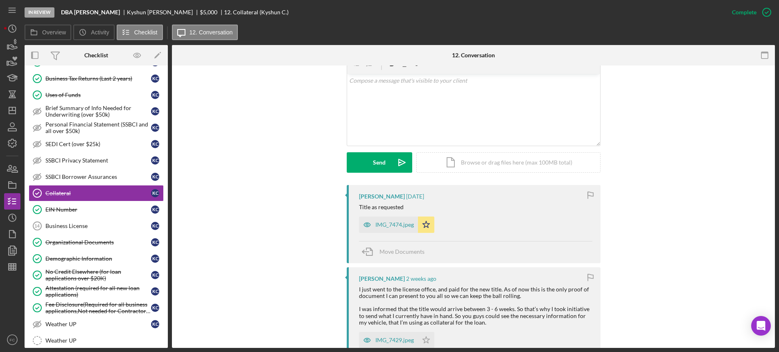
scroll to position [256, 0]
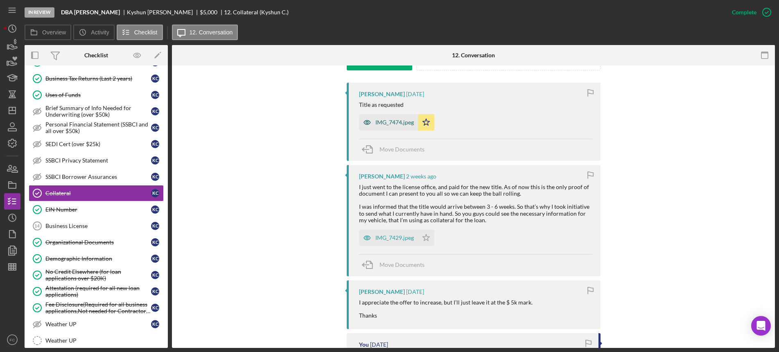
click at [388, 124] on div "IMG_7474.jpeg" at bounding box center [395, 122] width 38 height 7
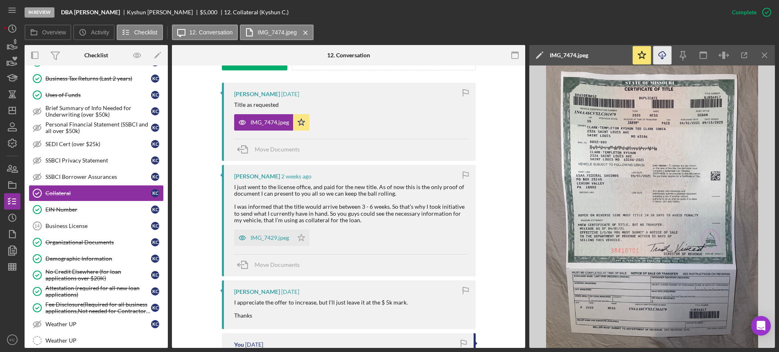
click at [665, 52] on icon "button" at bounding box center [662, 54] width 7 height 5
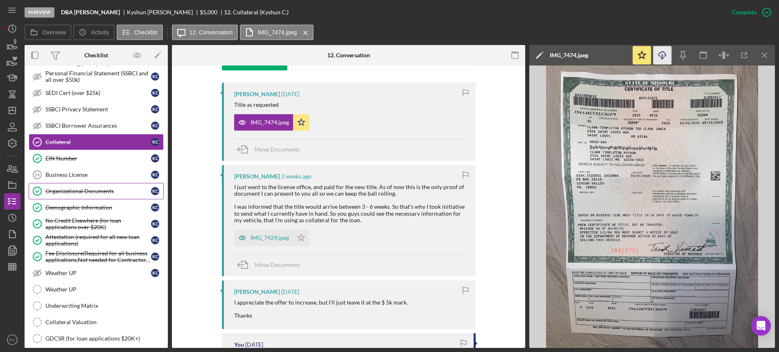
scroll to position [307, 0]
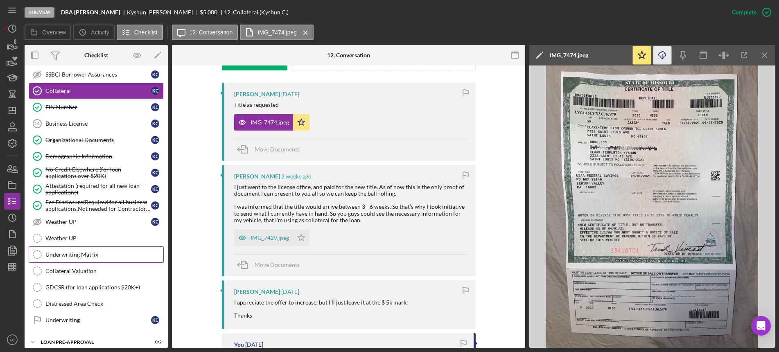
click at [92, 256] on div "Underwriting Matrix" at bounding box center [104, 254] width 118 height 7
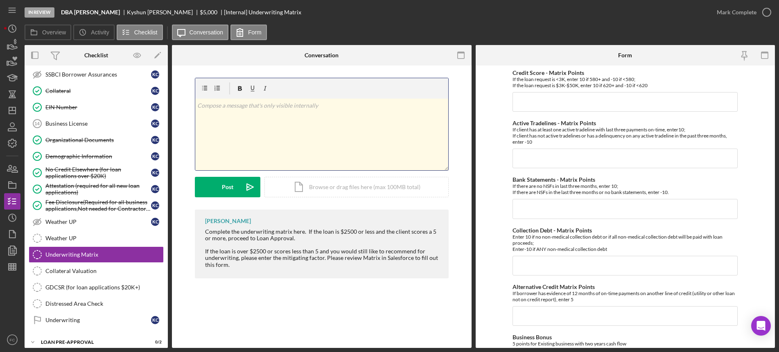
drag, startPoint x: 420, startPoint y: 97, endPoint x: 497, endPoint y: 95, distance: 76.6
drag, startPoint x: 497, startPoint y: 95, endPoint x: 506, endPoint y: 19, distance: 75.9
click at [506, 19] on div "In Review DBA Kyshun Clark-Templeton Kyshun Clark-Templeton $5,000 $5,000 [Inte…" at bounding box center [367, 12] width 684 height 25
click at [534, 106] on input "Credit Score - Matrix Points" at bounding box center [625, 102] width 225 height 20
type input "-10"
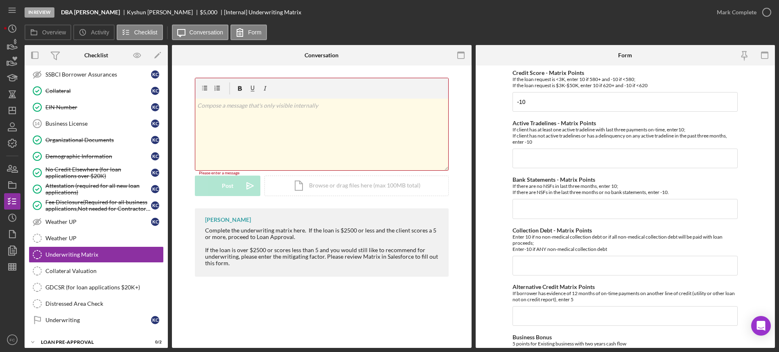
drag, startPoint x: 145, startPoint y: 9, endPoint x: 206, endPoint y: 10, distance: 61.9
click at [206, 10] on div "DBA Kyshun Clark-Templeton Kyshun Clark-Templeton $5,000 $5,000 [Internal] Unde…" at bounding box center [181, 12] width 240 height 7
copy div "[PERSON_NAME]"
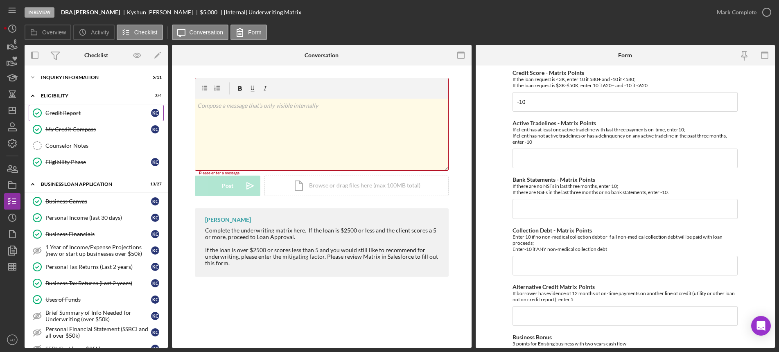
click at [83, 111] on div "Credit Report" at bounding box center [98, 113] width 106 height 7
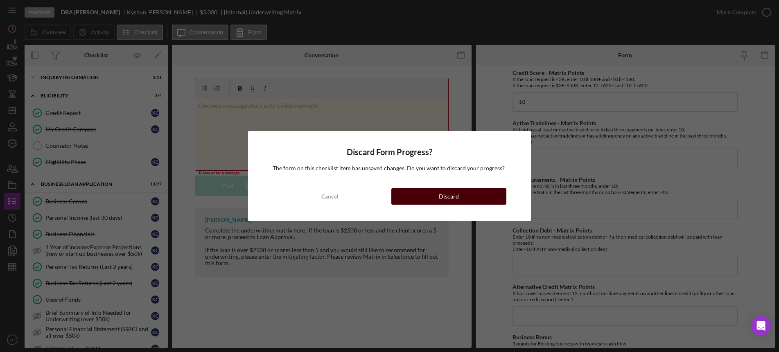
click at [410, 195] on button "Discard" at bounding box center [449, 196] width 115 height 16
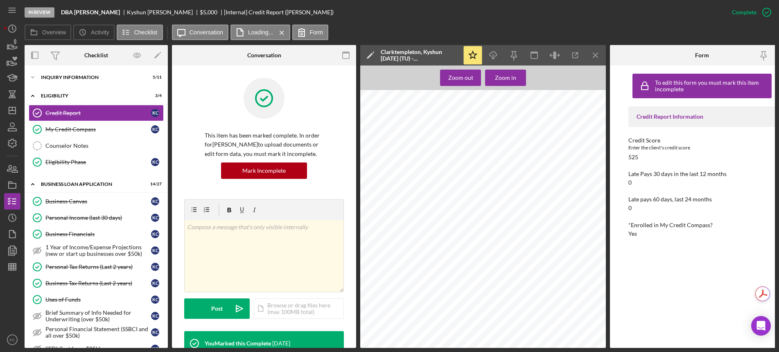
scroll to position [51, 0]
click at [491, 51] on icon "Icon/Download" at bounding box center [493, 55] width 18 height 18
click at [630, 295] on div "To edit this form you must mark this item incomplete Credit Report Information …" at bounding box center [702, 207] width 147 height 274
drag, startPoint x: 155, startPoint y: 12, endPoint x: 206, endPoint y: 11, distance: 50.8
click at [200, 11] on div "[PERSON_NAME]" at bounding box center [163, 12] width 73 height 7
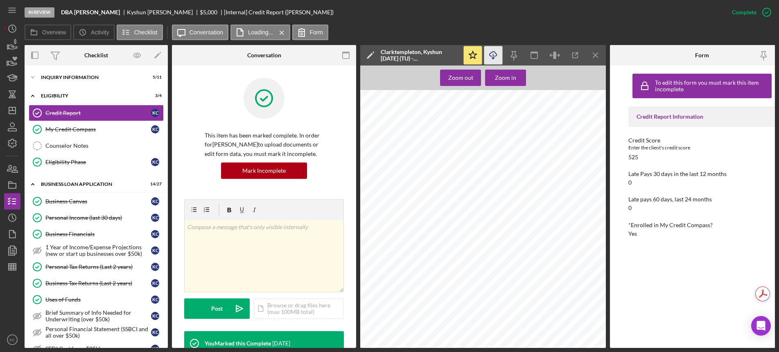
copy div "[PERSON_NAME]"
drag, startPoint x: 21, startPoint y: 103, endPoint x: 21, endPoint y: 65, distance: 38.5
drag, startPoint x: 21, startPoint y: 65, endPoint x: 12, endPoint y: 108, distance: 44.4
click at [12, 108] on icon "Icon/Dashboard" at bounding box center [12, 110] width 20 height 20
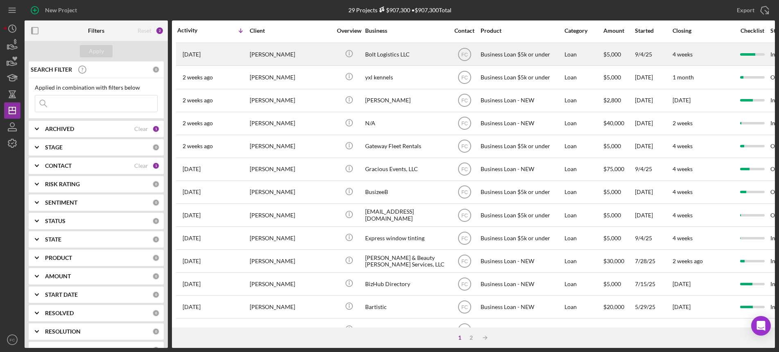
scroll to position [300, 0]
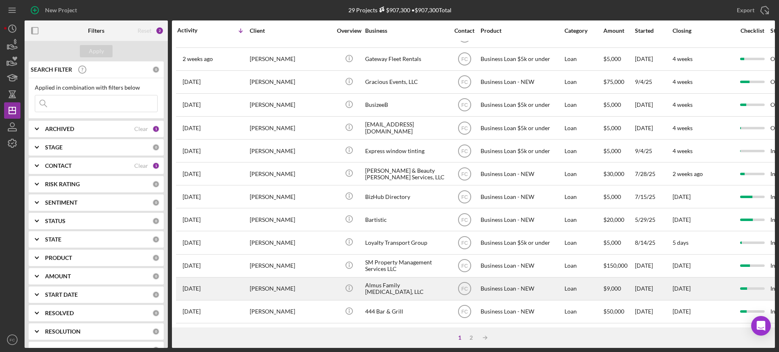
click at [293, 280] on div "[PERSON_NAME]" at bounding box center [291, 289] width 82 height 22
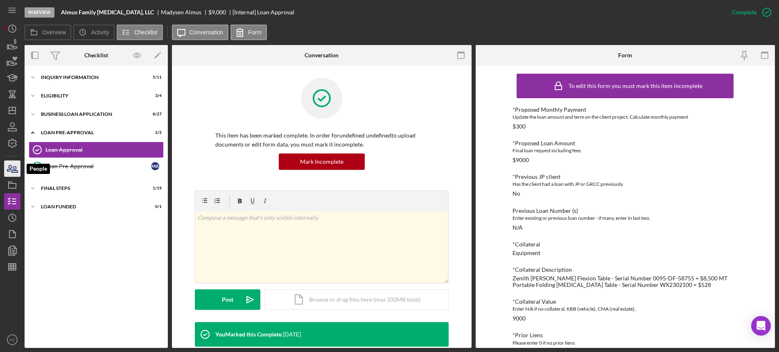
click at [13, 168] on icon "button" at bounding box center [12, 168] width 20 height 20
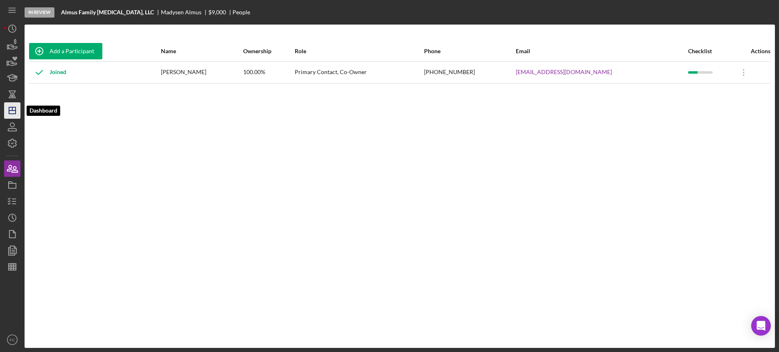
click at [11, 110] on icon "Icon/Dashboard" at bounding box center [12, 110] width 20 height 20
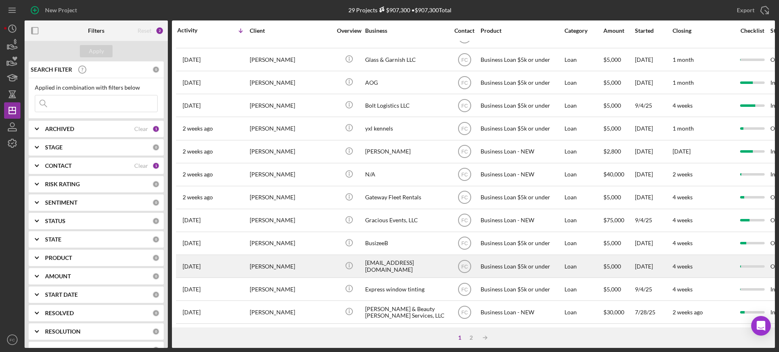
scroll to position [300, 0]
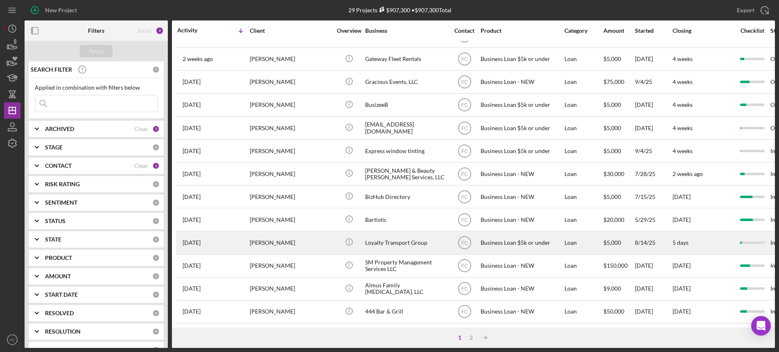
click at [307, 235] on div "[PERSON_NAME]" at bounding box center [291, 243] width 82 height 22
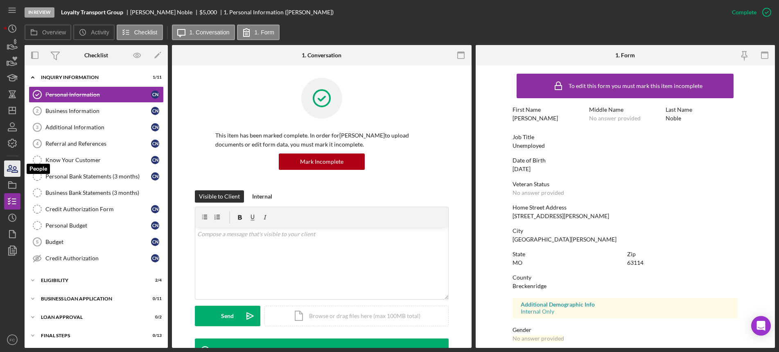
click at [9, 168] on icon "button" at bounding box center [12, 168] width 20 height 20
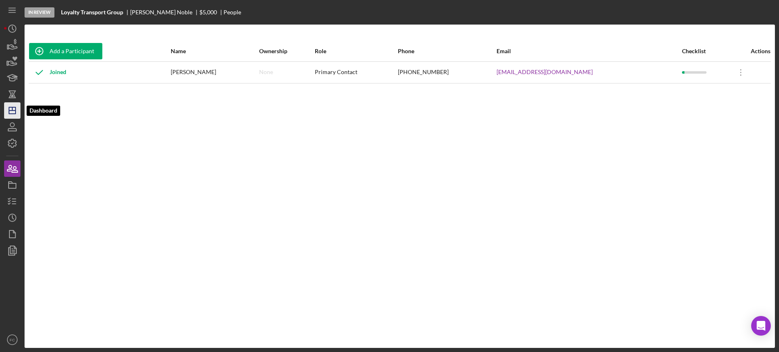
click at [14, 108] on icon "Icon/Dashboard" at bounding box center [12, 110] width 20 height 20
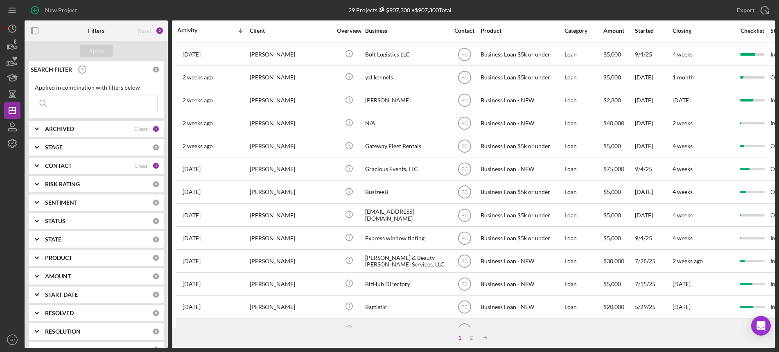
scroll to position [300, 0]
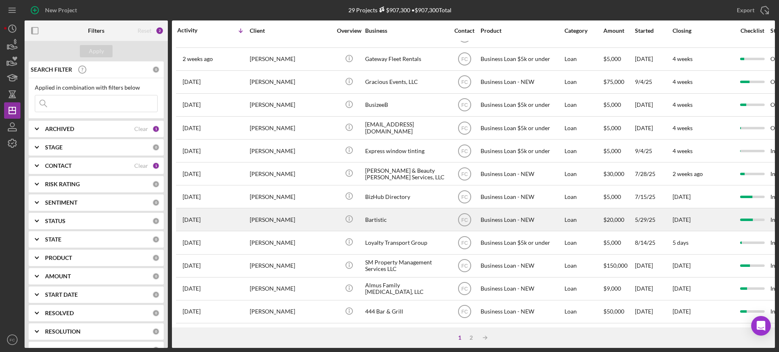
click at [304, 214] on div "[PERSON_NAME]" at bounding box center [291, 220] width 82 height 22
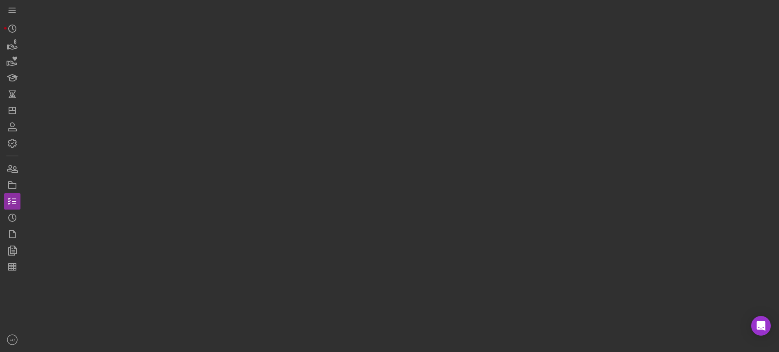
click at [304, 214] on div at bounding box center [400, 174] width 751 height 348
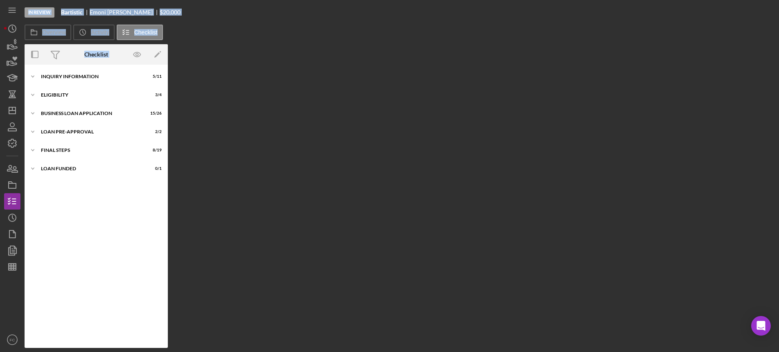
scroll to position [125, 0]
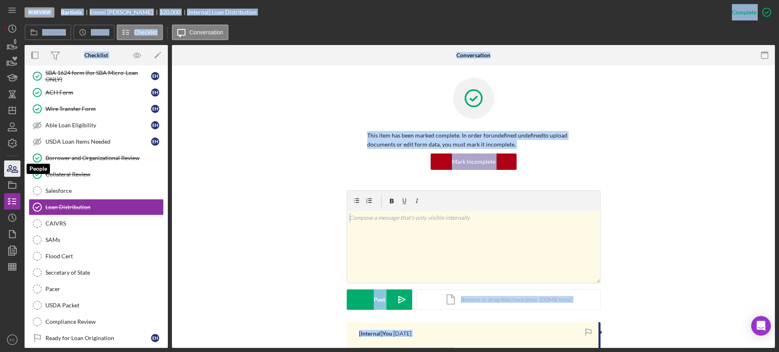
click at [15, 170] on icon "button" at bounding box center [15, 170] width 6 height 6
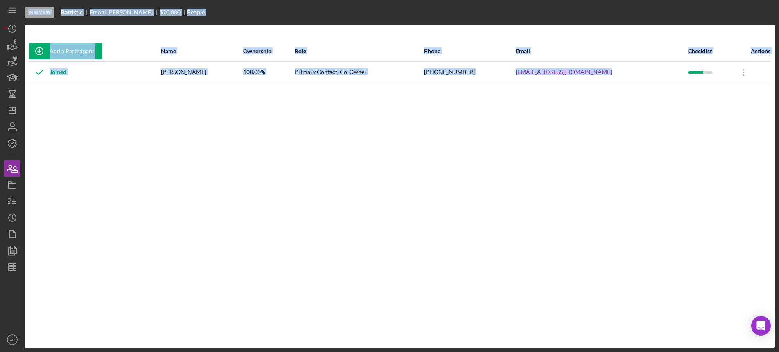
click at [403, 171] on div "Add a Participant Name Ownership Role Phone Email Checklist Actions Joined Emon…" at bounding box center [400, 186] width 751 height 291
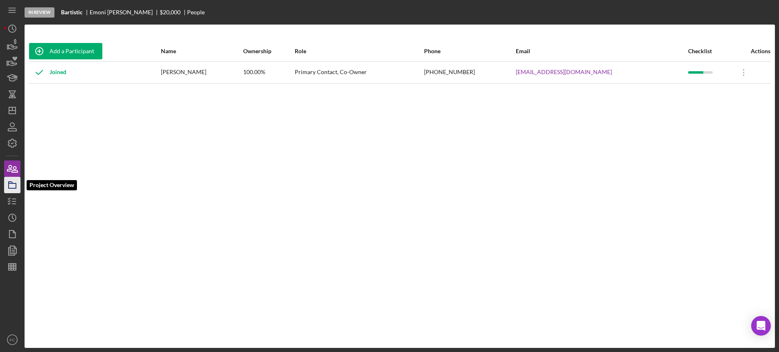
click at [13, 183] on polygon "button" at bounding box center [11, 183] width 4 height 2
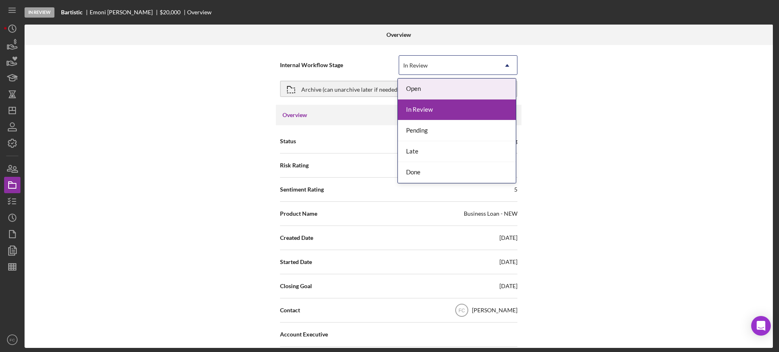
click at [422, 66] on div "In Review" at bounding box center [415, 65] width 25 height 7
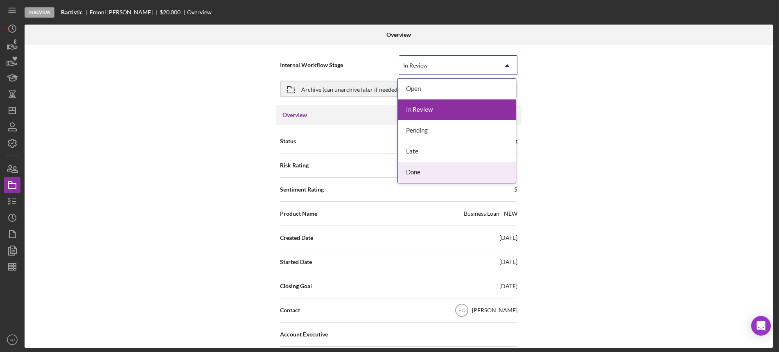
click at [412, 174] on div "Done" at bounding box center [457, 172] width 118 height 21
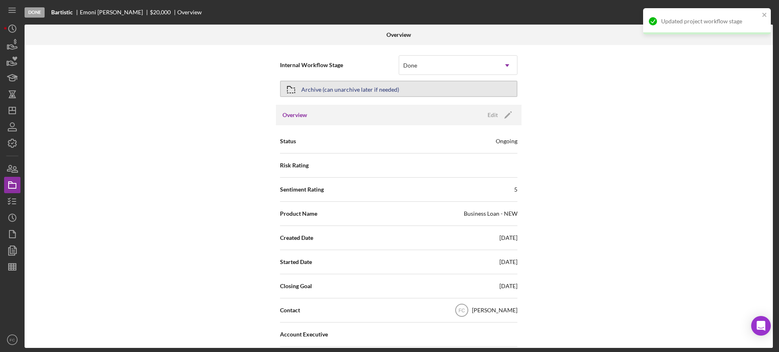
click at [354, 91] on div "Archive (can unarchive later if needed)" at bounding box center [350, 88] width 98 height 15
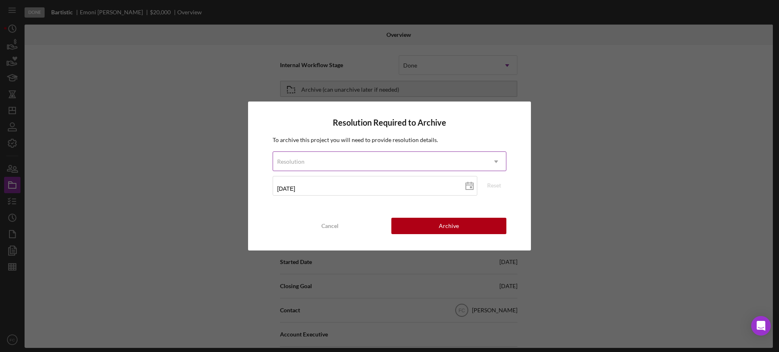
click at [290, 161] on div "Resolution" at bounding box center [290, 161] width 27 height 7
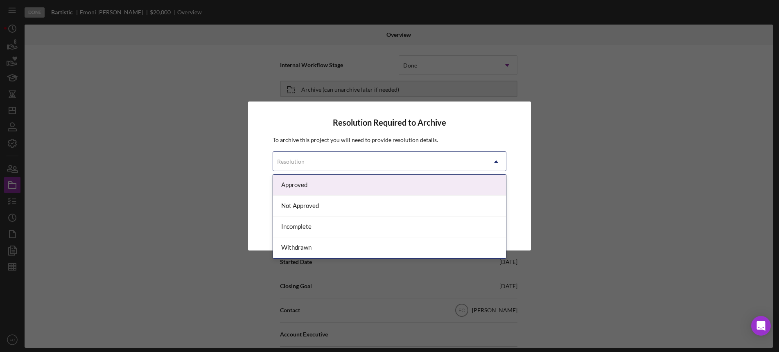
click at [302, 183] on div "Approved" at bounding box center [389, 185] width 233 height 21
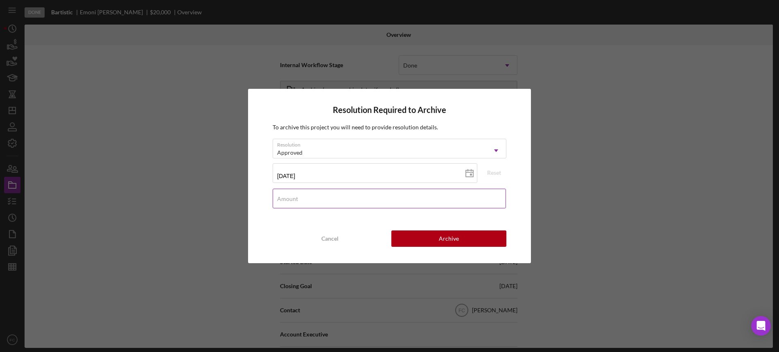
click at [297, 201] on label "Amount" at bounding box center [287, 199] width 21 height 7
click at [297, 201] on input "Amount" at bounding box center [389, 199] width 233 height 20
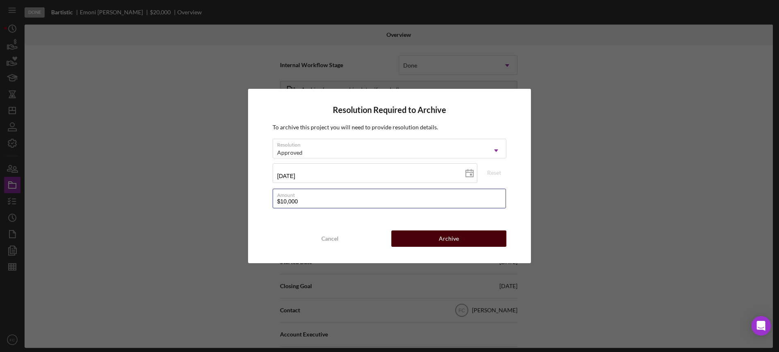
type input "$10,000"
click at [425, 235] on button "Archive" at bounding box center [449, 239] width 115 height 16
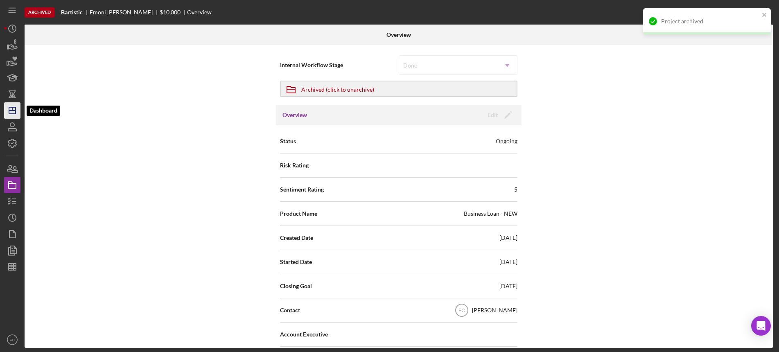
click at [13, 112] on icon "Icon/Dashboard" at bounding box center [12, 110] width 20 height 20
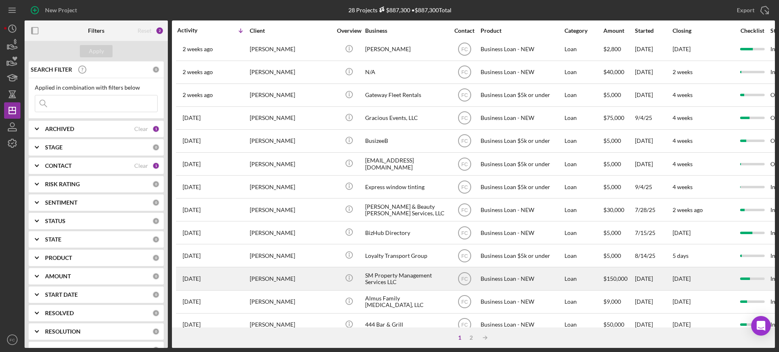
scroll to position [300, 0]
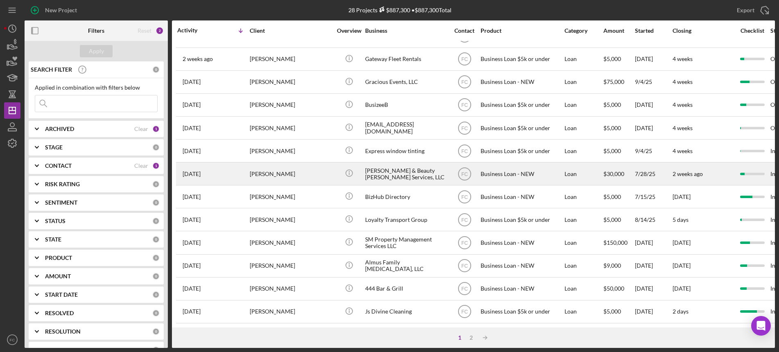
click at [311, 167] on div "[PERSON_NAME]" at bounding box center [291, 174] width 82 height 22
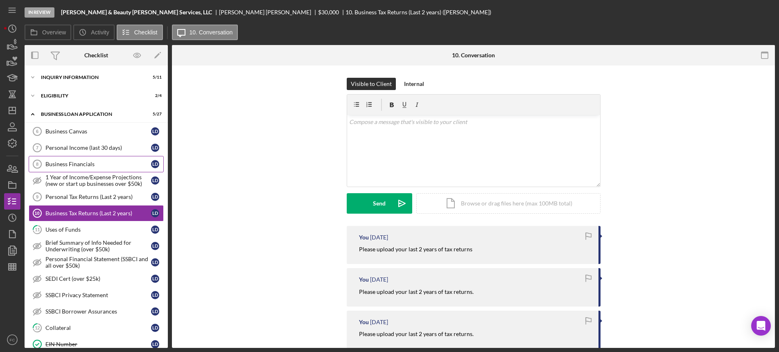
scroll to position [7, 0]
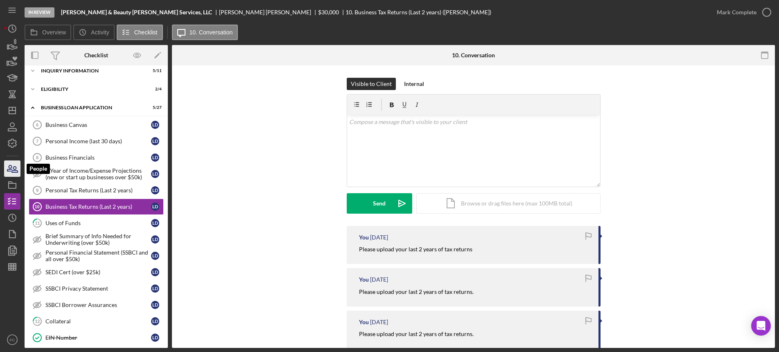
click at [11, 165] on icon "button" at bounding box center [9, 168] width 5 height 6
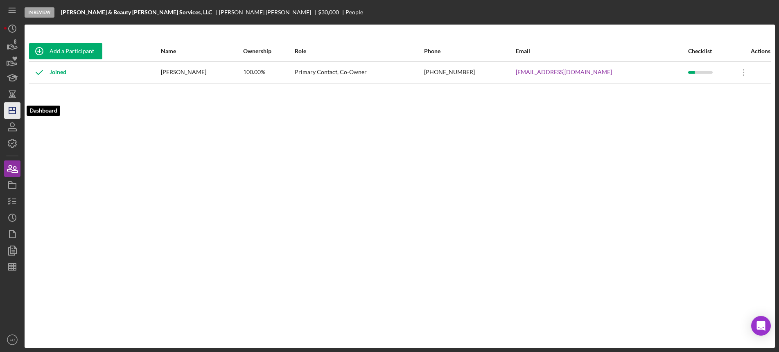
click at [15, 110] on icon "Icon/Dashboard" at bounding box center [12, 110] width 20 height 20
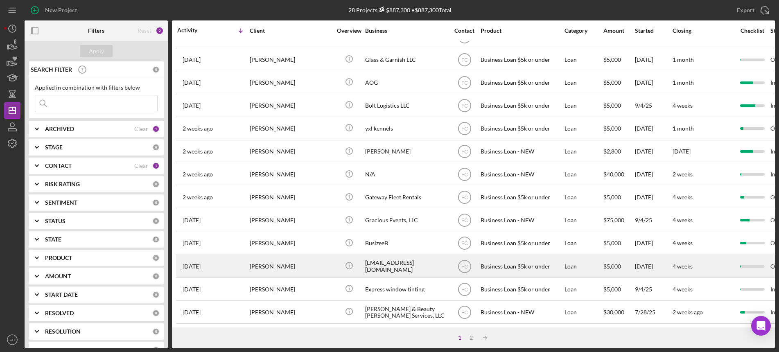
scroll to position [205, 0]
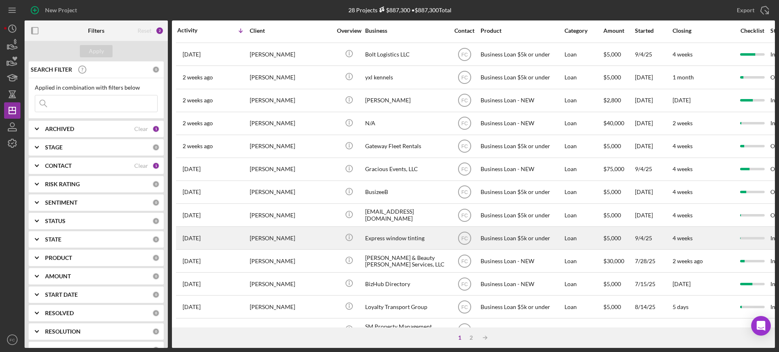
click at [301, 240] on div "[PERSON_NAME]" at bounding box center [291, 238] width 82 height 22
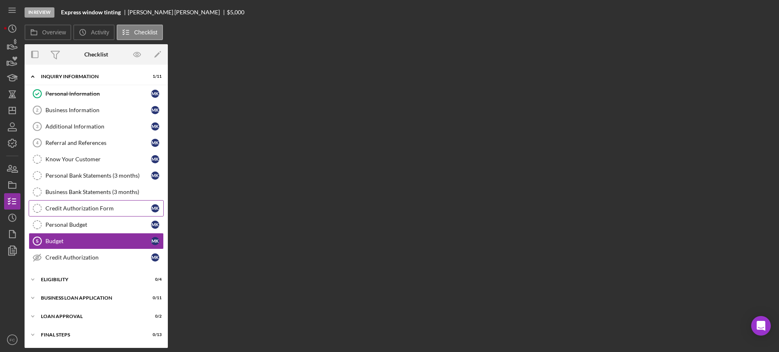
scroll to position [18, 0]
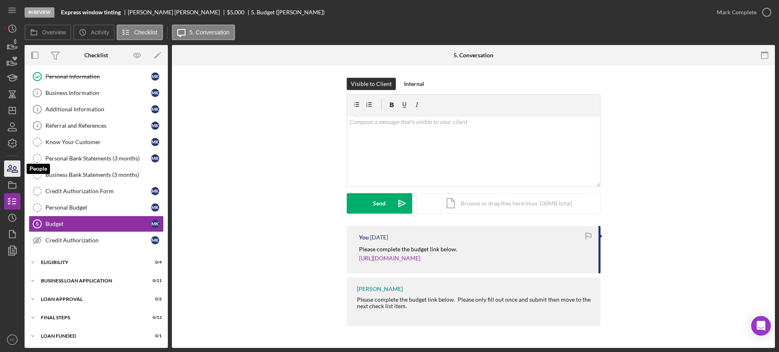
click at [10, 168] on icon "button" at bounding box center [9, 168] width 5 height 6
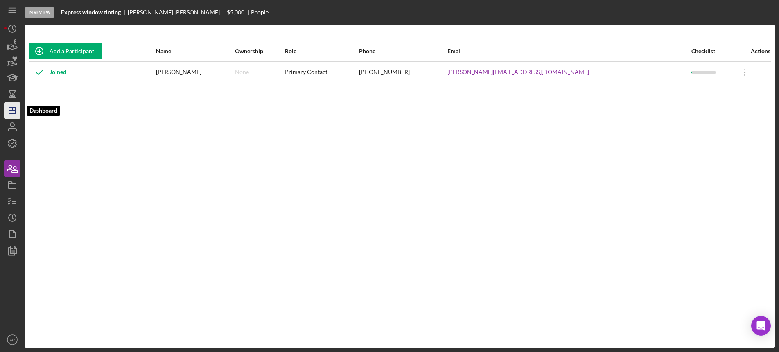
click at [12, 111] on line "button" at bounding box center [12, 111] width 7 height 0
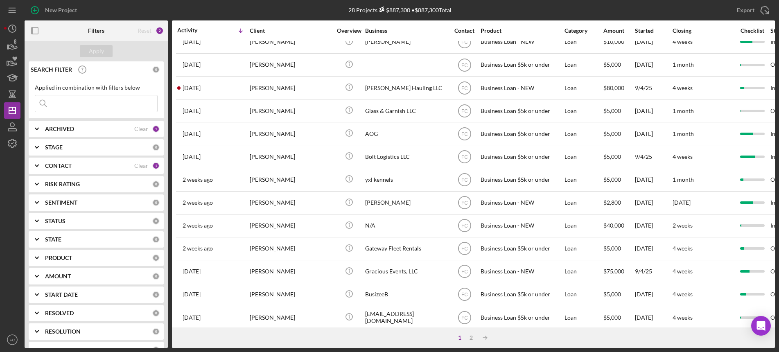
scroll to position [154, 0]
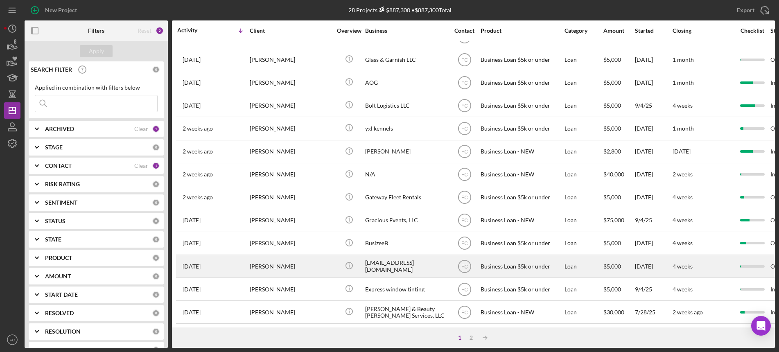
click at [293, 267] on div "[PERSON_NAME]" at bounding box center [291, 267] width 82 height 22
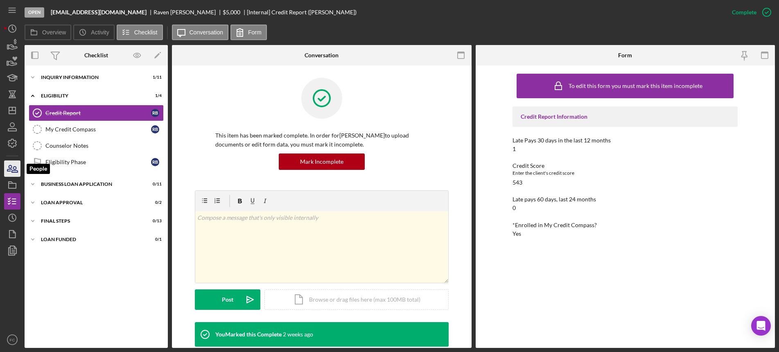
click at [12, 166] on icon "button" at bounding box center [12, 168] width 20 height 20
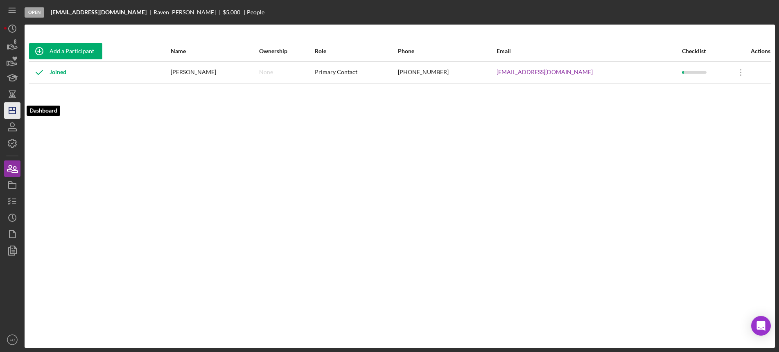
click at [15, 111] on line "button" at bounding box center [12, 111] width 7 height 0
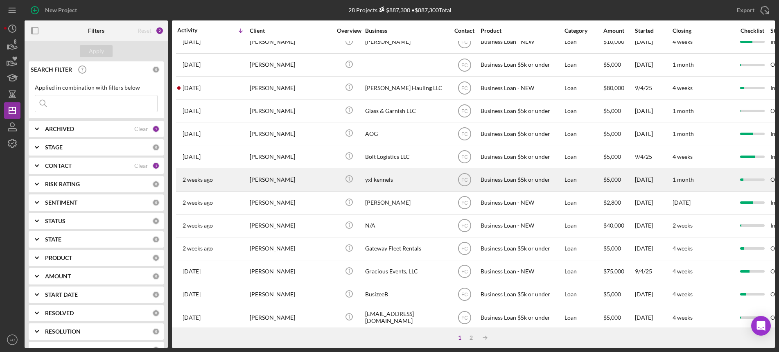
scroll to position [154, 0]
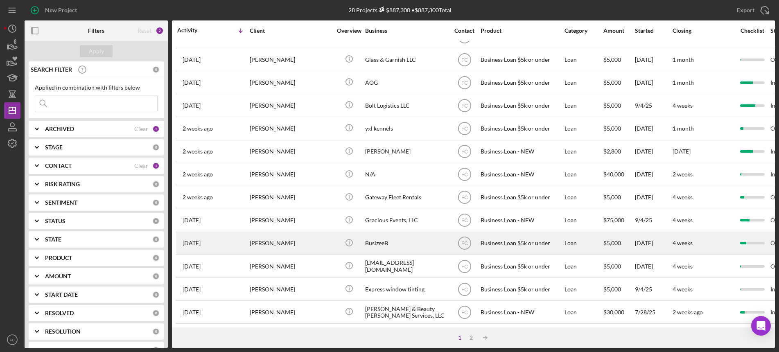
click at [309, 237] on div "[PERSON_NAME]" at bounding box center [291, 244] width 82 height 22
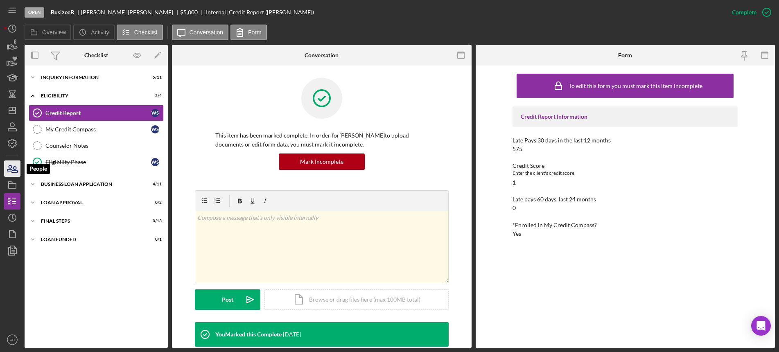
click at [7, 170] on icon "button" at bounding box center [12, 168] width 20 height 20
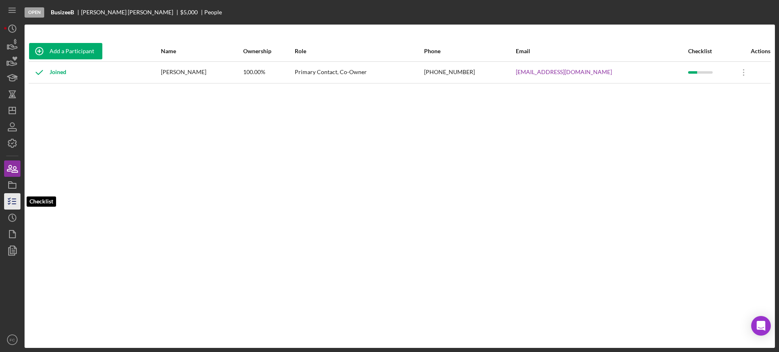
click at [11, 199] on icon "button" at bounding box center [12, 201] width 20 height 20
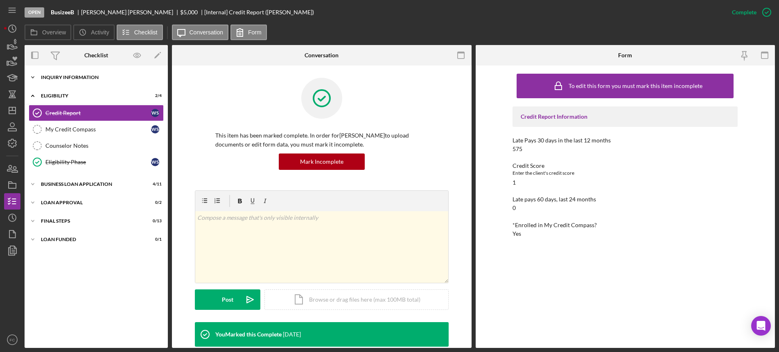
click at [72, 79] on div "Icon/Expander INQUIRY INFORMATION 5 / 11" at bounding box center [96, 77] width 143 height 16
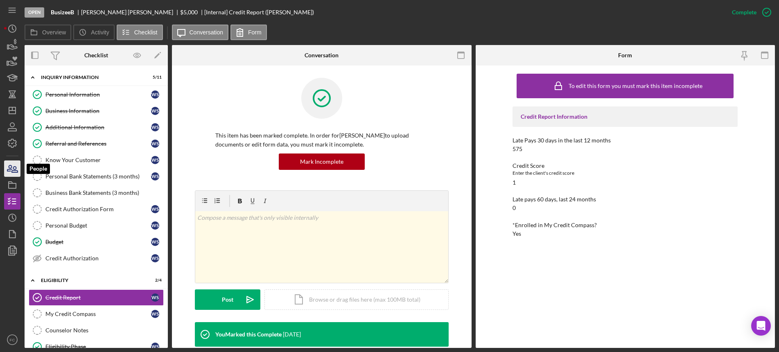
click at [15, 166] on icon "button" at bounding box center [12, 168] width 20 height 20
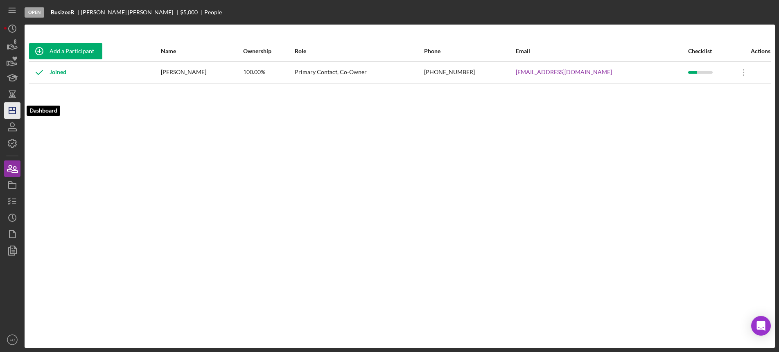
click at [12, 112] on icon "Icon/Dashboard" at bounding box center [12, 110] width 20 height 20
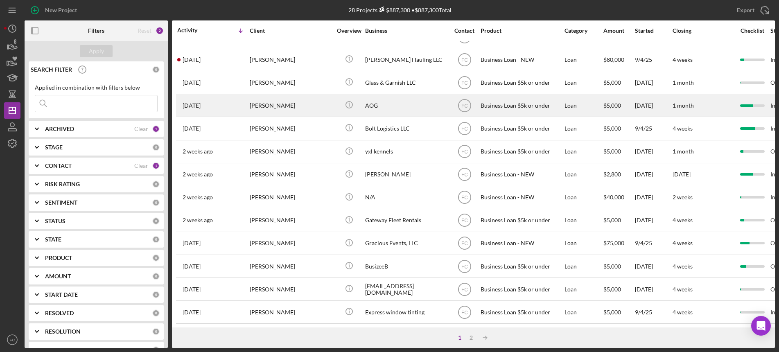
scroll to position [205, 0]
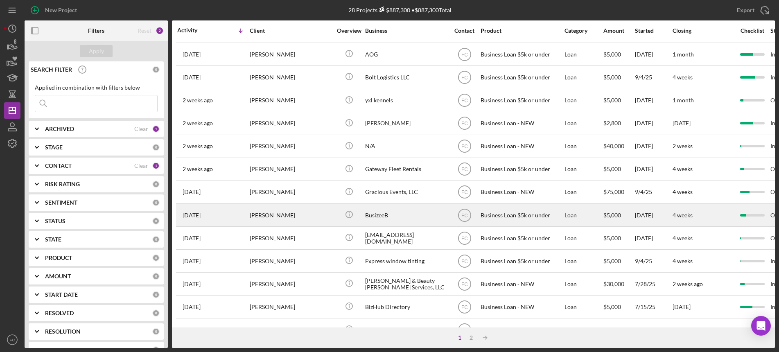
click at [232, 216] on div "3 weeks ago Whitney Starks" at bounding box center [213, 215] width 72 height 22
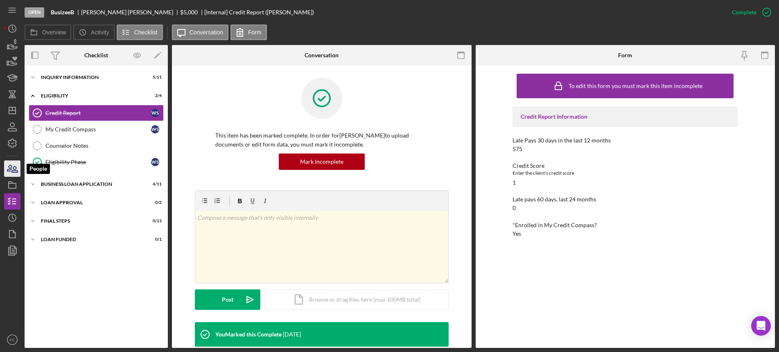
click at [12, 172] on icon "button" at bounding box center [15, 170] width 6 height 6
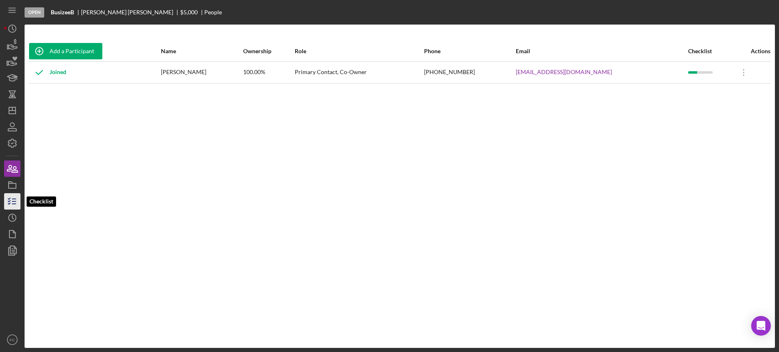
click at [14, 203] on icon "button" at bounding box center [12, 201] width 20 height 20
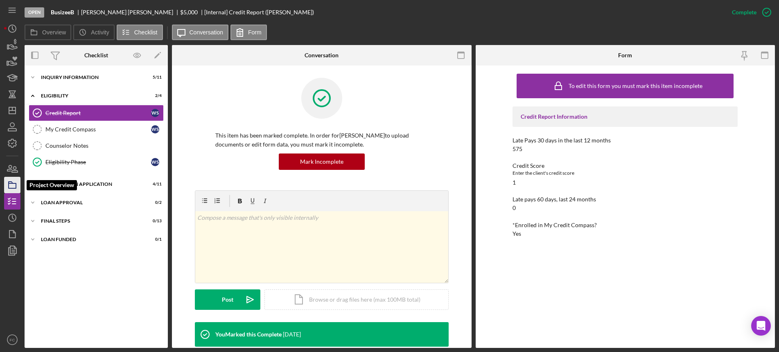
click at [16, 186] on rect "button" at bounding box center [12, 185] width 7 height 5
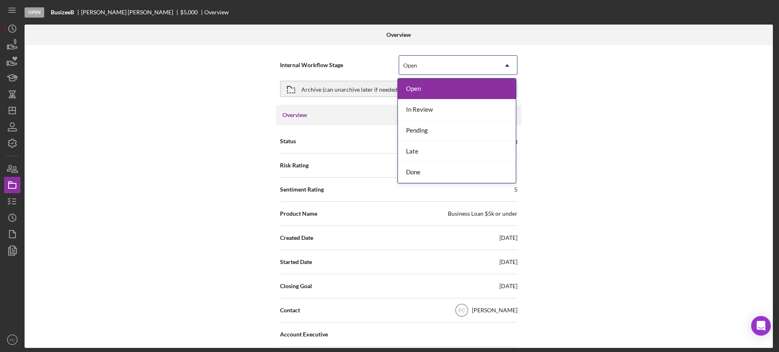
click at [423, 59] on div "Open" at bounding box center [448, 65] width 98 height 19
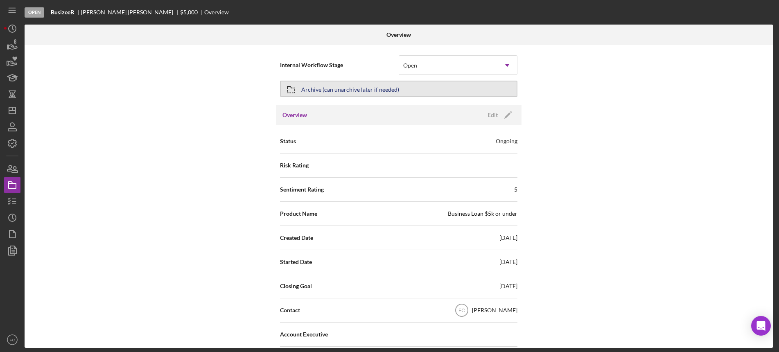
click at [339, 88] on div "Archive (can unarchive later if needed)" at bounding box center [350, 88] width 98 height 15
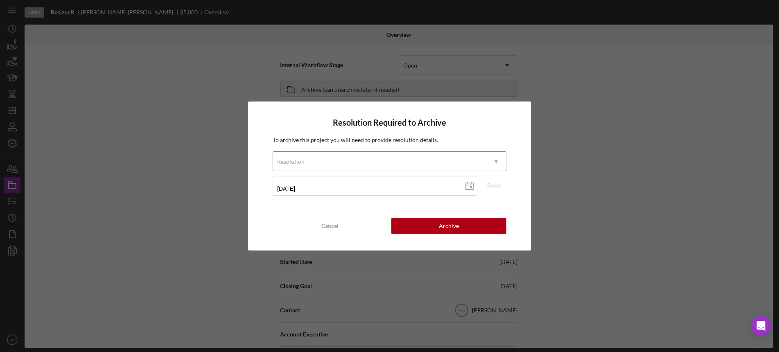
click at [293, 158] on div "Resolution" at bounding box center [290, 161] width 27 height 7
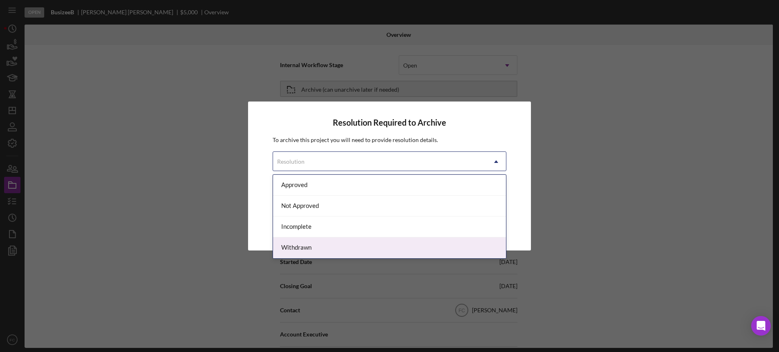
click at [293, 248] on div "Withdrawn" at bounding box center [389, 248] width 233 height 21
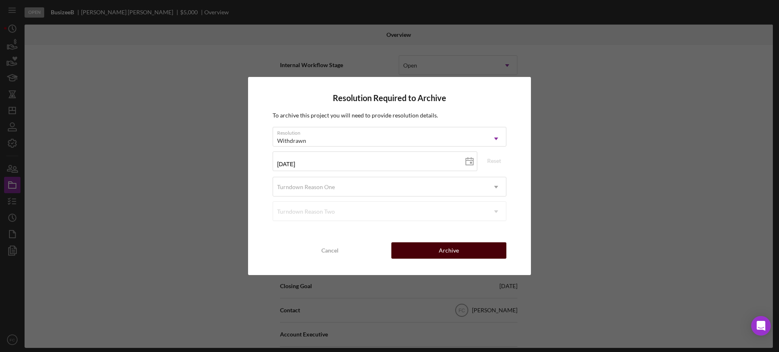
click at [457, 252] on div "Archive" at bounding box center [449, 250] width 20 height 16
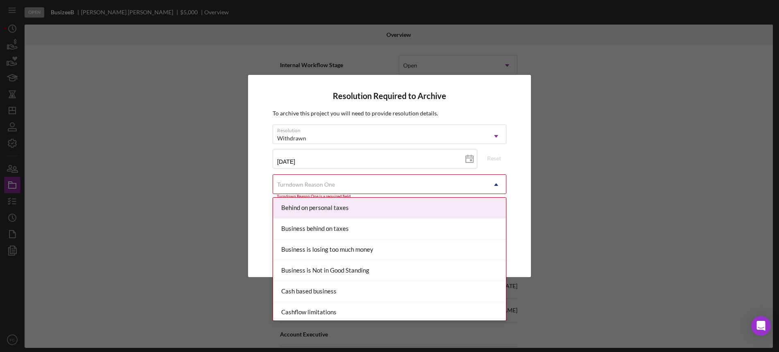
click at [306, 176] on div "Turndown Reason One" at bounding box center [379, 184] width 213 height 19
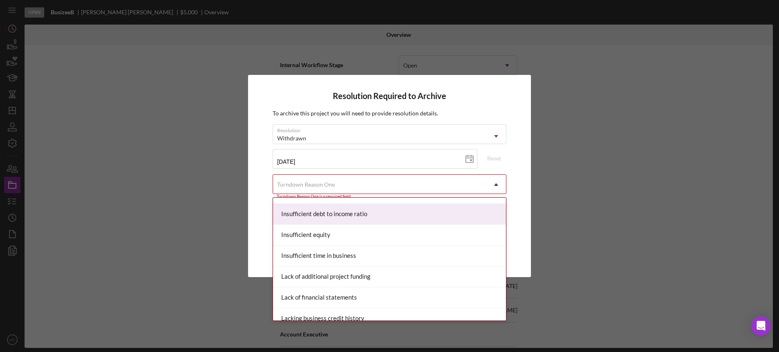
scroll to position [358, 0]
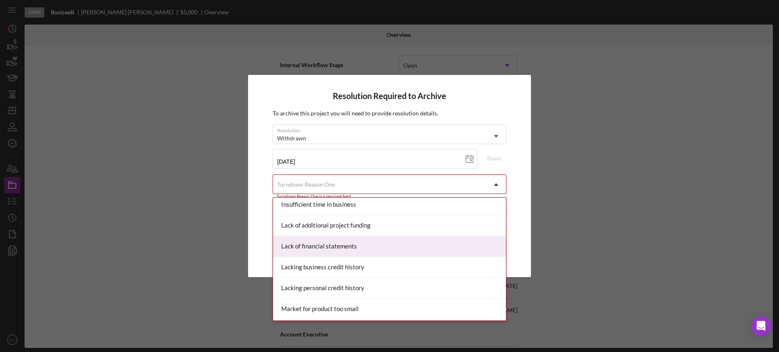
click at [316, 247] on div "Lack of financial statements" at bounding box center [389, 246] width 233 height 21
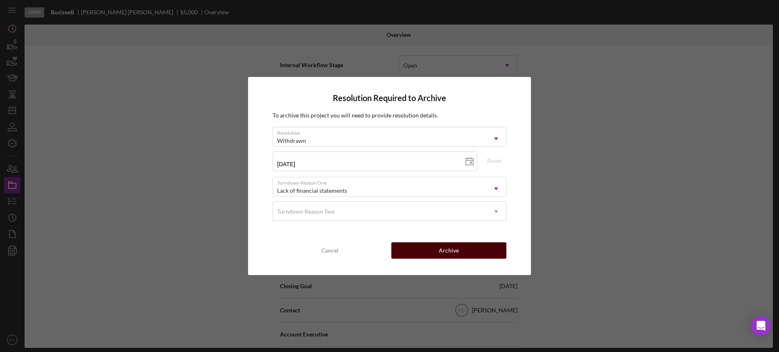
click at [453, 247] on div "Archive" at bounding box center [449, 250] width 20 height 16
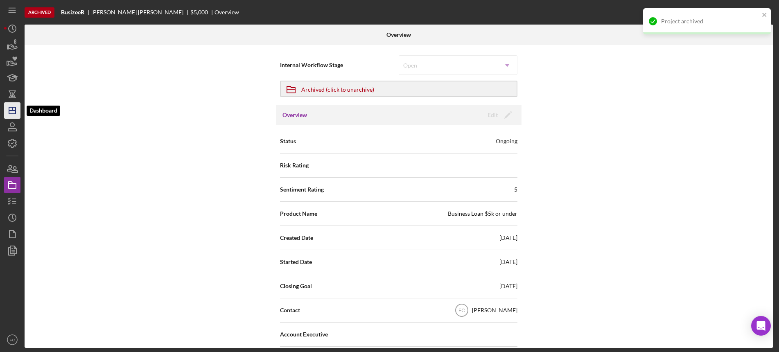
click at [11, 110] on icon "Icon/Dashboard" at bounding box center [12, 110] width 20 height 20
